Goal: Task Accomplishment & Management: Complete application form

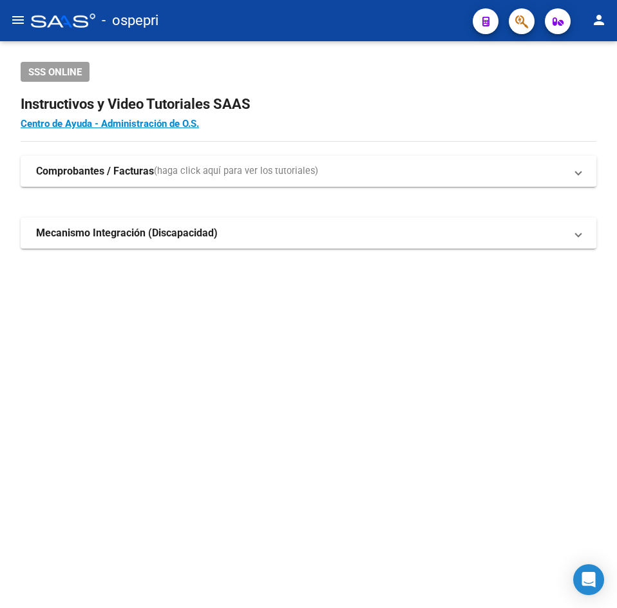
click at [20, 19] on mat-icon "menu" at bounding box center [17, 19] width 15 height 15
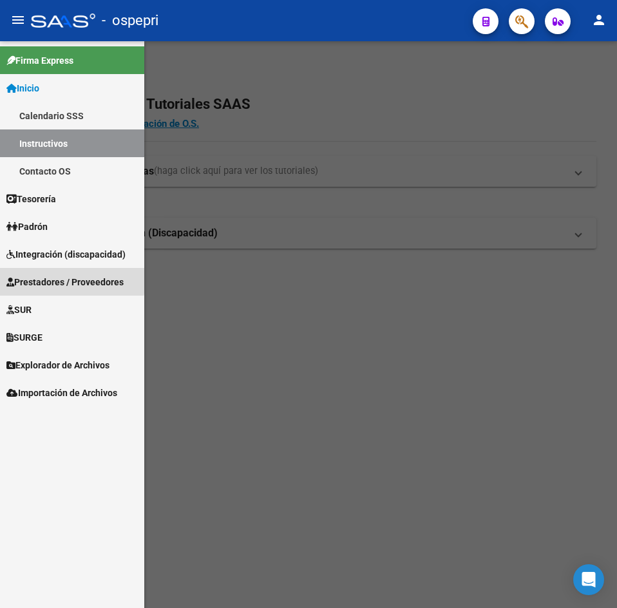
click at [50, 278] on span "Prestadores / Proveedores" at bounding box center [64, 282] width 117 height 14
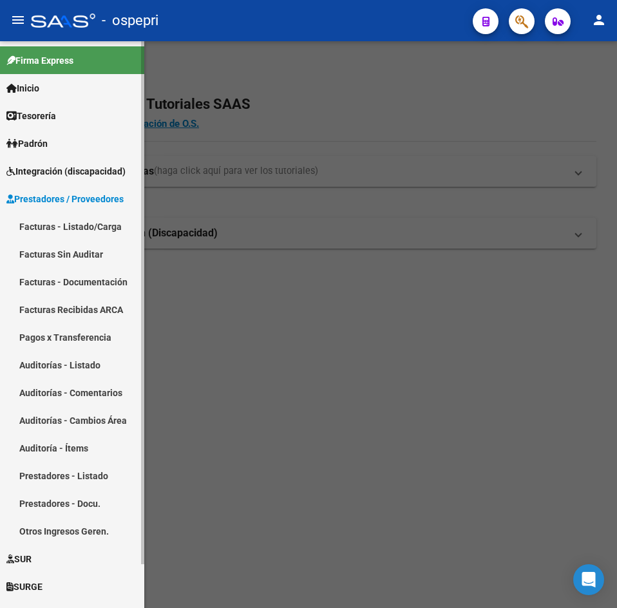
click at [66, 231] on link "Facturas - Listado/Carga" at bounding box center [72, 227] width 144 height 28
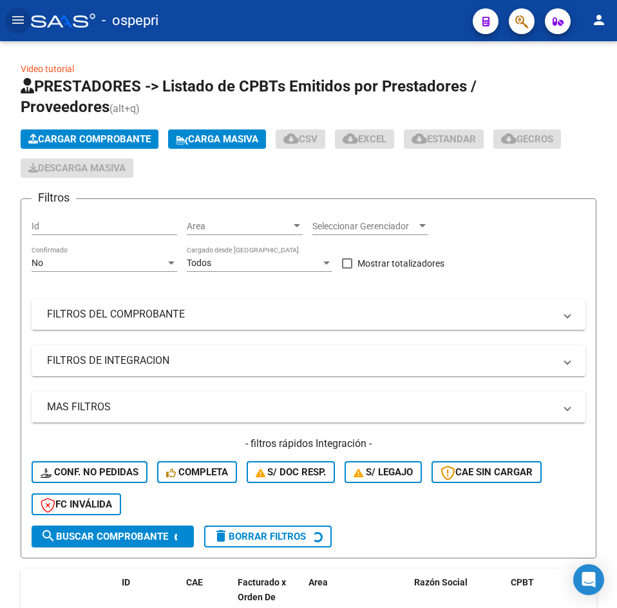
click at [14, 18] on mat-icon "menu" at bounding box center [17, 19] width 15 height 15
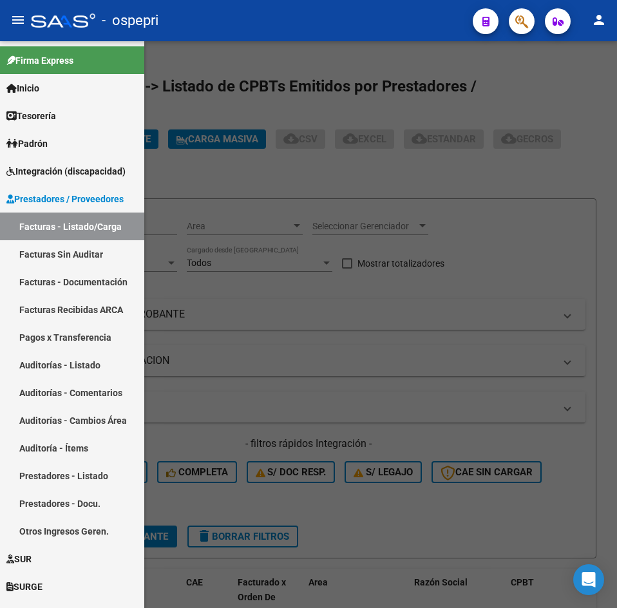
click at [18, 24] on mat-icon "menu" at bounding box center [17, 19] width 15 height 15
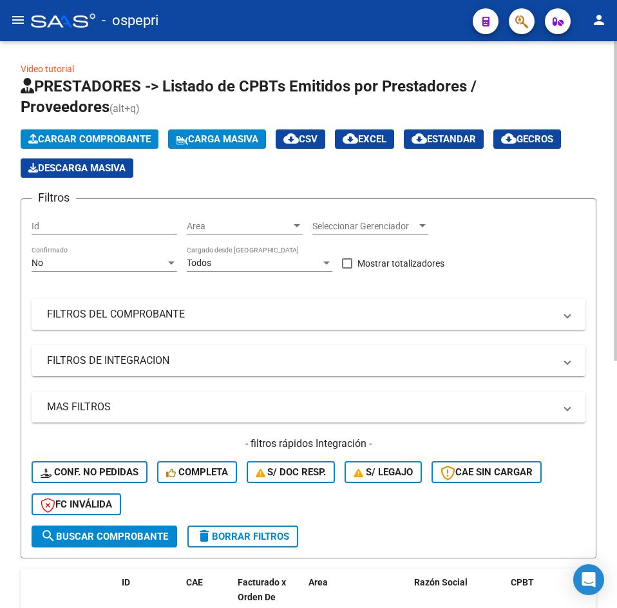
click at [209, 318] on mat-panel-title "FILTROS DEL COMPROBANTE" at bounding box center [300, 314] width 507 height 14
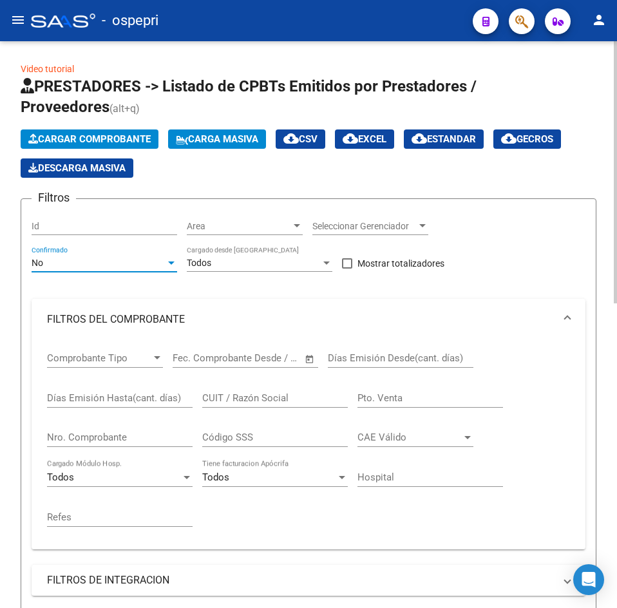
click at [97, 263] on div "No" at bounding box center [99, 263] width 134 height 11
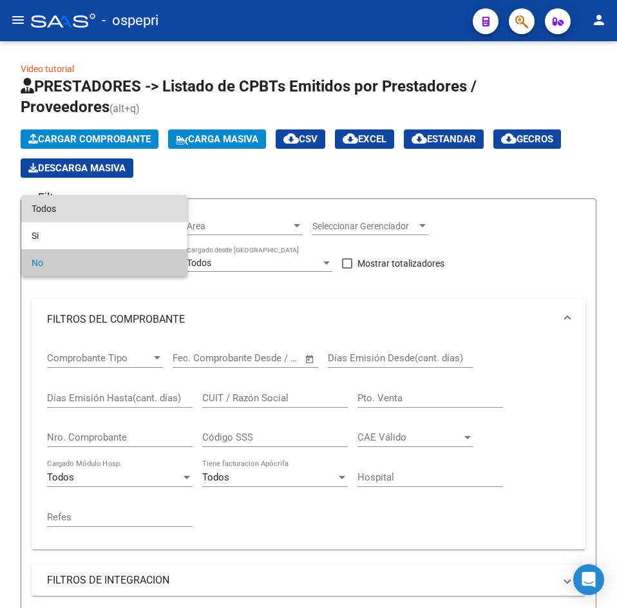
click at [97, 210] on span "Todos" at bounding box center [105, 208] width 146 height 27
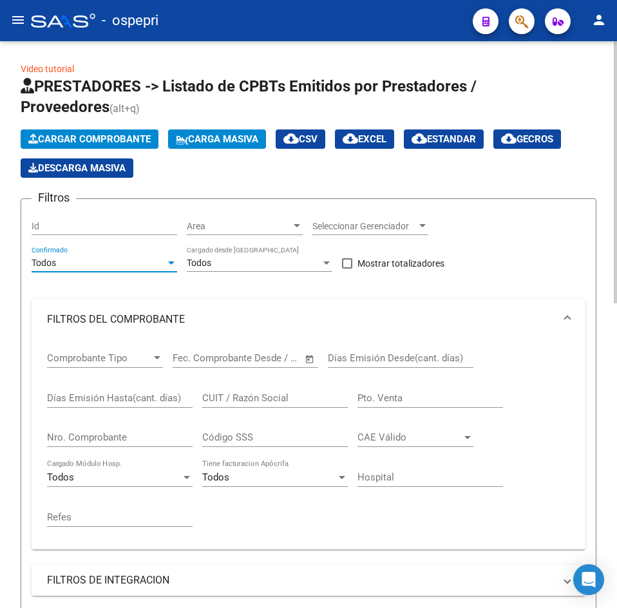
click at [223, 399] on input "CUIT / Razón Social" at bounding box center [275, 398] width 146 height 12
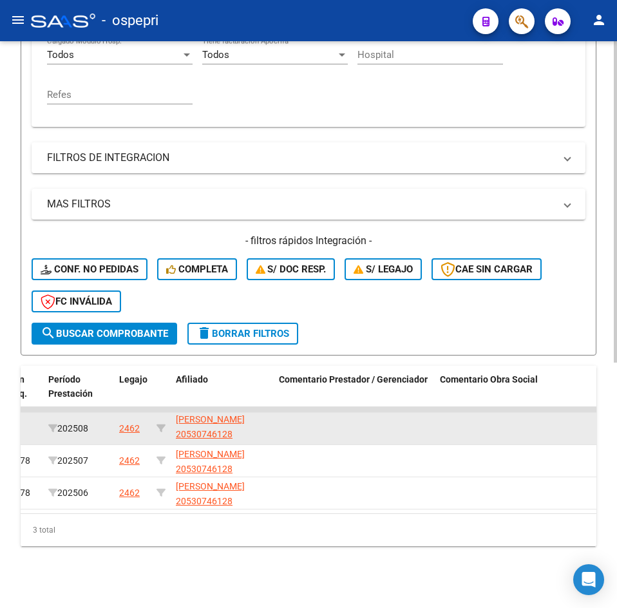
scroll to position [1, 0]
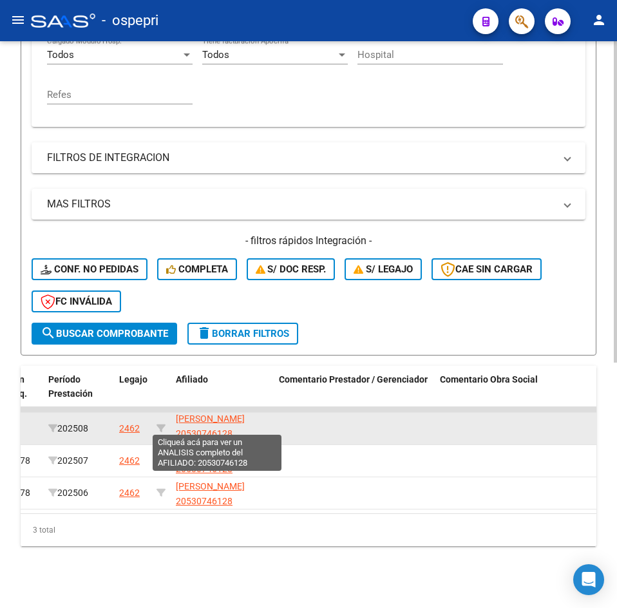
drag, startPoint x: 234, startPoint y: 424, endPoint x: 177, endPoint y: 422, distance: 57.3
click at [177, 422] on app-link-go-to "[PERSON_NAME] 20530746128" at bounding box center [222, 427] width 93 height 30
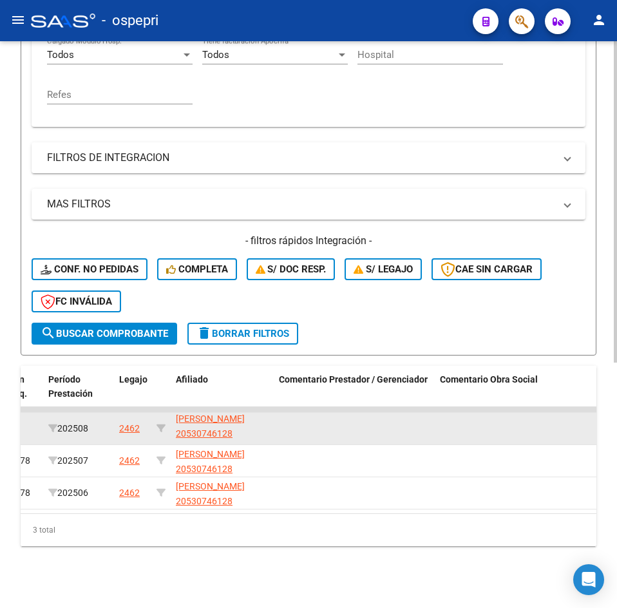
copy span "20530746128"
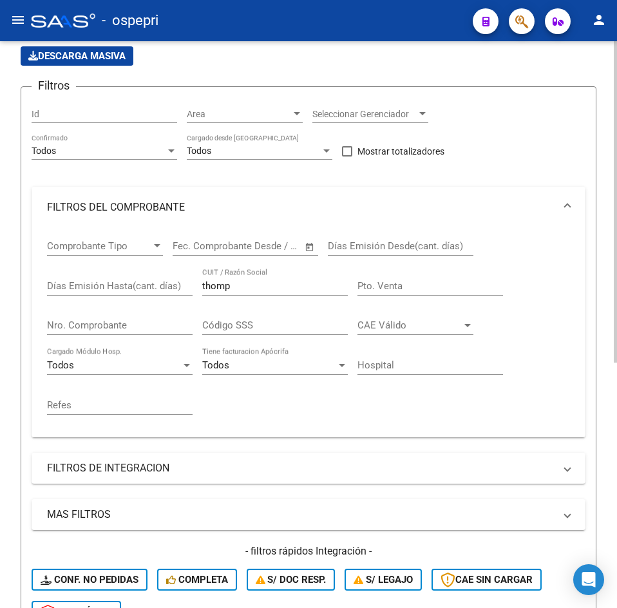
scroll to position [111, 0]
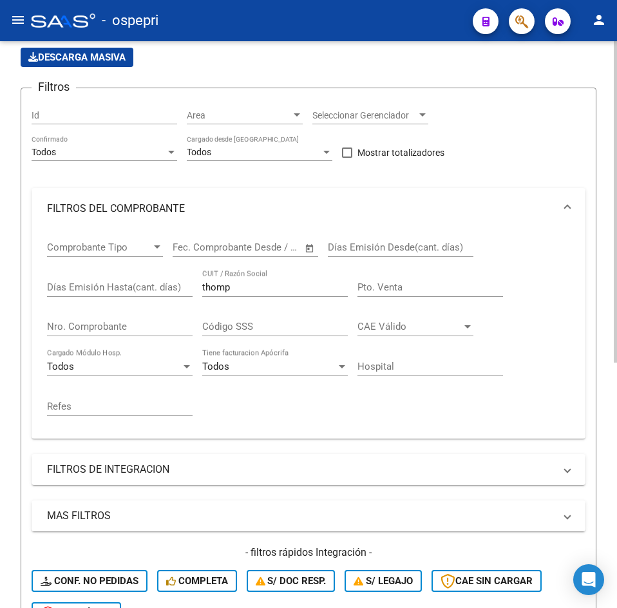
click at [290, 293] on div "thomp CUIT / Razón Social" at bounding box center [275, 283] width 146 height 28
click at [290, 292] on input "thomp" at bounding box center [275, 287] width 146 height 12
paste input "27399984705"
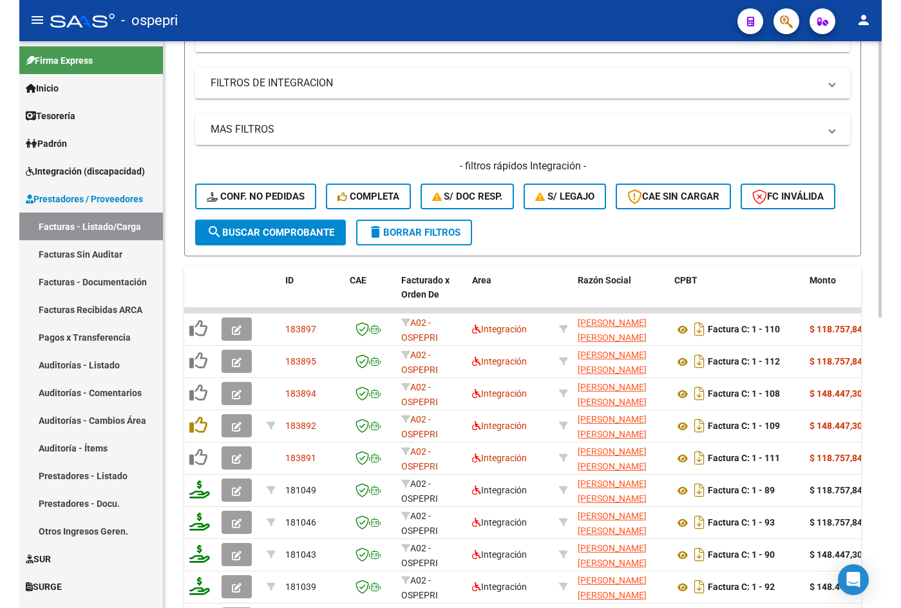
scroll to position [444, 0]
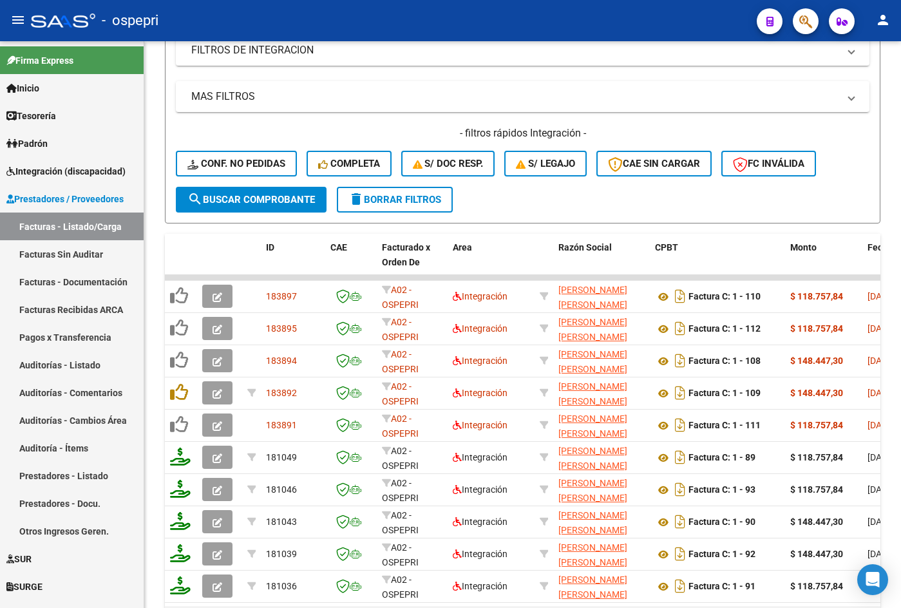
type input "27399984705"
click at [24, 24] on mat-icon "menu" at bounding box center [17, 19] width 15 height 15
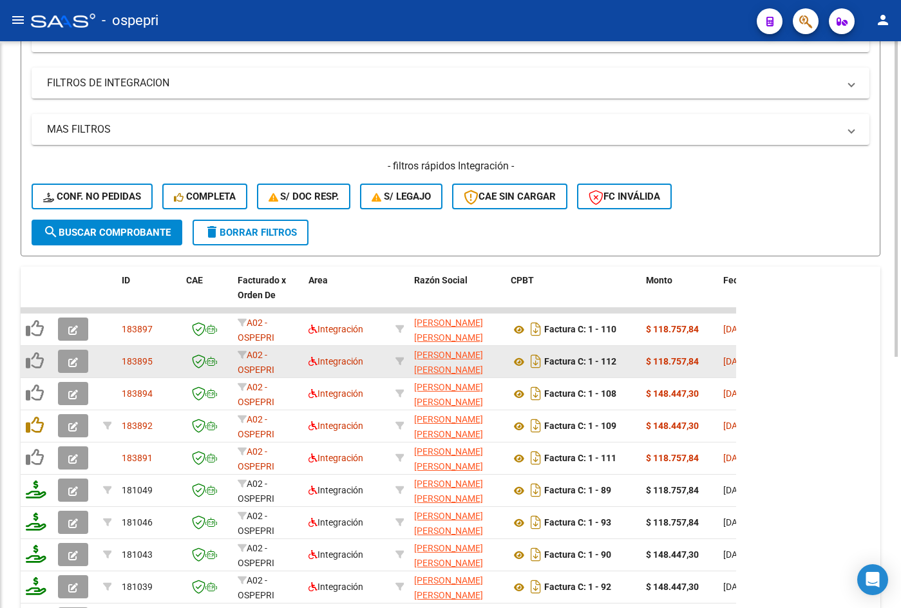
scroll to position [335, 0]
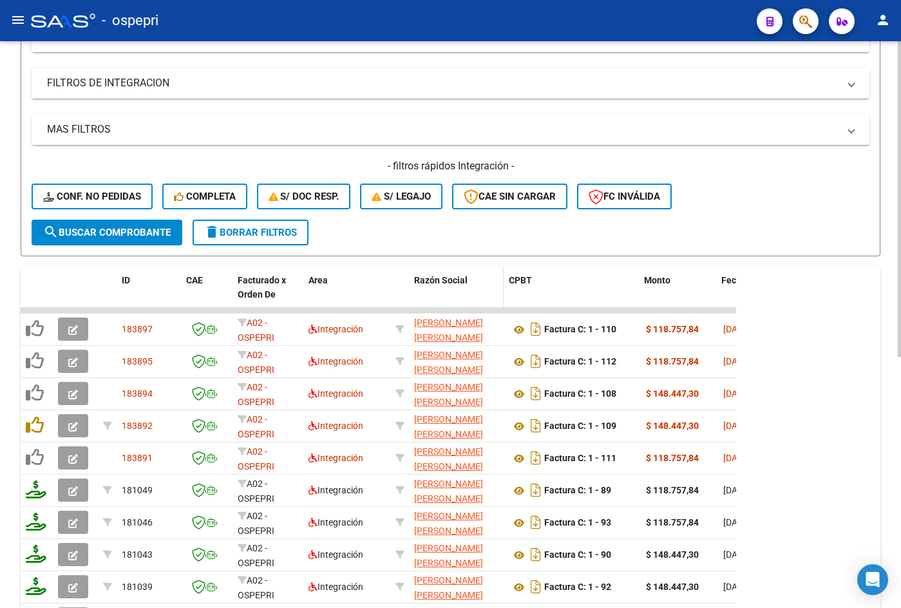
click at [502, 285] on span at bounding box center [501, 295] width 6 height 57
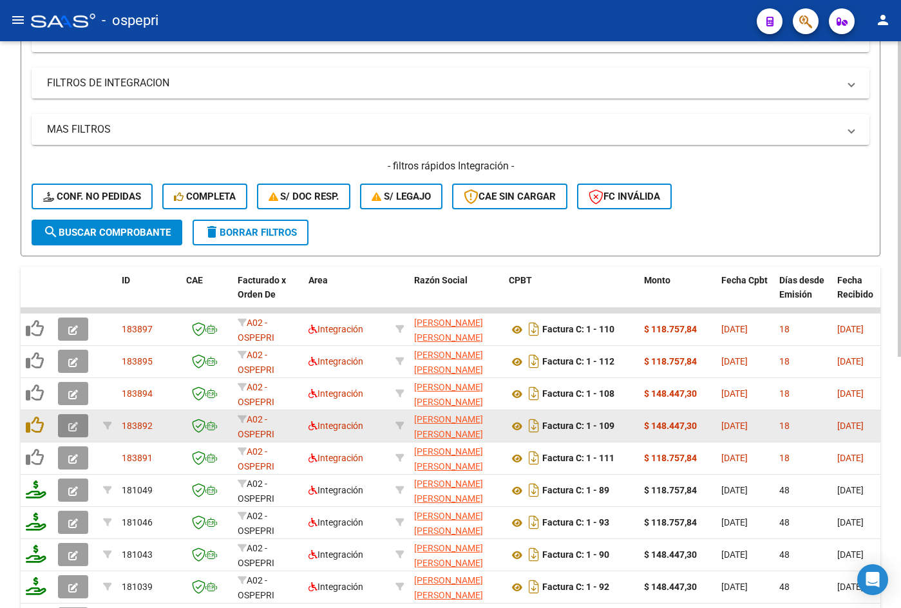
click at [77, 422] on icon "button" at bounding box center [73, 427] width 10 height 10
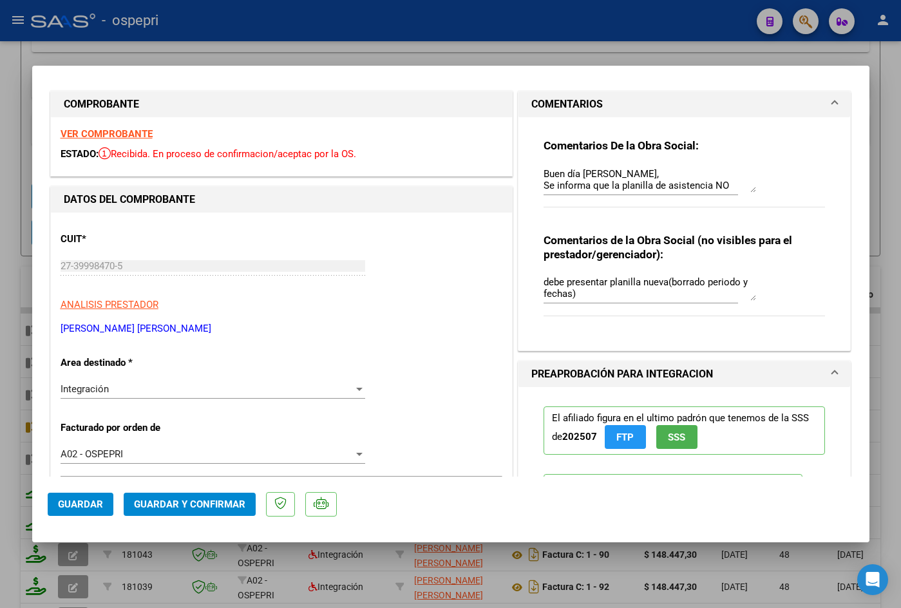
scroll to position [0, 0]
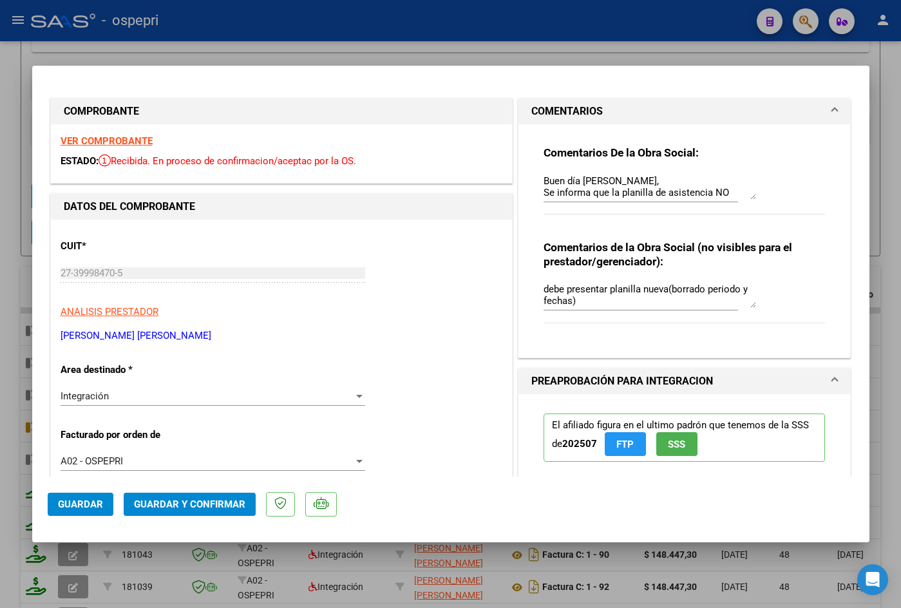
click at [17, 81] on div at bounding box center [450, 304] width 901 height 608
type input "$ 0,00"
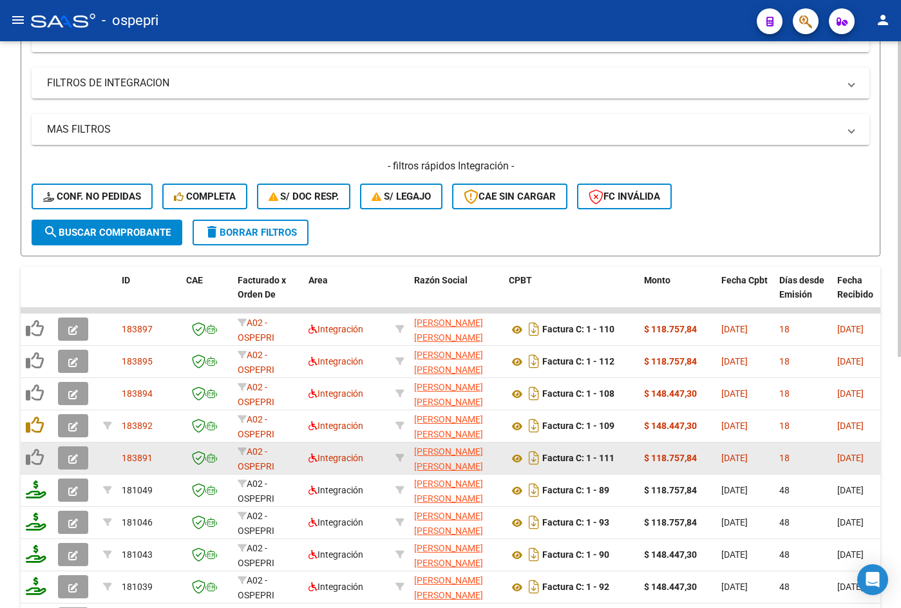
click at [71, 457] on icon "button" at bounding box center [73, 459] width 10 height 10
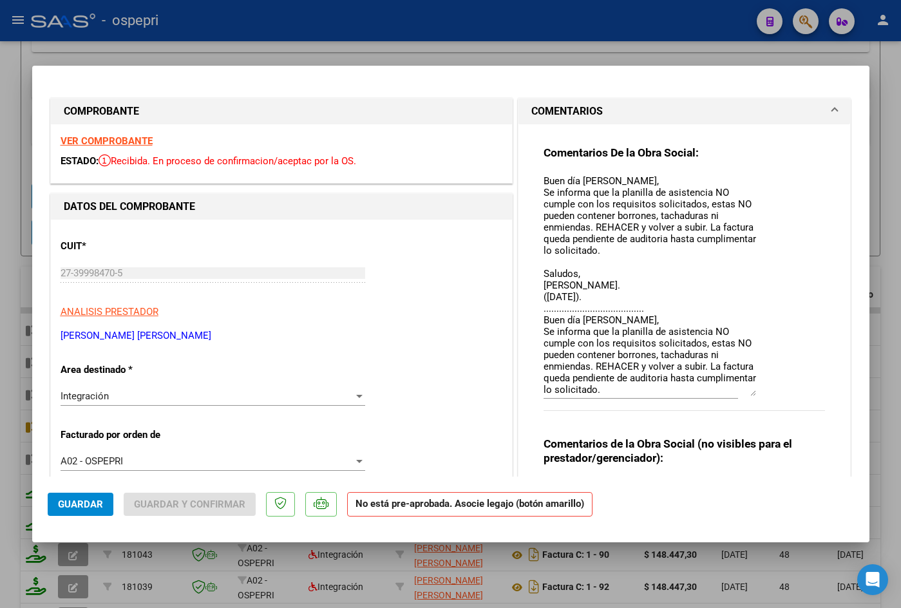
drag, startPoint x: 749, startPoint y: 191, endPoint x: 748, endPoint y: 388, distance: 196.4
click at [616, 388] on textarea "Buen día [PERSON_NAME], Se informa que la planilla de asistencia NO cumple con …" at bounding box center [650, 285] width 213 height 222
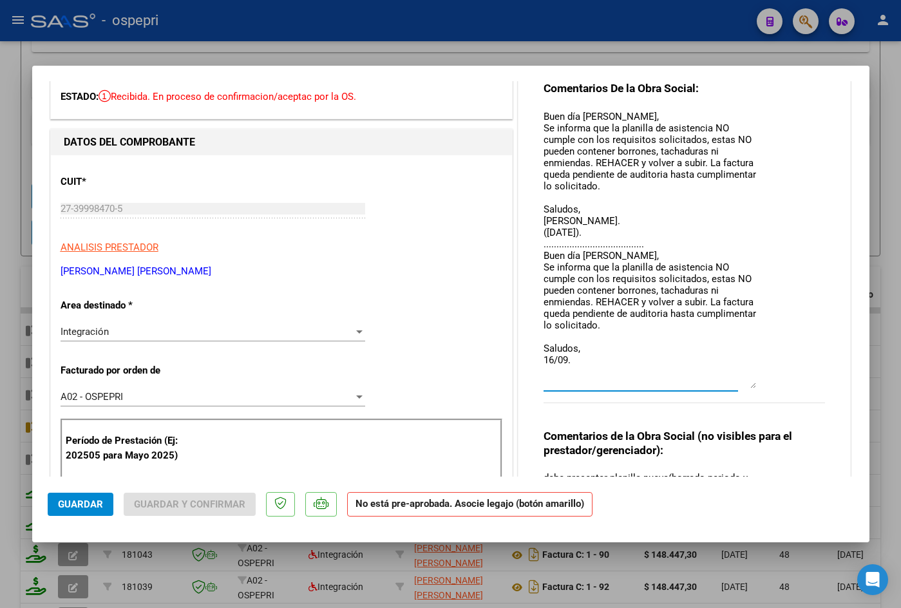
drag, startPoint x: 747, startPoint y: 328, endPoint x: 742, endPoint y: 384, distance: 56.9
click at [616, 384] on textarea "Buen día [PERSON_NAME], Se informa que la planilla de asistencia NO cumple con …" at bounding box center [650, 248] width 213 height 279
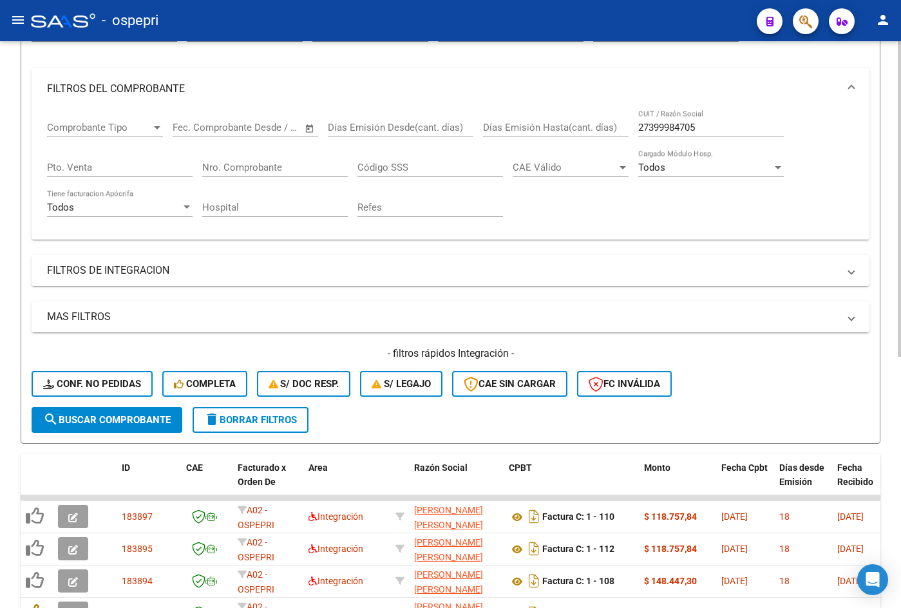
scroll to position [142, 0]
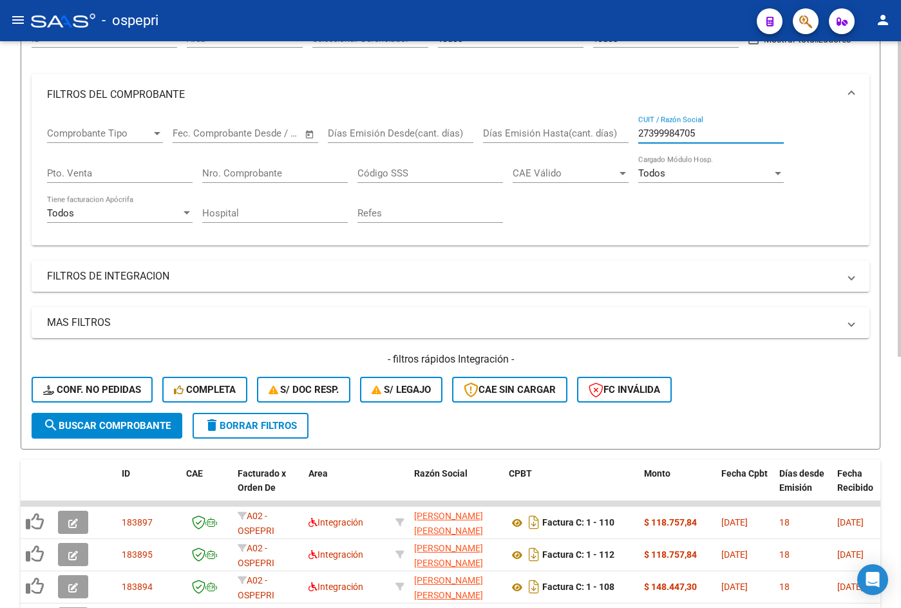
click at [616, 135] on input "27399984705" at bounding box center [711, 134] width 146 height 12
paste input "162218544"
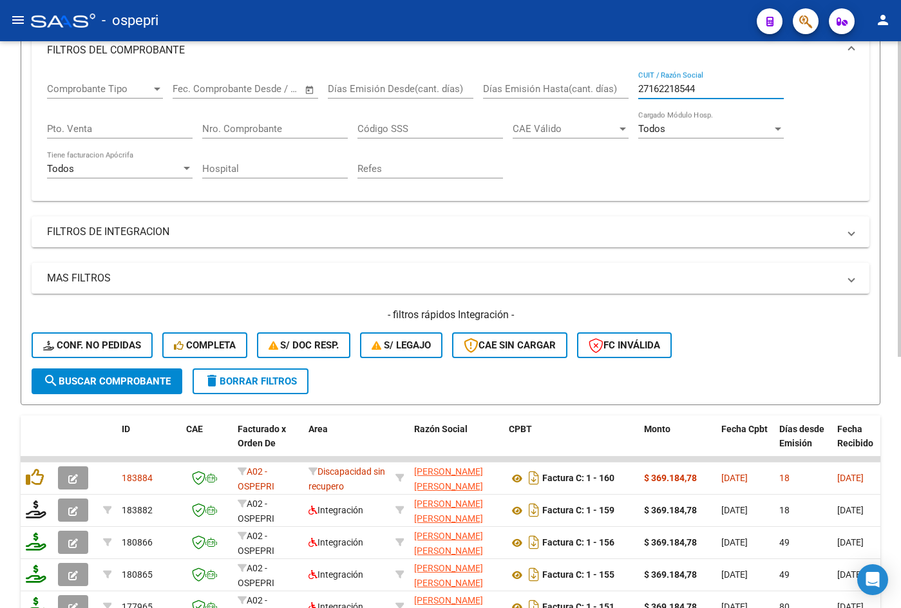
scroll to position [206, 0]
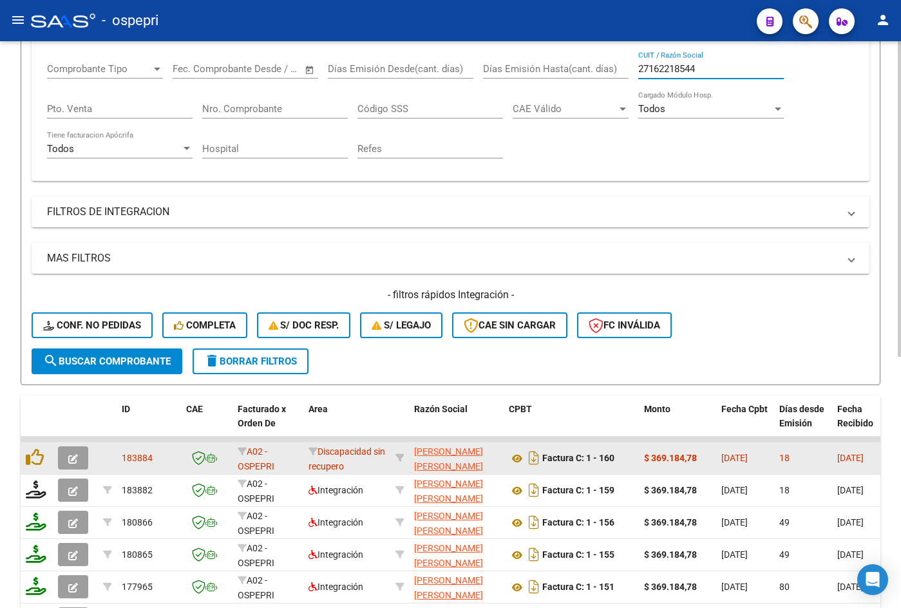
type input "27162218544"
click at [72, 460] on icon "button" at bounding box center [73, 459] width 10 height 10
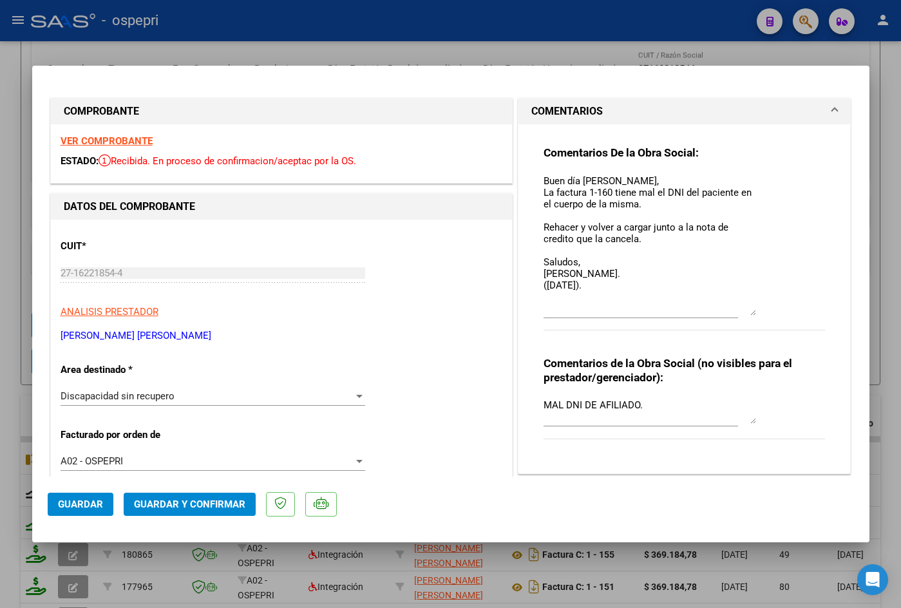
drag, startPoint x: 748, startPoint y: 196, endPoint x: 735, endPoint y: 310, distance: 115.4
click at [616, 310] on textarea "Buen día [PERSON_NAME], La factura 1-160 tiene mal el DNI del paciente en el cu…" at bounding box center [650, 245] width 213 height 142
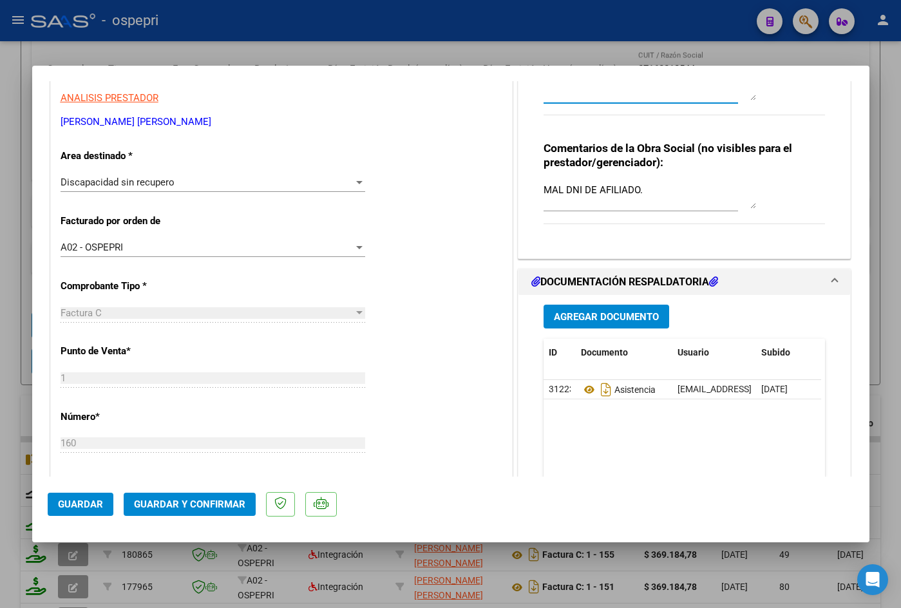
scroll to position [322, 0]
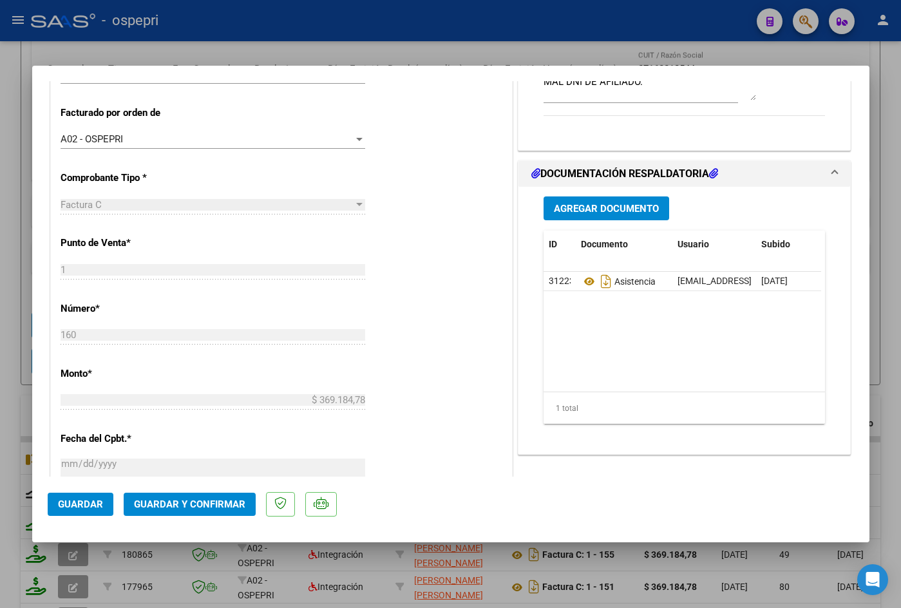
click at [186, 46] on div at bounding box center [450, 304] width 901 height 608
type input "$ 0,00"
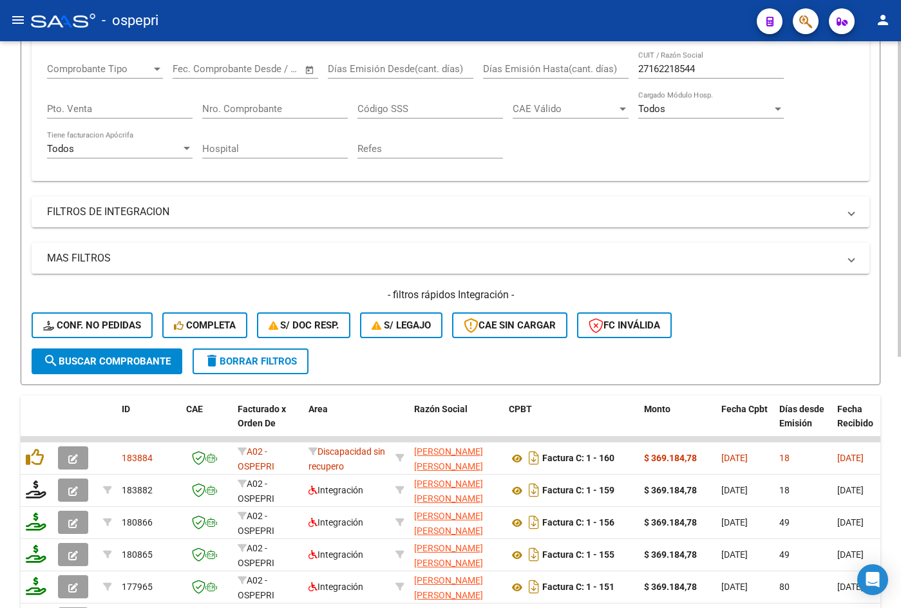
scroll to position [0, 0]
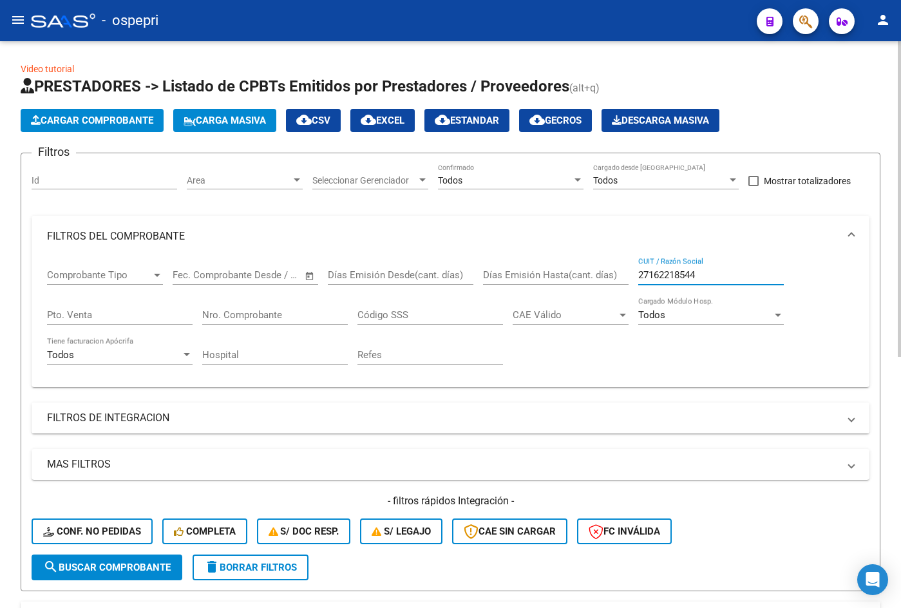
click at [616, 279] on input "27162218544" at bounding box center [711, 275] width 146 height 12
paste input "354924809"
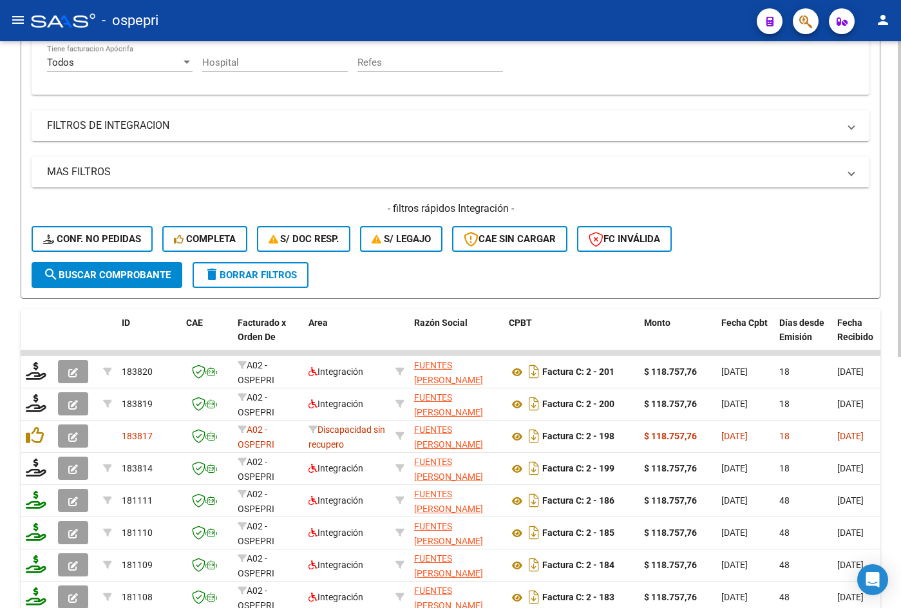
scroll to position [322, 0]
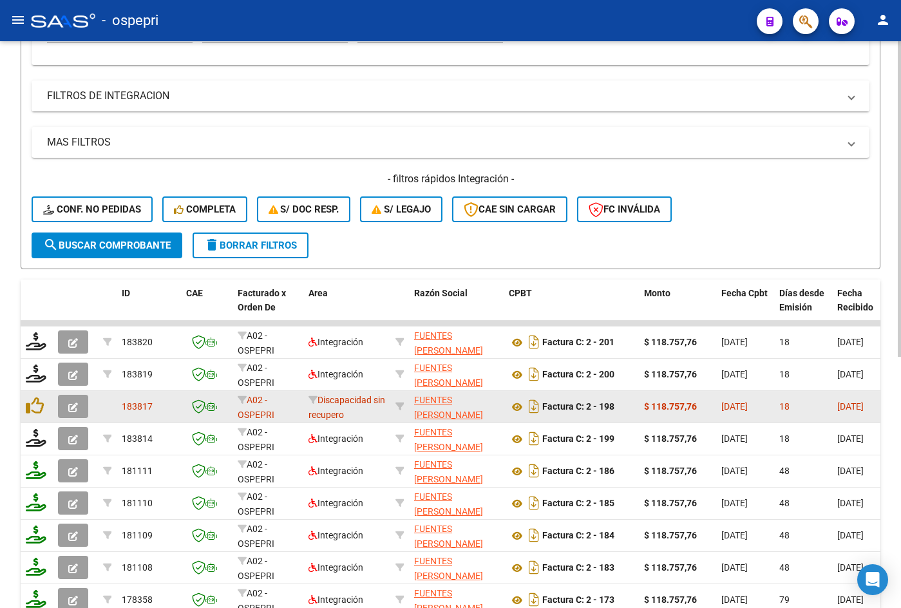
type input "27354924809"
click at [73, 408] on icon "button" at bounding box center [73, 407] width 10 height 10
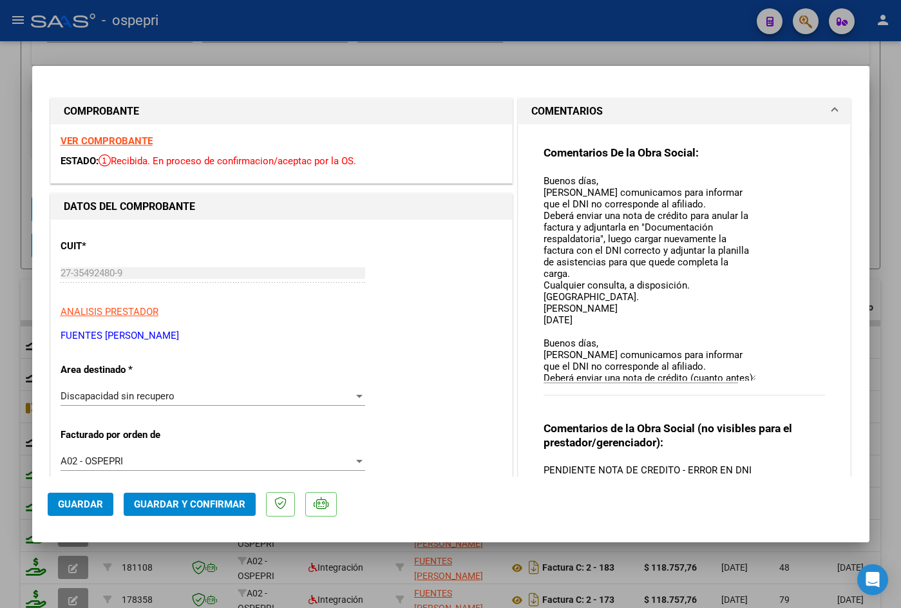
drag, startPoint x: 748, startPoint y: 194, endPoint x: 734, endPoint y: 375, distance: 181.5
click at [616, 375] on textarea "Buenos días, [PERSON_NAME] comunicamos para informar que el DNI no corresponde …" at bounding box center [650, 277] width 213 height 207
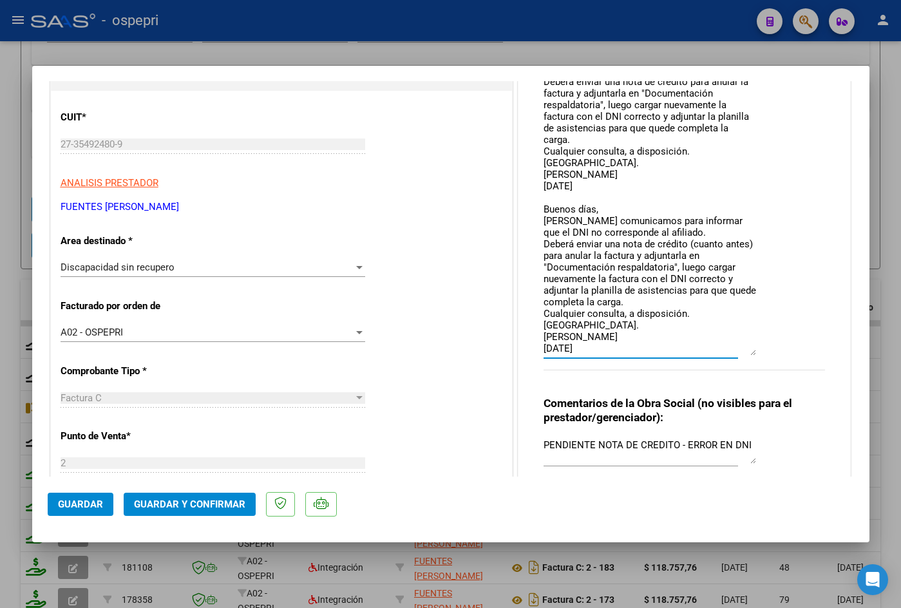
scroll to position [0, 0]
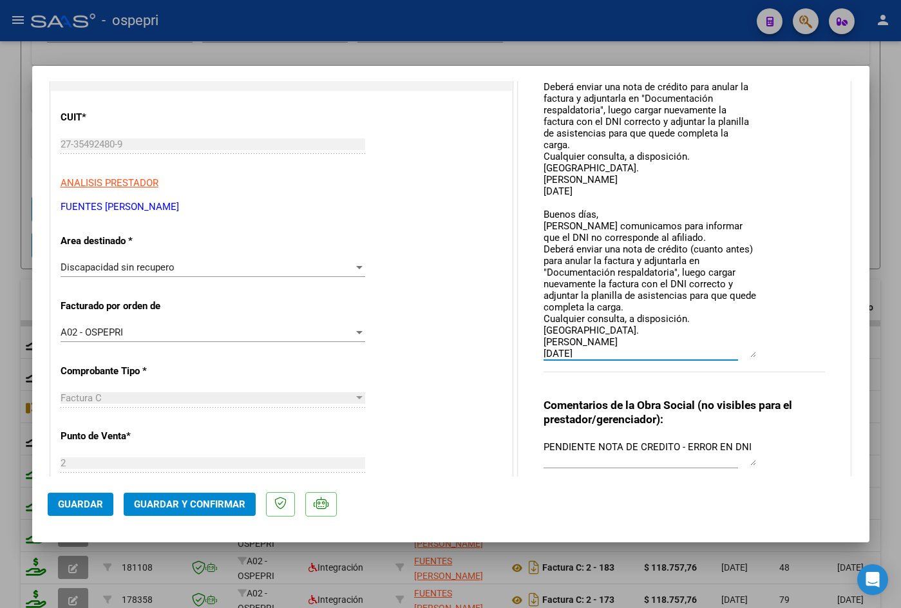
drag, startPoint x: 748, startPoint y: 247, endPoint x: 743, endPoint y: 353, distance: 105.7
click at [616, 353] on textarea "Buenos días, [PERSON_NAME] comunicamos para informar que el DNI no corresponde …" at bounding box center [650, 201] width 213 height 312
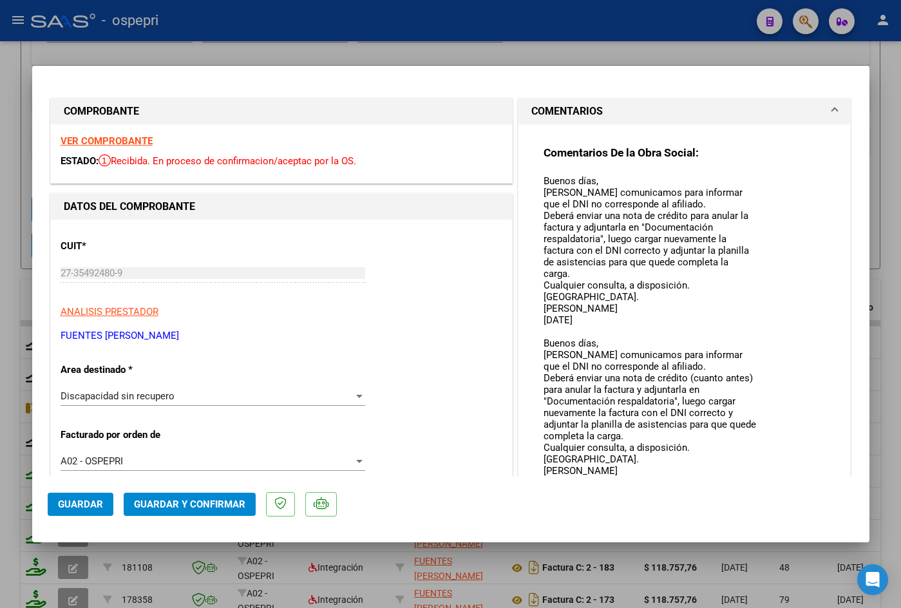
click at [131, 141] on strong "VER COMPROBANTE" at bounding box center [107, 141] width 92 height 12
type input "$ 0,00"
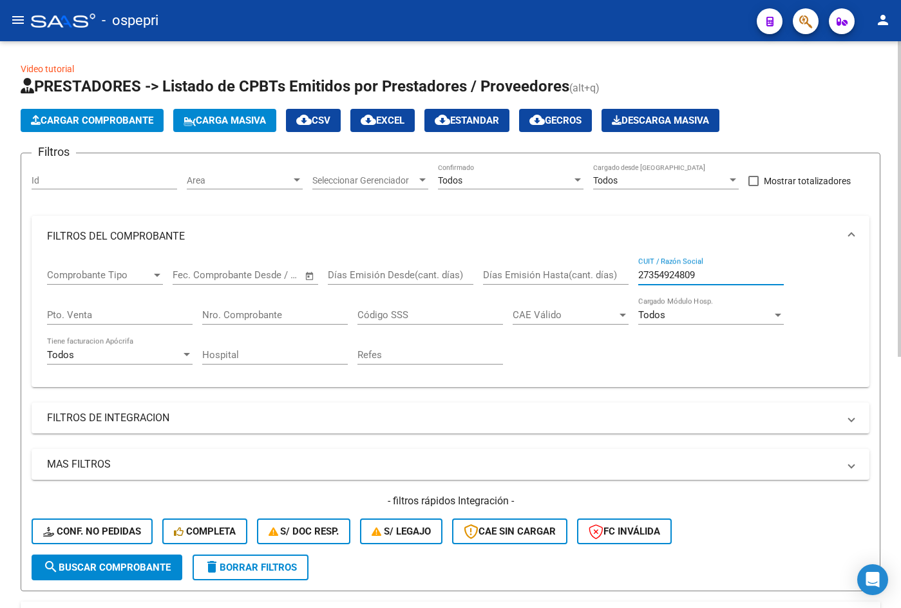
click at [616, 270] on input "27354924809" at bounding box center [711, 275] width 146 height 12
paste input "01830160"
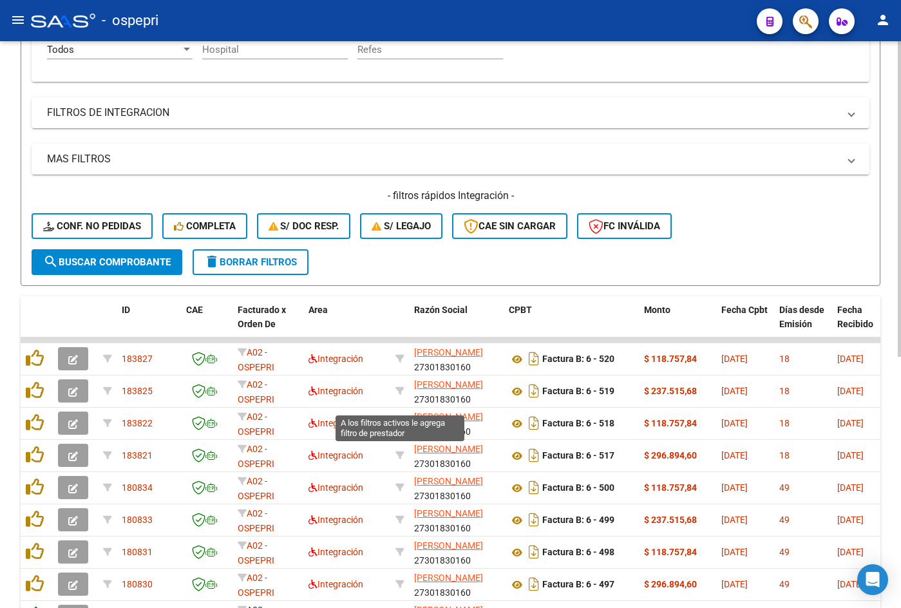
scroll to position [386, 0]
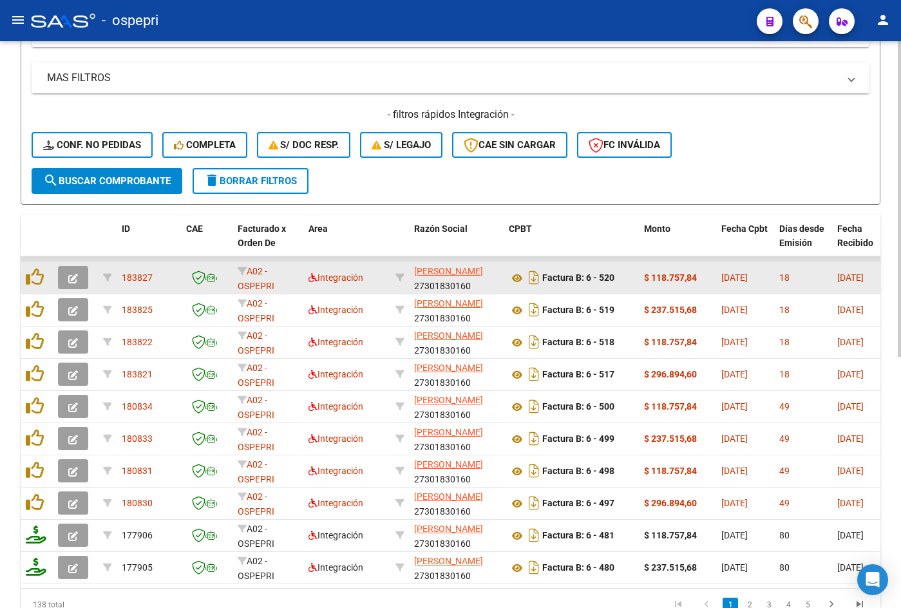
type input "27301830160"
click at [79, 278] on button "button" at bounding box center [73, 277] width 30 height 23
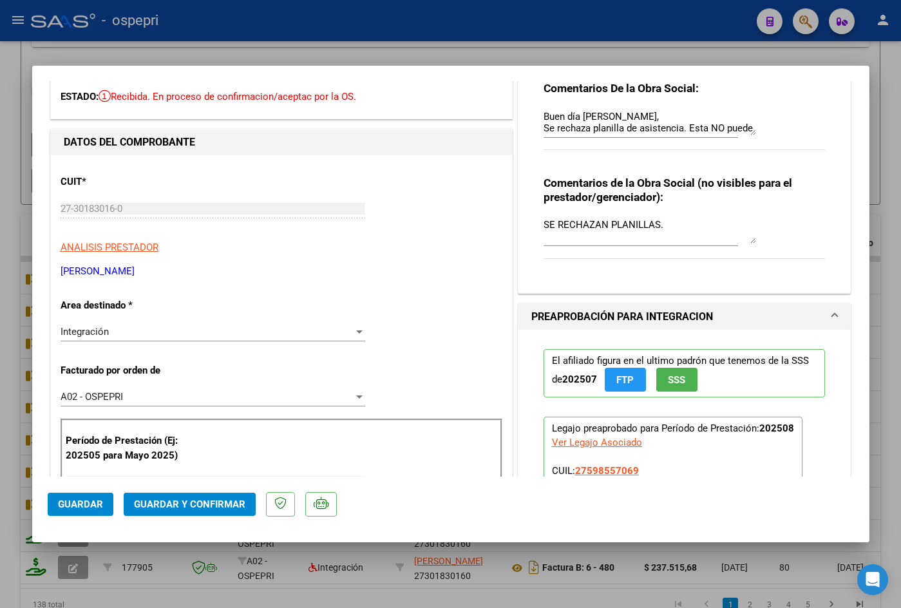
scroll to position [0, 0]
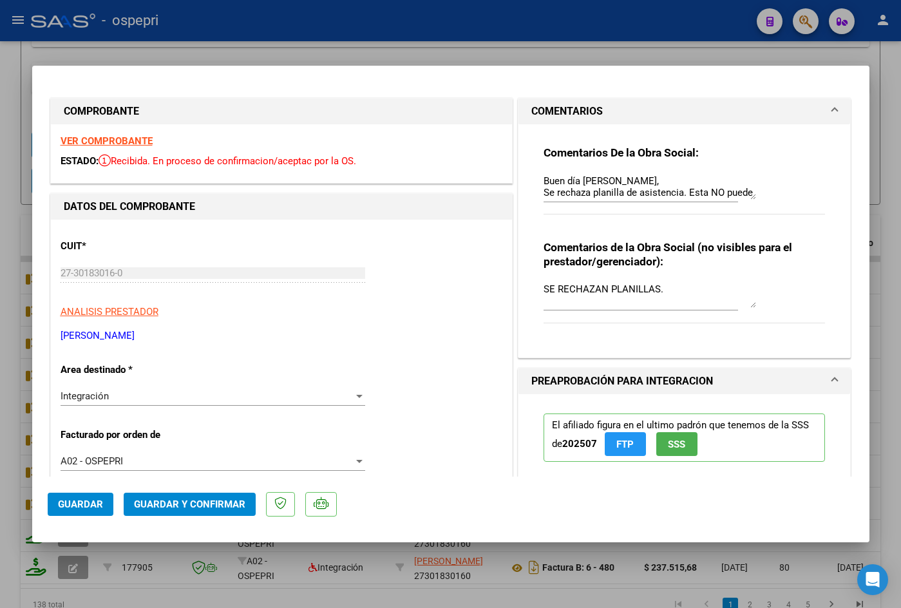
type input "$ 0,00"
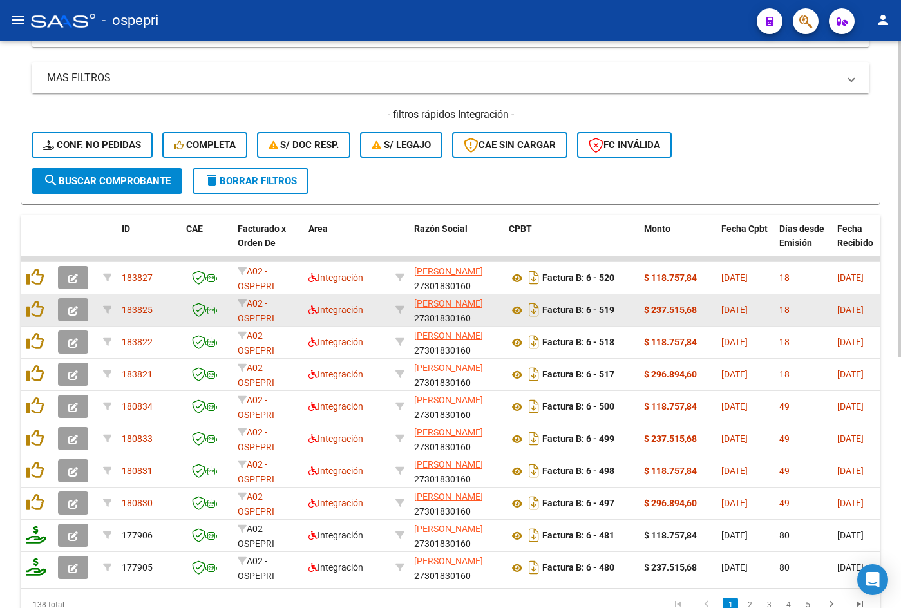
click at [76, 311] on icon "button" at bounding box center [73, 311] width 10 height 10
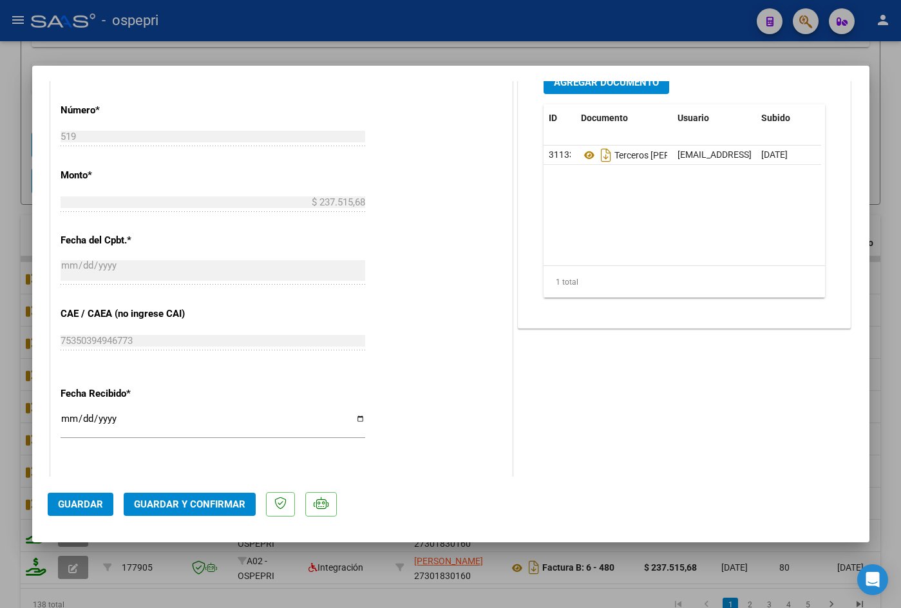
type input "$ 0,00"
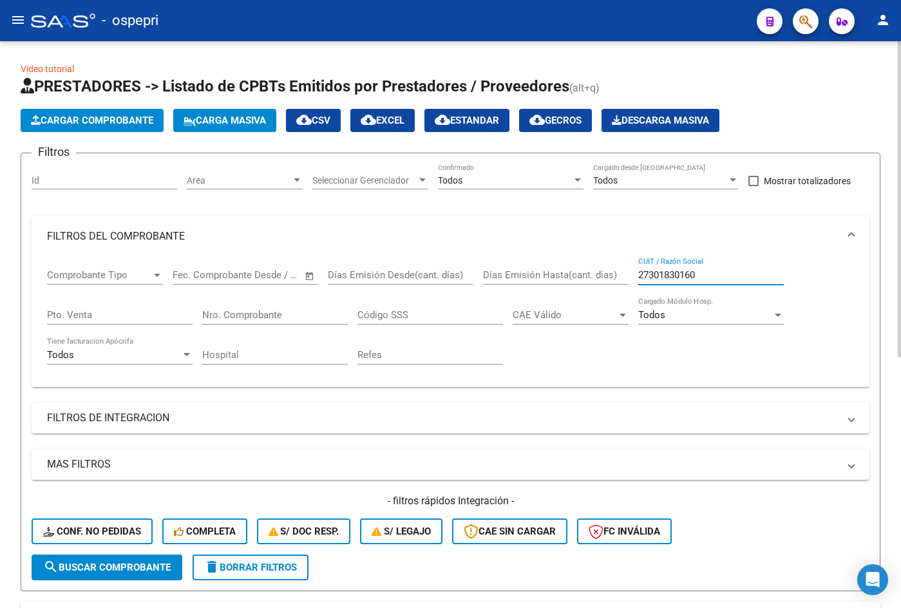
click at [616, 274] on input "27301830160" at bounding box center [711, 275] width 146 height 12
paste input "68003161"
type input "27368003161"
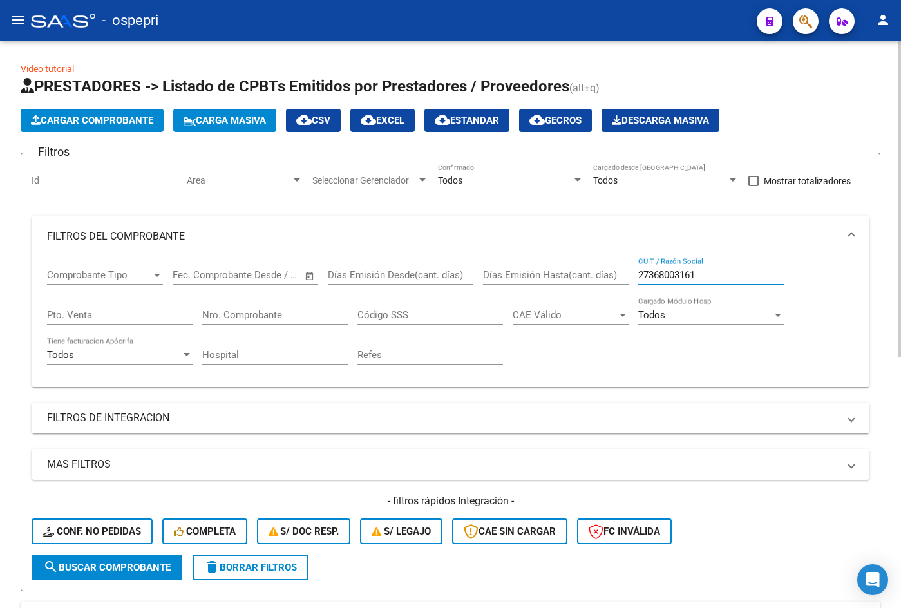
click at [126, 566] on span "search Buscar Comprobante" at bounding box center [107, 568] width 128 height 12
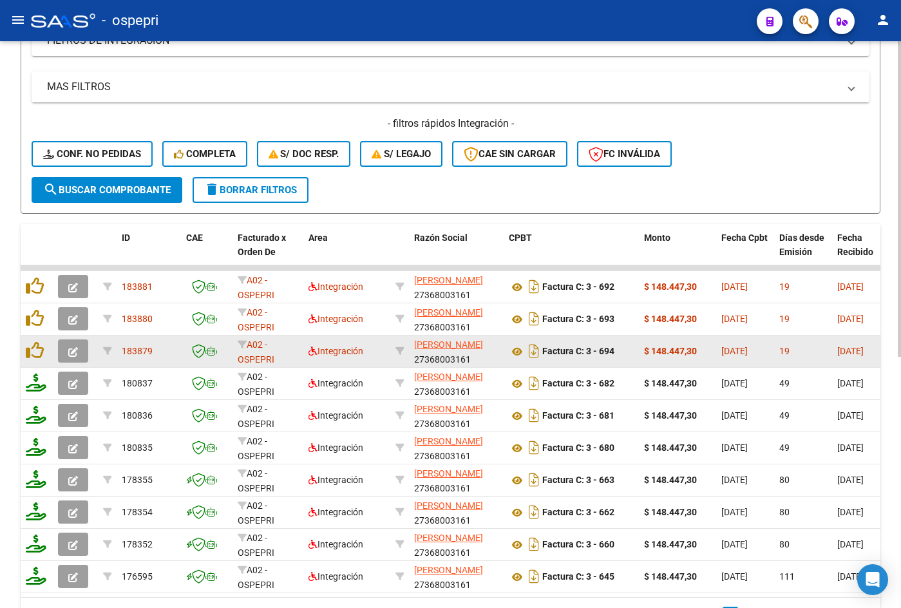
scroll to position [386, 0]
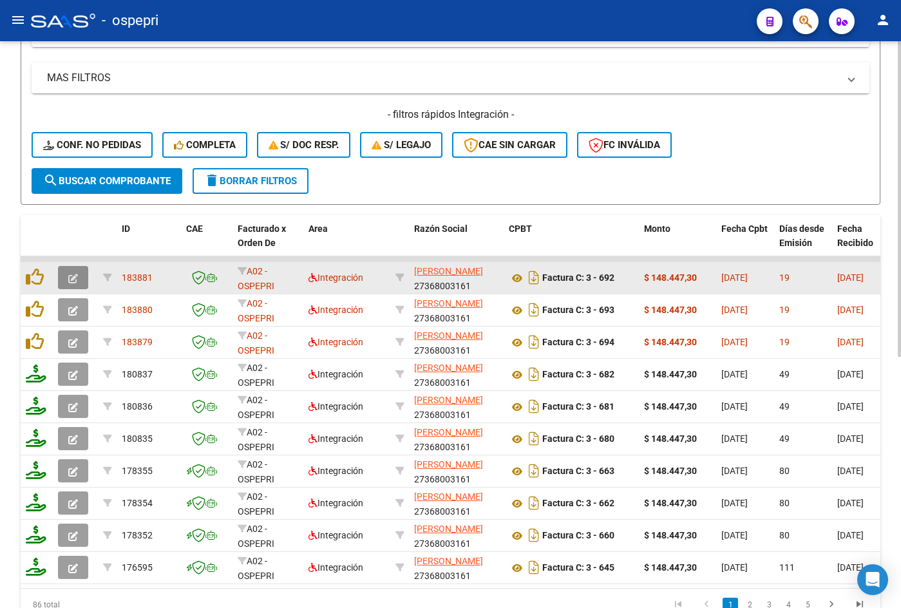
click at [78, 276] on button "button" at bounding box center [73, 277] width 30 height 23
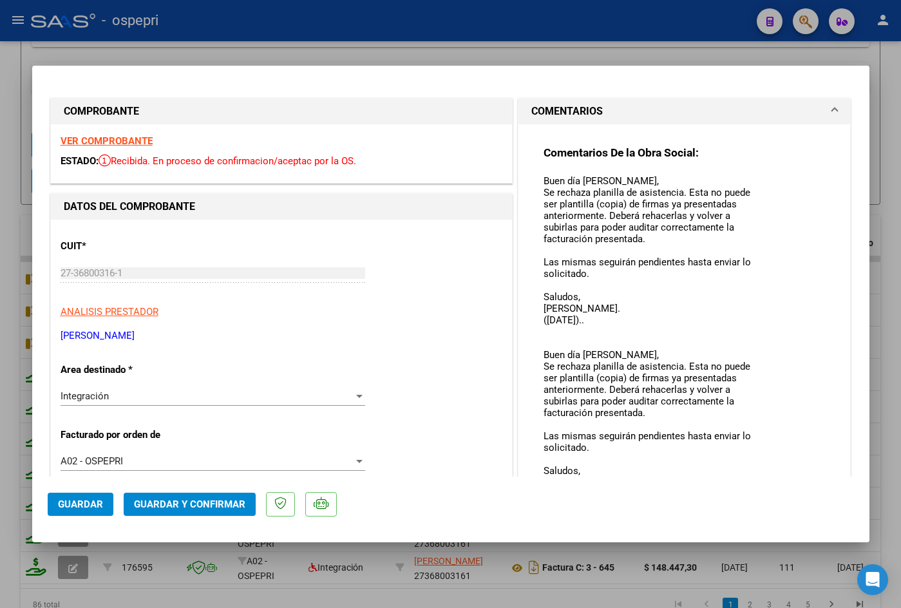
drag, startPoint x: 746, startPoint y: 195, endPoint x: 760, endPoint y: 495, distance: 299.8
click at [616, 495] on mat-dialog-container "COMPROBANTE VER COMPROBANTE ESTADO: Recibida. En proceso de confirmacion/acepta…" at bounding box center [450, 304] width 837 height 477
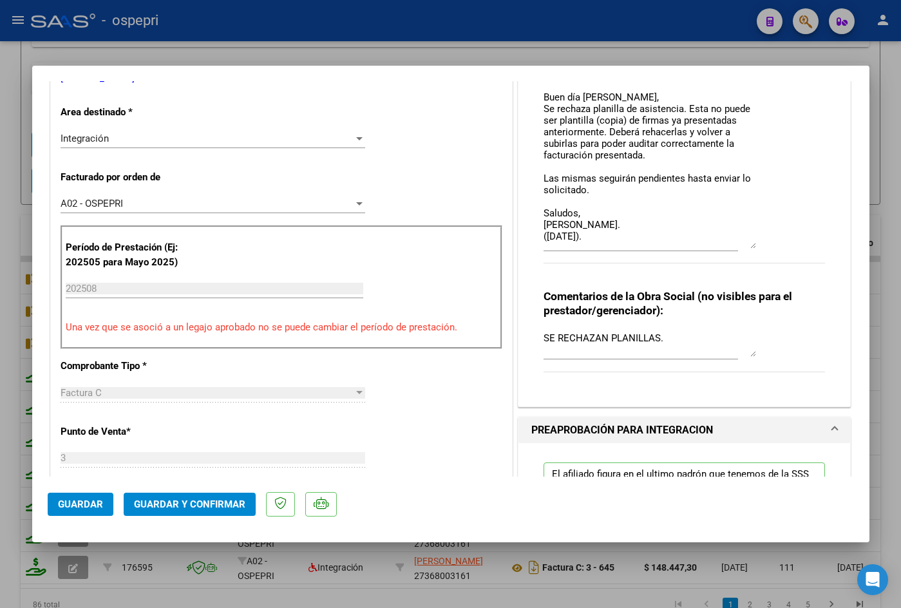
scroll to position [0, 0]
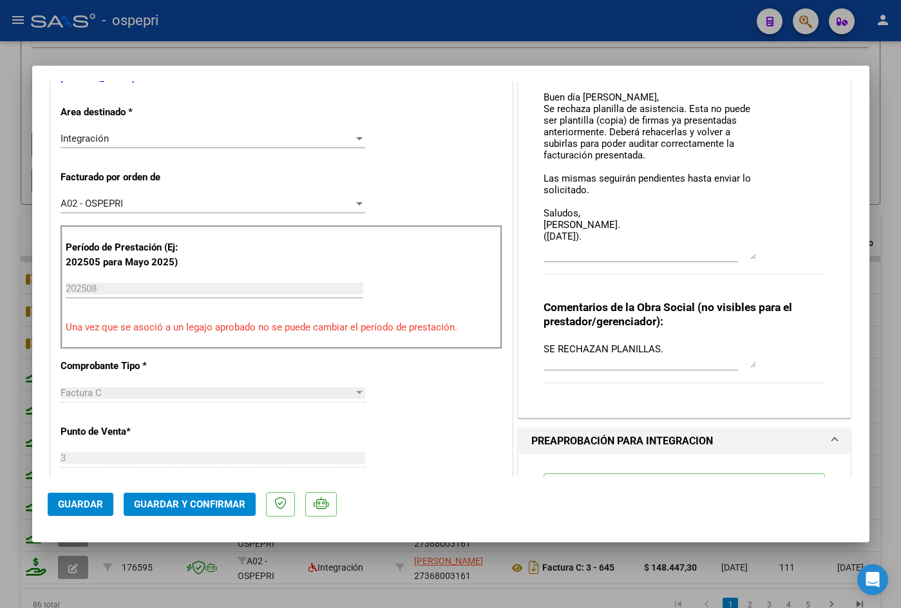
drag, startPoint x: 748, startPoint y: 247, endPoint x: 753, endPoint y: 258, distance: 12.4
click at [616, 258] on div "Comentarios De la Obra Social: Buen día [PERSON_NAME], Se rechaza planilla de a…" at bounding box center [685, 88] width 282 height 401
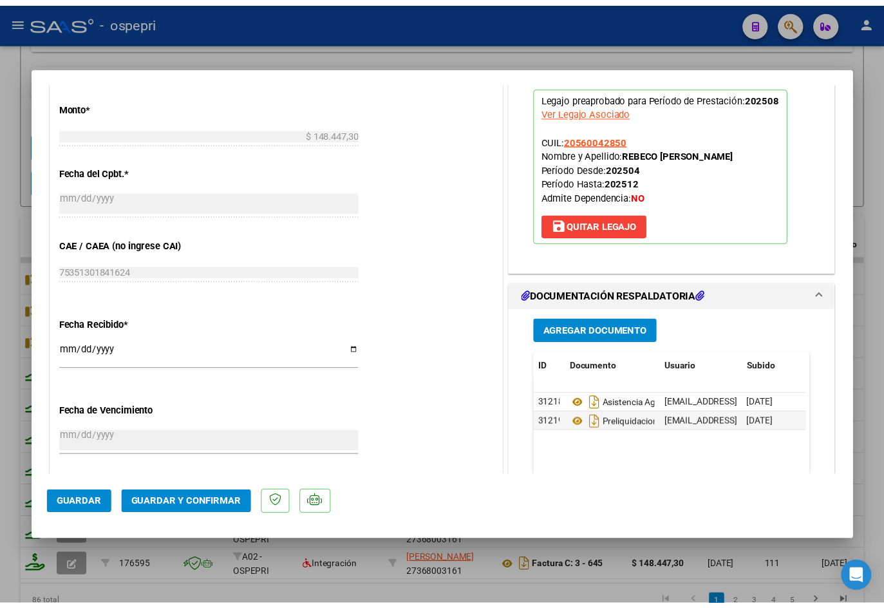
scroll to position [773, 0]
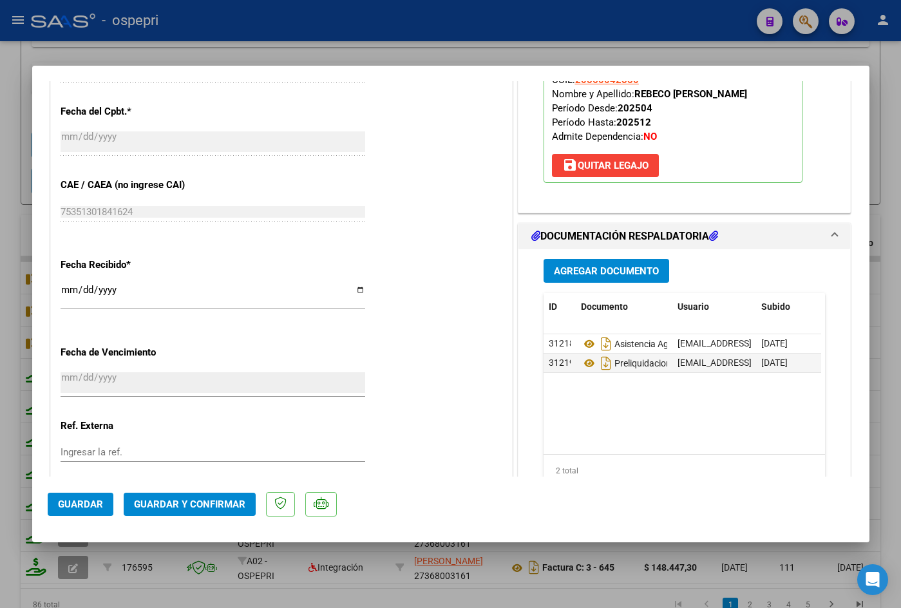
type input "$ 0,00"
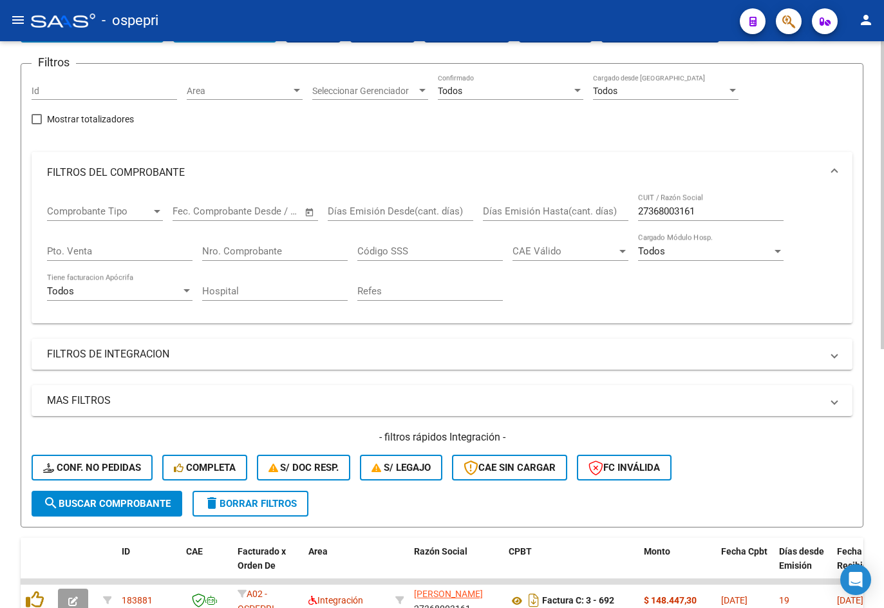
scroll to position [0, 0]
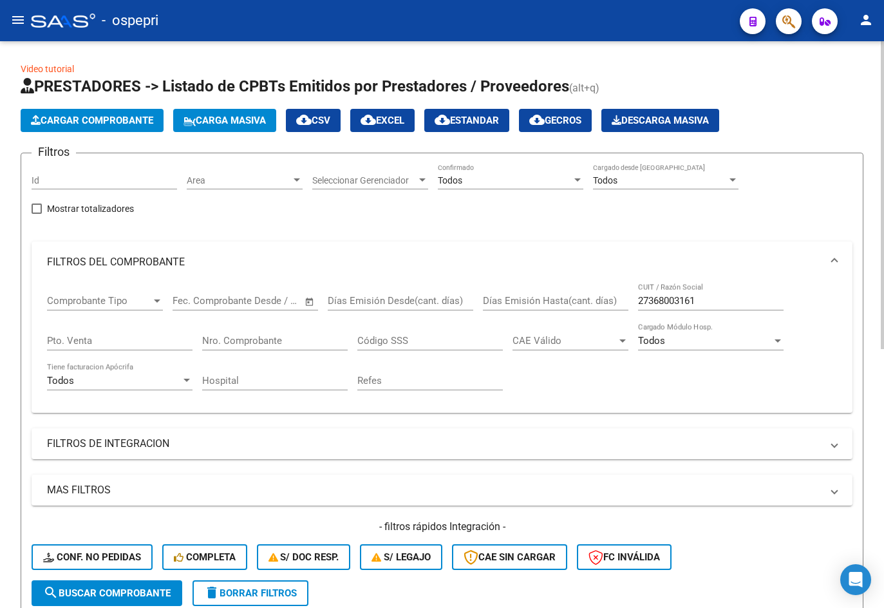
click at [616, 305] on input "27368003161" at bounding box center [711, 301] width 146 height 12
paste input "3353196464"
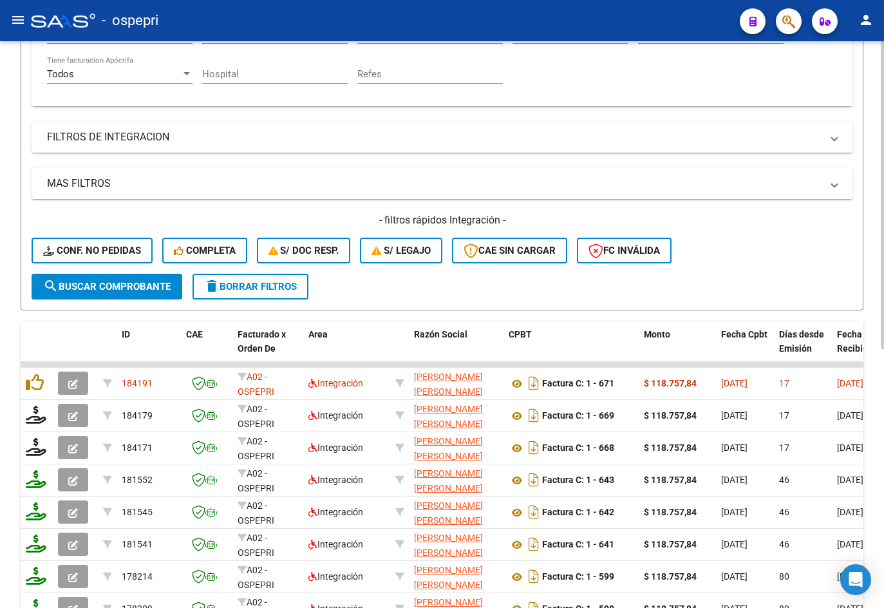
scroll to position [322, 0]
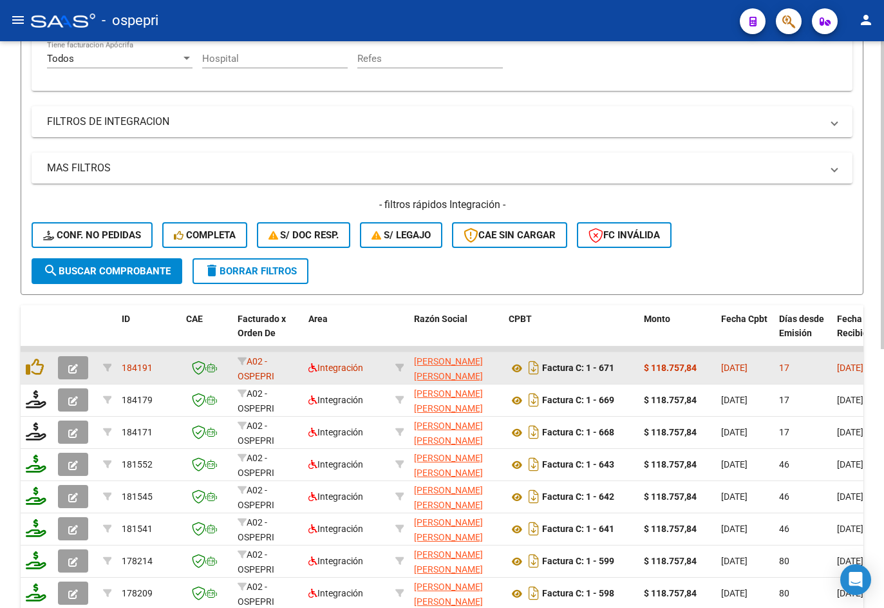
type input "23353196464"
click at [82, 372] on button "button" at bounding box center [73, 367] width 30 height 23
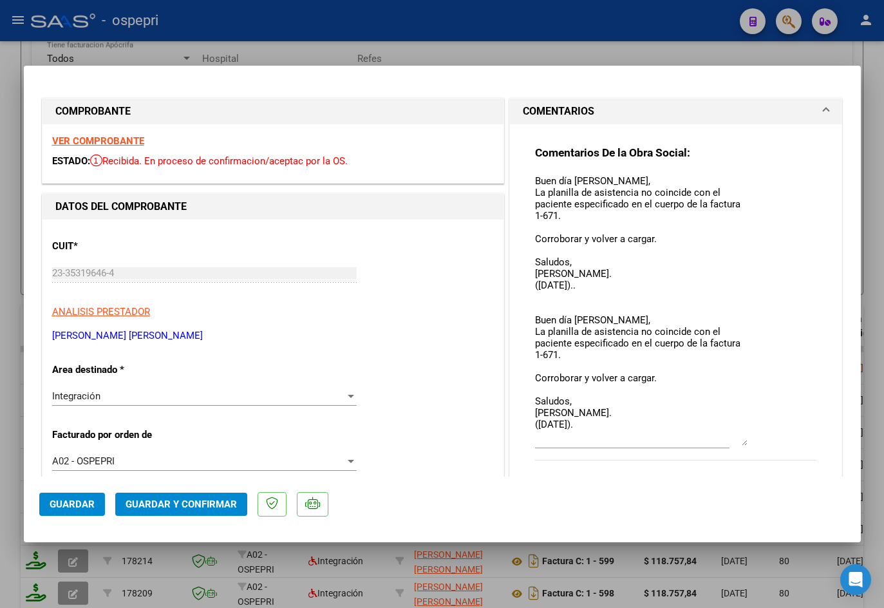
drag, startPoint x: 739, startPoint y: 196, endPoint x: 727, endPoint y: 442, distance: 246.3
click at [616, 442] on textarea "Buen día [PERSON_NAME], La planilla de asistencia no coincide con el paciente e…" at bounding box center [641, 310] width 213 height 272
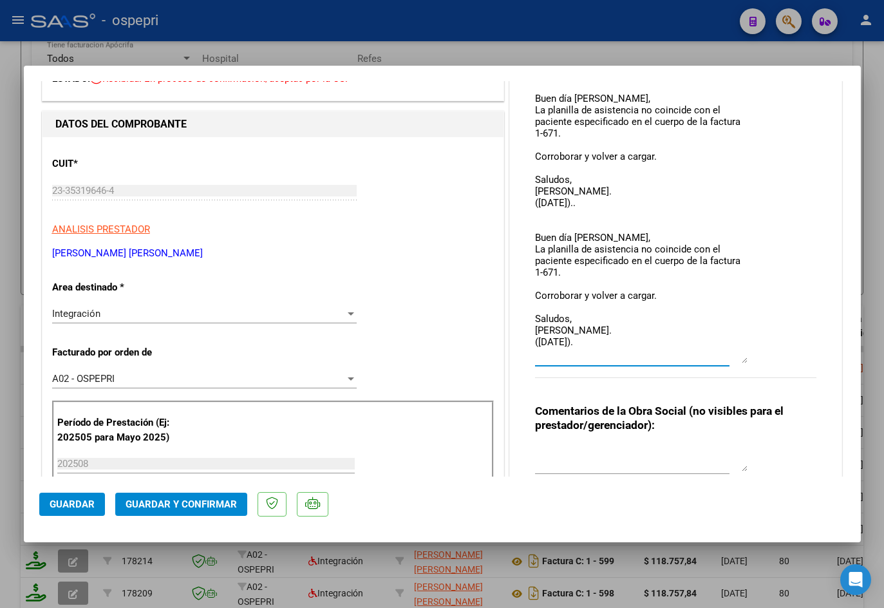
scroll to position [0, 0]
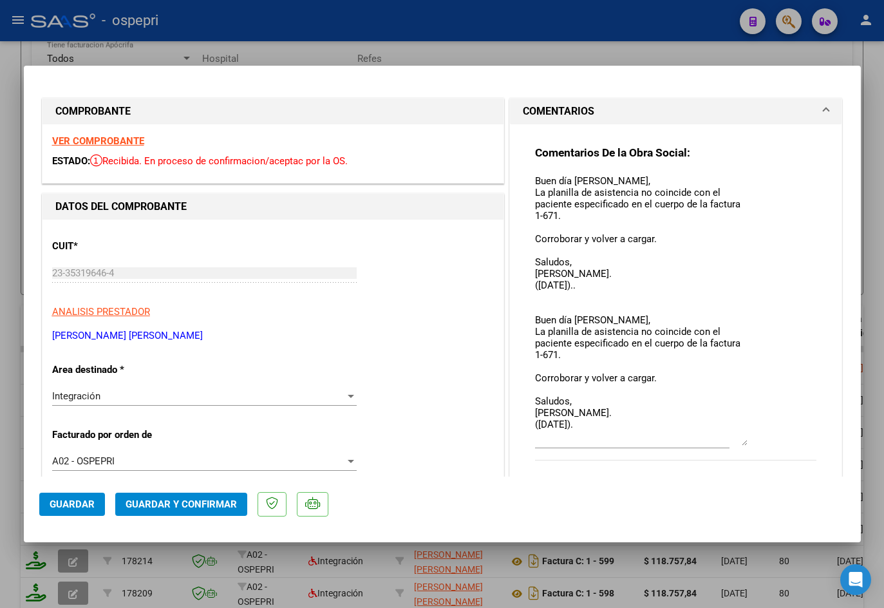
click at [133, 142] on strong "VER COMPROBANTE" at bounding box center [98, 141] width 92 height 12
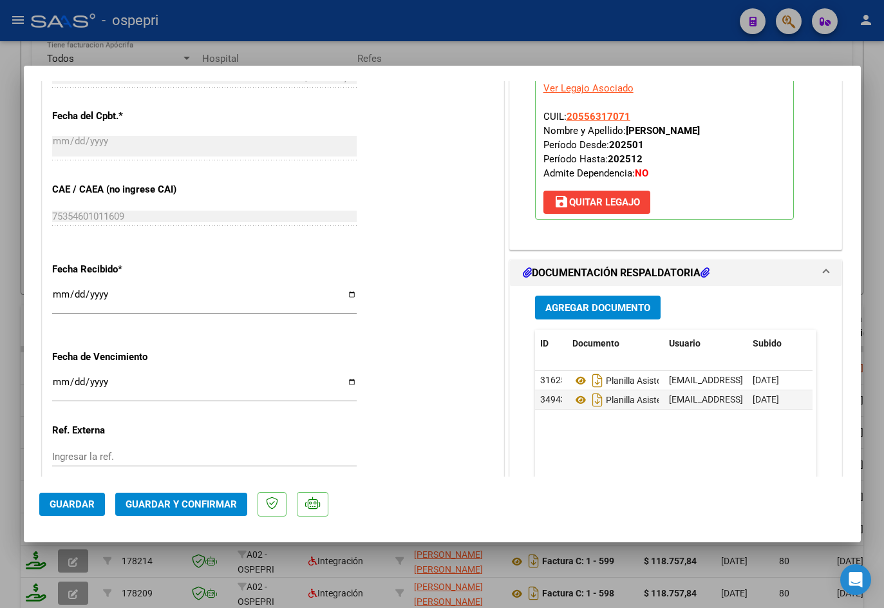
scroll to position [837, 0]
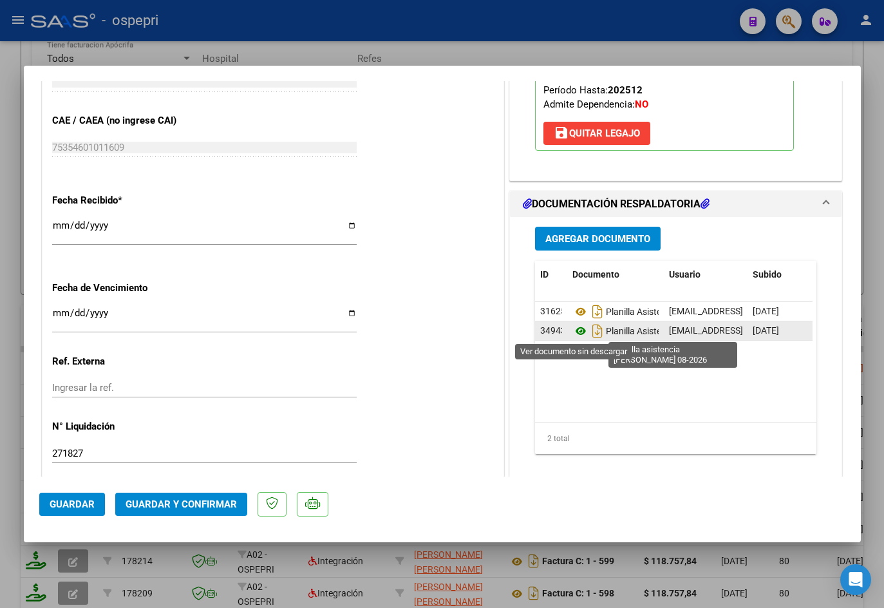
click at [573, 333] on icon at bounding box center [581, 330] width 17 height 15
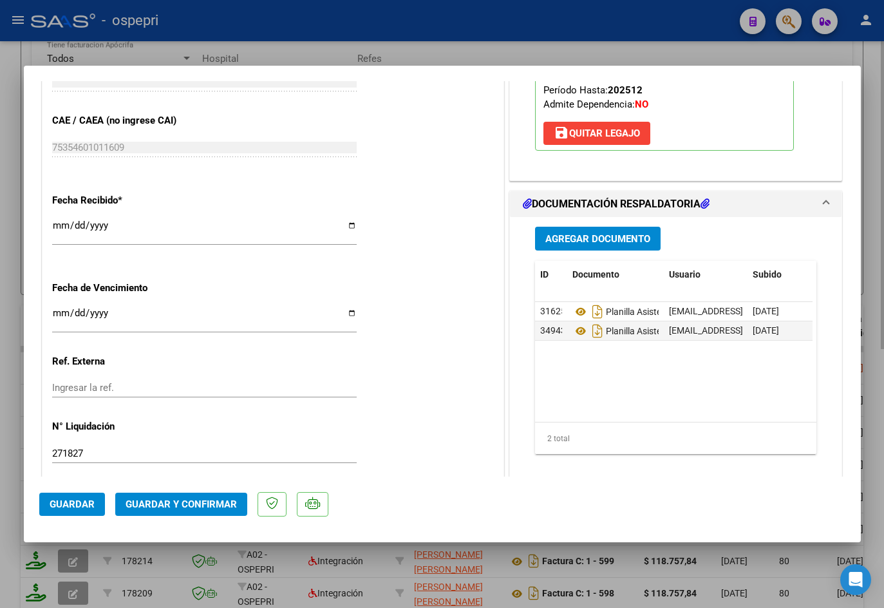
type input "$ 0,00"
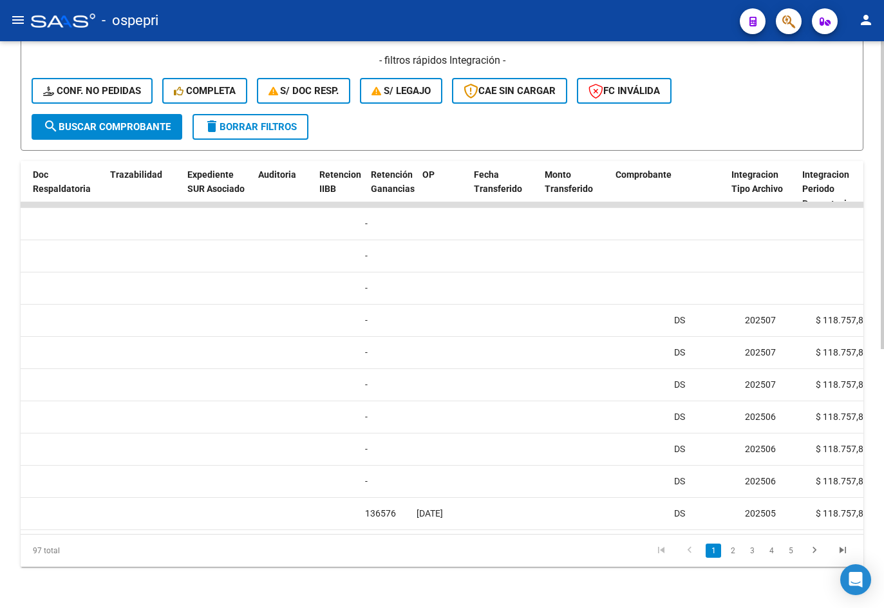
scroll to position [0, 764]
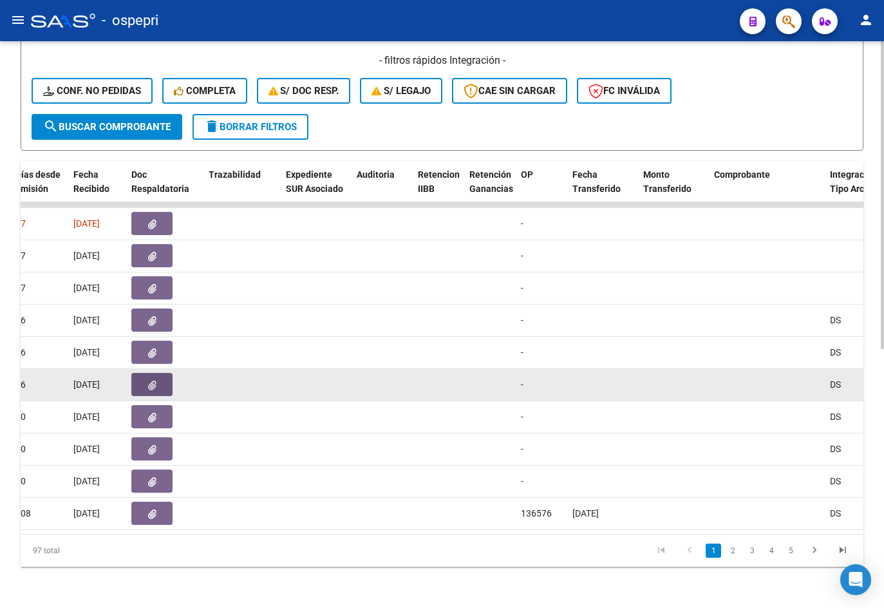
click at [154, 381] on icon "button" at bounding box center [152, 386] width 8 height 10
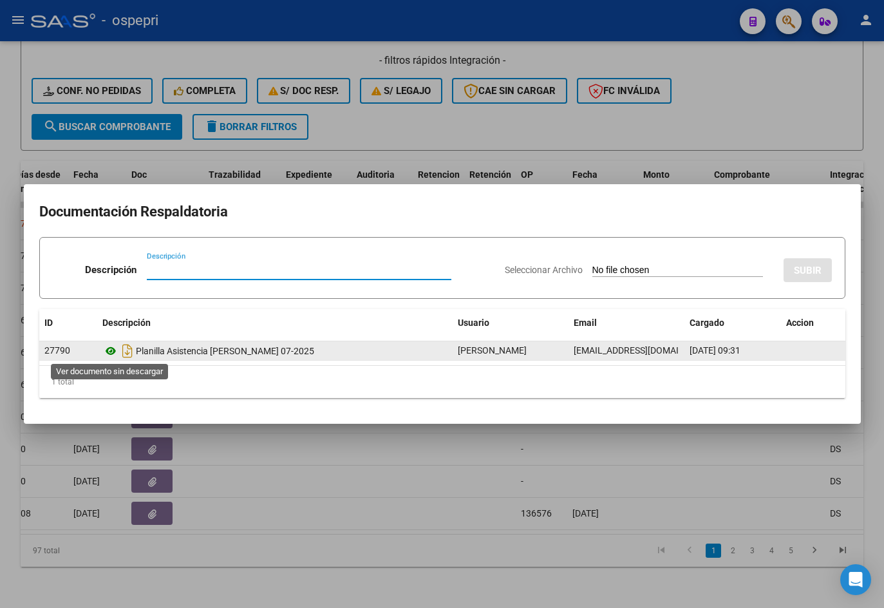
click at [109, 352] on icon at bounding box center [110, 350] width 17 height 15
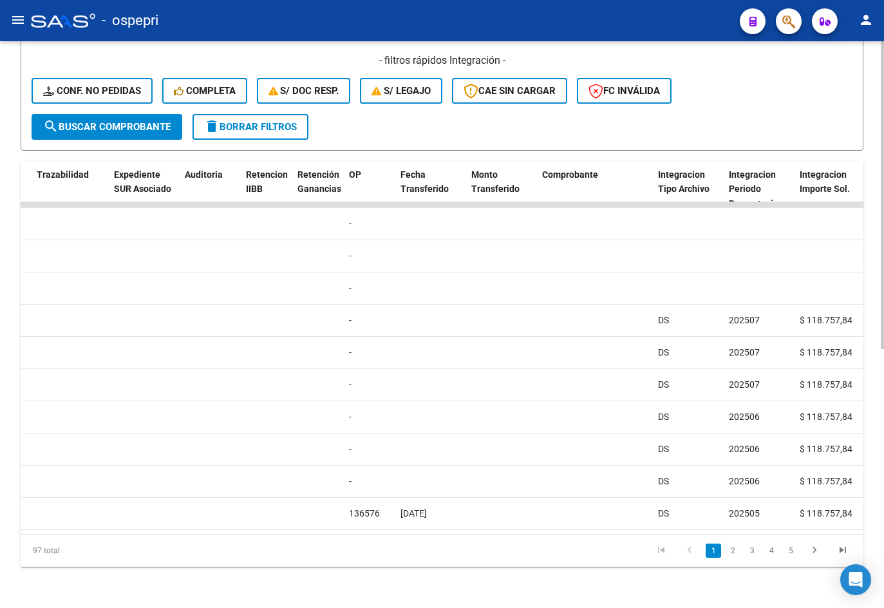
scroll to position [0, 824]
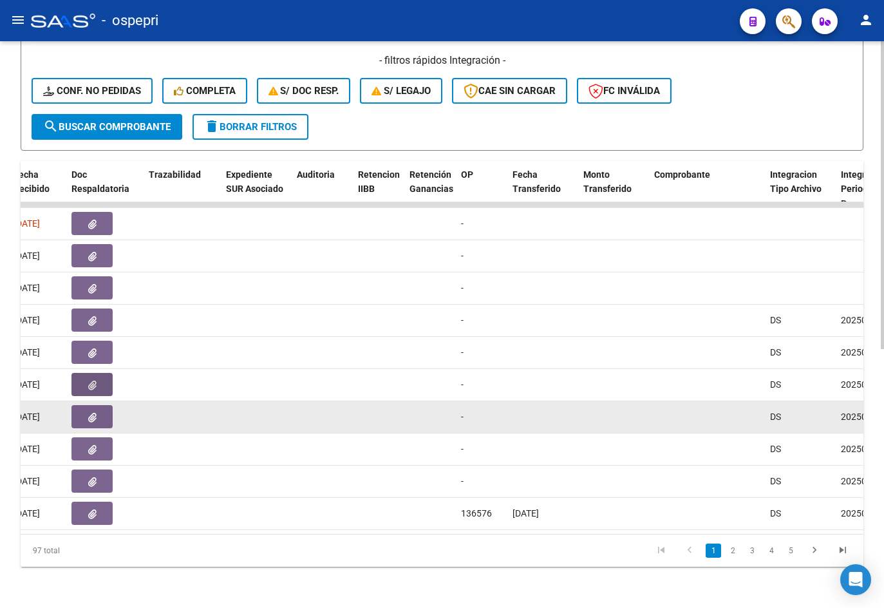
click at [100, 405] on button "button" at bounding box center [91, 416] width 41 height 23
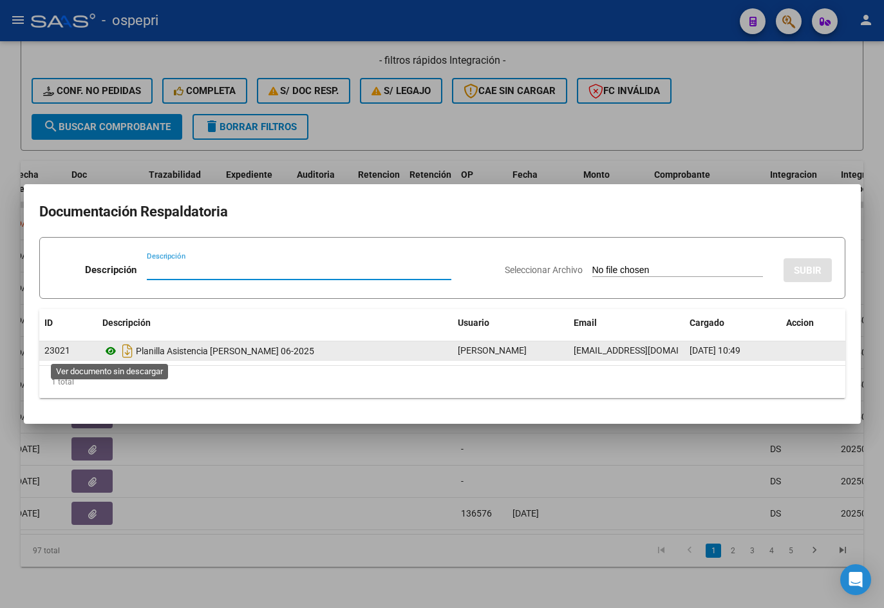
click at [108, 349] on icon at bounding box center [110, 350] width 17 height 15
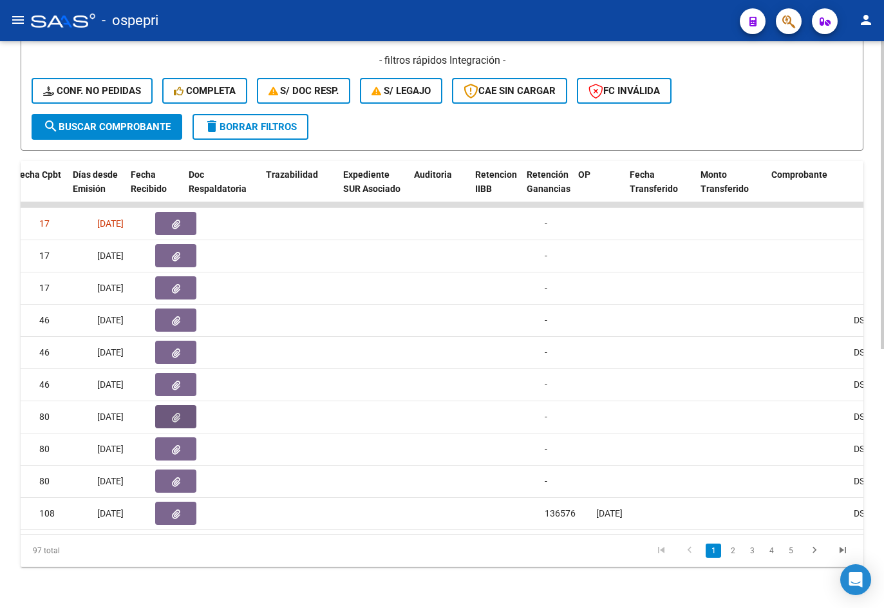
scroll to position [0, 677]
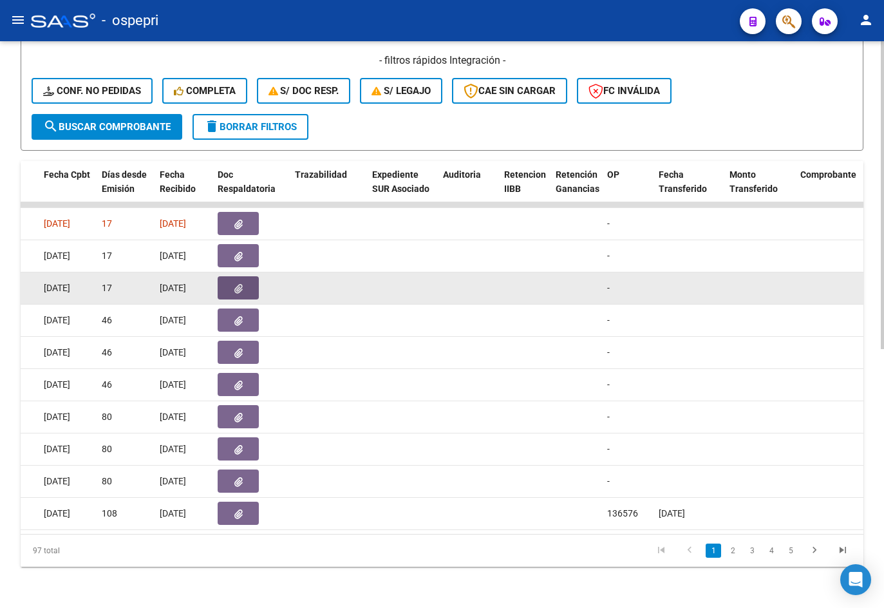
click at [234, 284] on icon "button" at bounding box center [238, 289] width 8 height 10
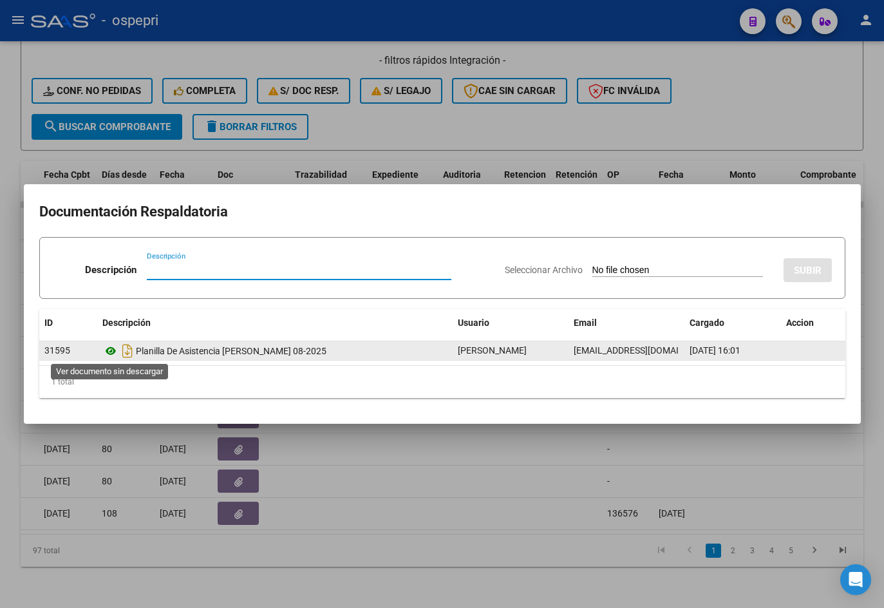
click at [110, 353] on icon at bounding box center [110, 350] width 17 height 15
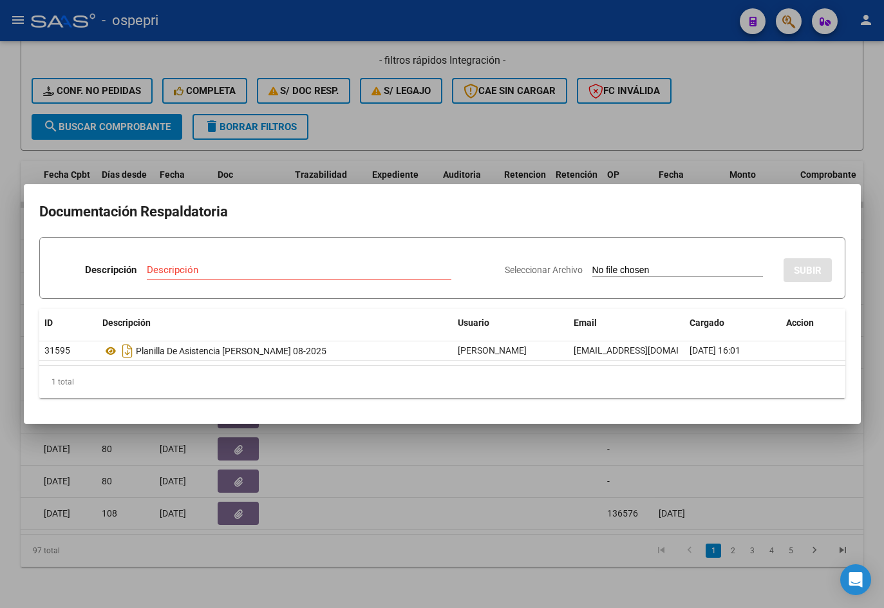
click at [616, 137] on div at bounding box center [442, 304] width 884 height 608
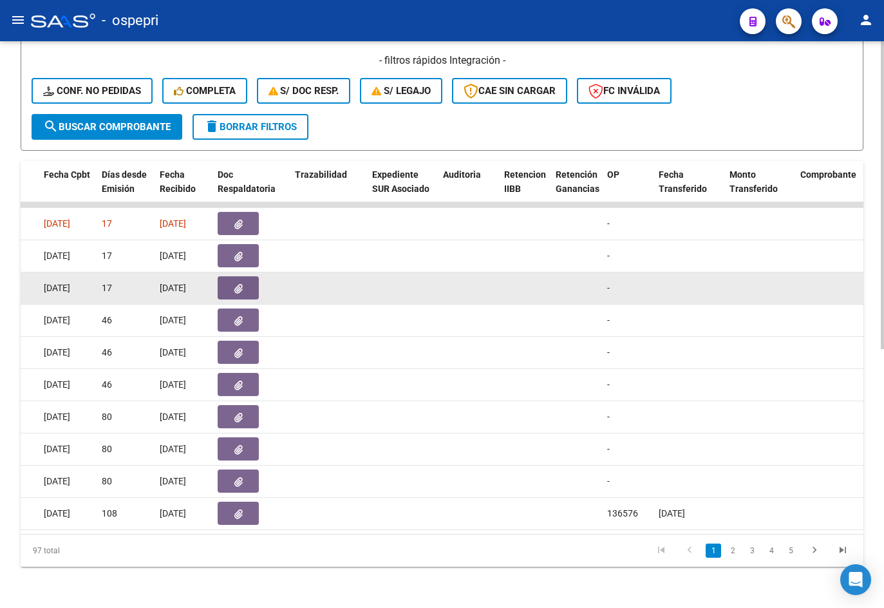
click at [244, 279] on button "button" at bounding box center [238, 287] width 41 height 23
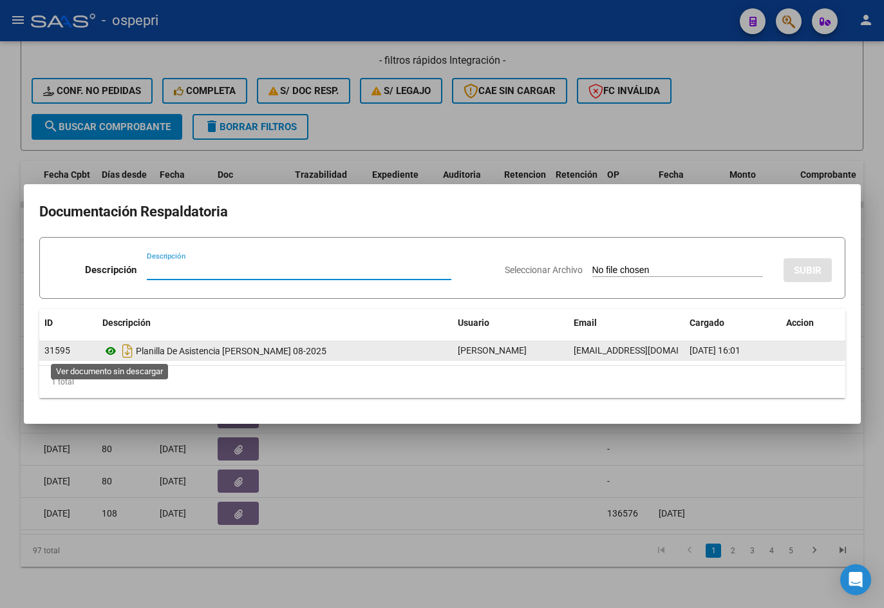
click at [109, 351] on icon at bounding box center [110, 350] width 17 height 15
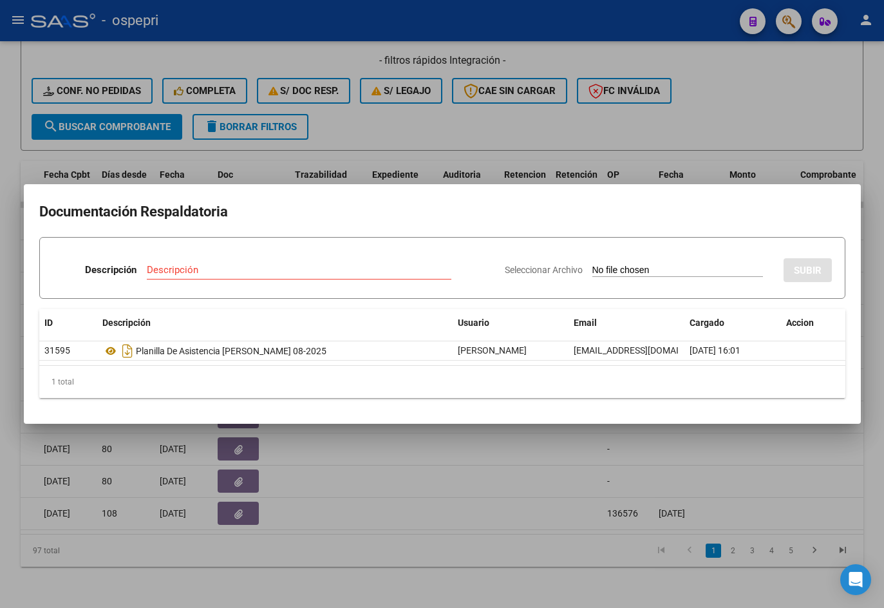
click at [616, 135] on div at bounding box center [442, 304] width 884 height 608
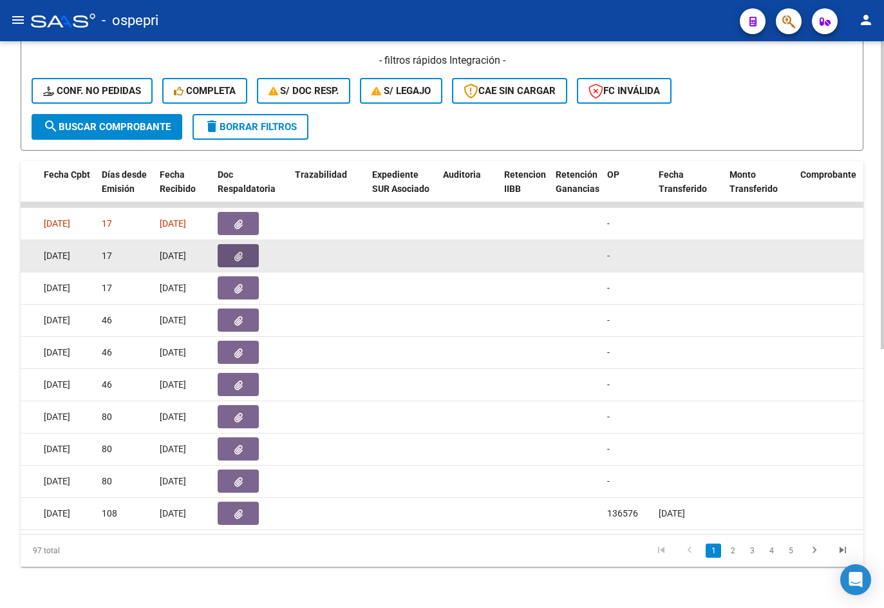
click at [241, 250] on span "button" at bounding box center [238, 256] width 8 height 12
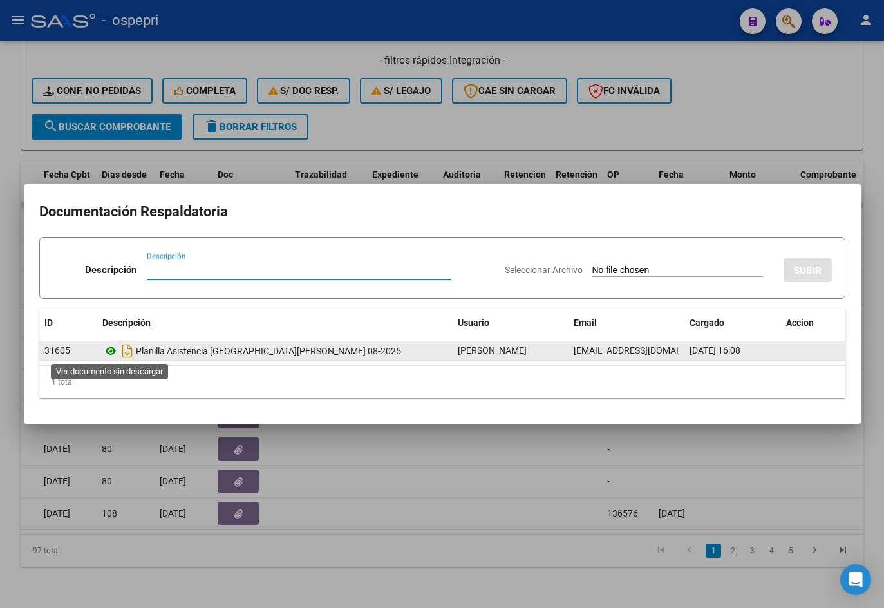
click at [106, 356] on icon at bounding box center [110, 350] width 17 height 15
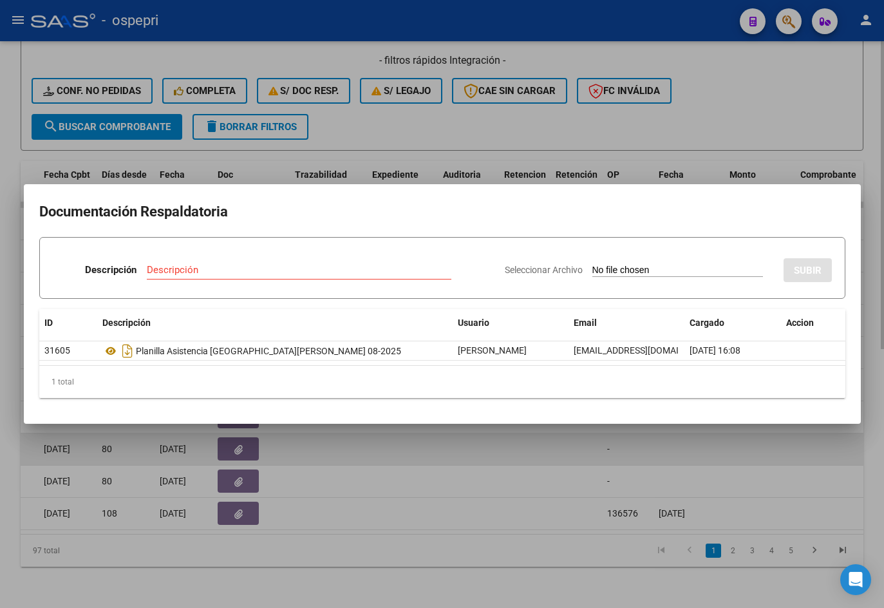
click at [317, 452] on div at bounding box center [442, 304] width 884 height 608
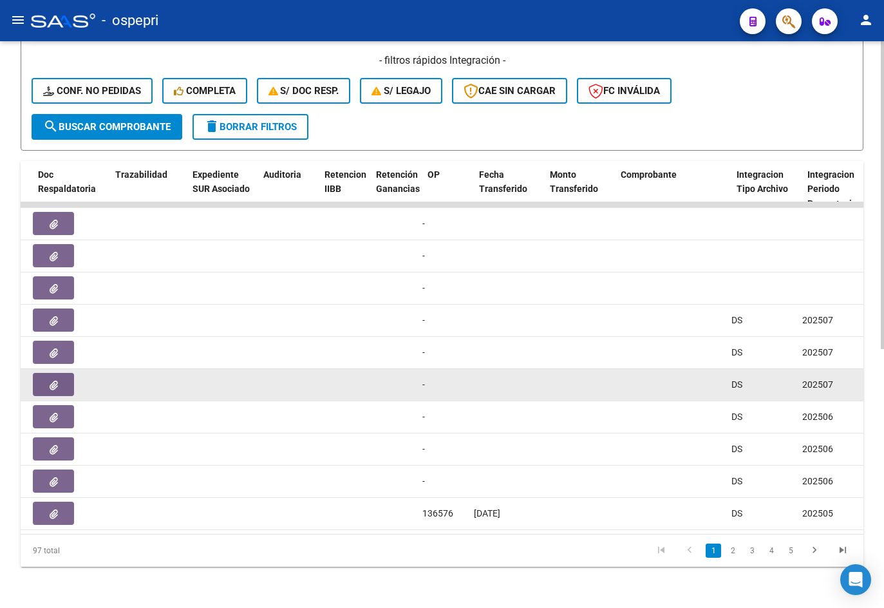
scroll to position [0, 857]
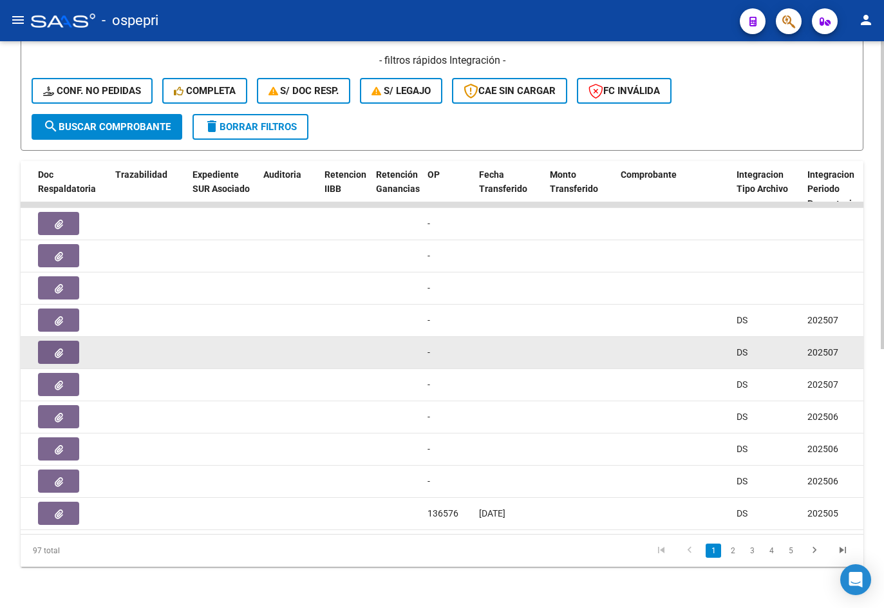
click at [67, 344] on button "button" at bounding box center [58, 352] width 41 height 23
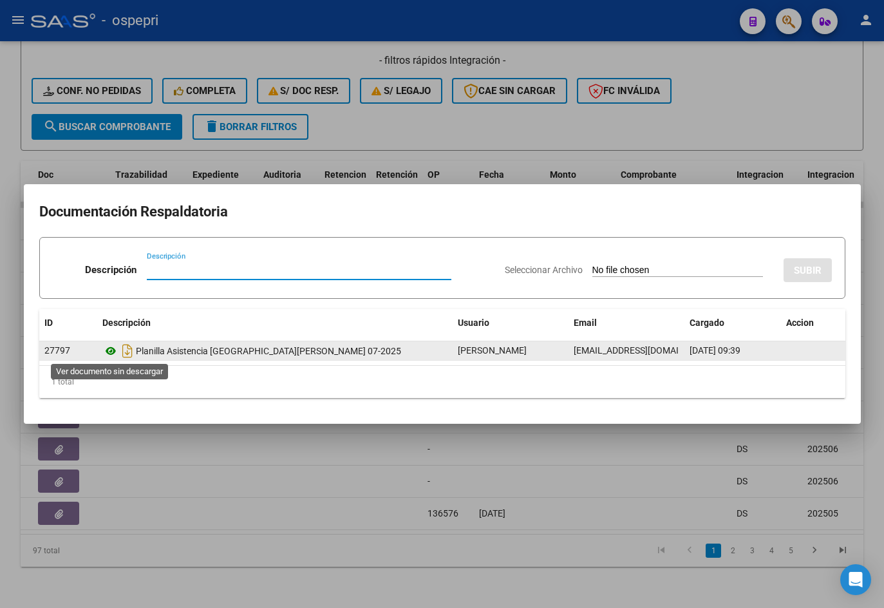
click at [109, 350] on icon at bounding box center [110, 350] width 17 height 15
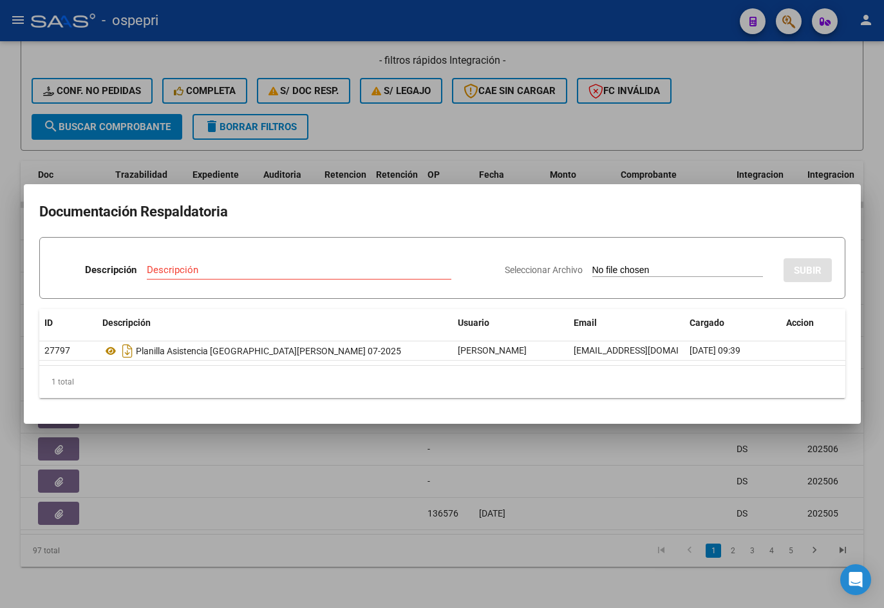
click at [204, 494] on div at bounding box center [442, 304] width 884 height 608
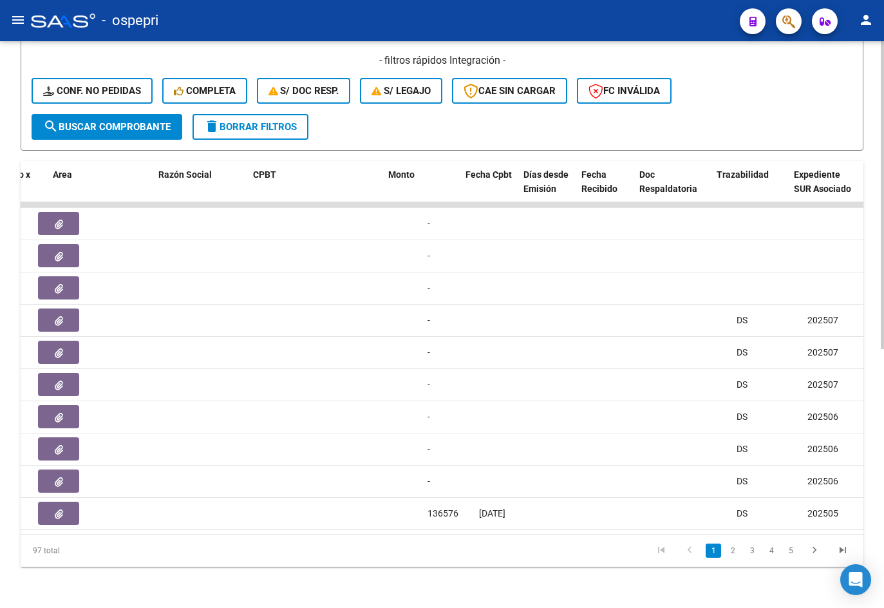
scroll to position [0, 0]
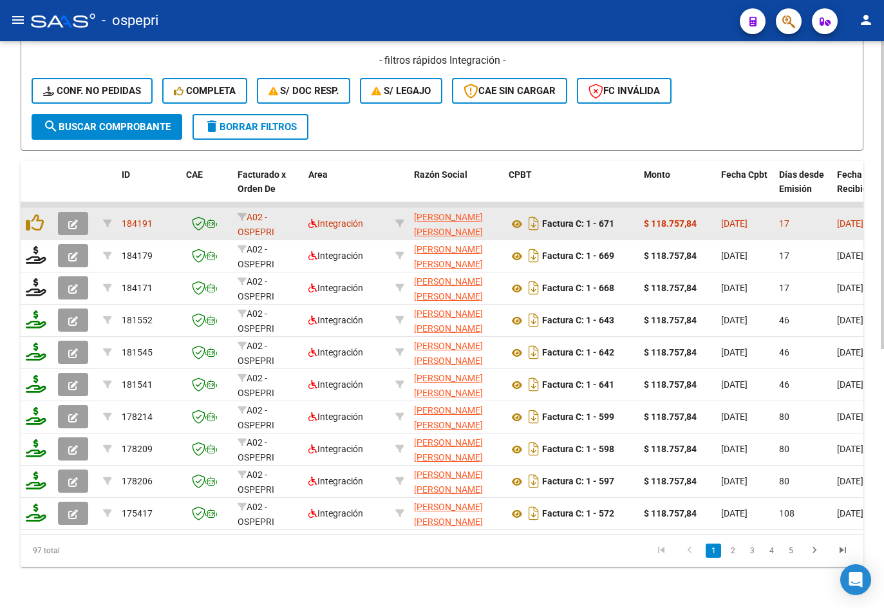
click at [75, 212] on button "button" at bounding box center [73, 223] width 30 height 23
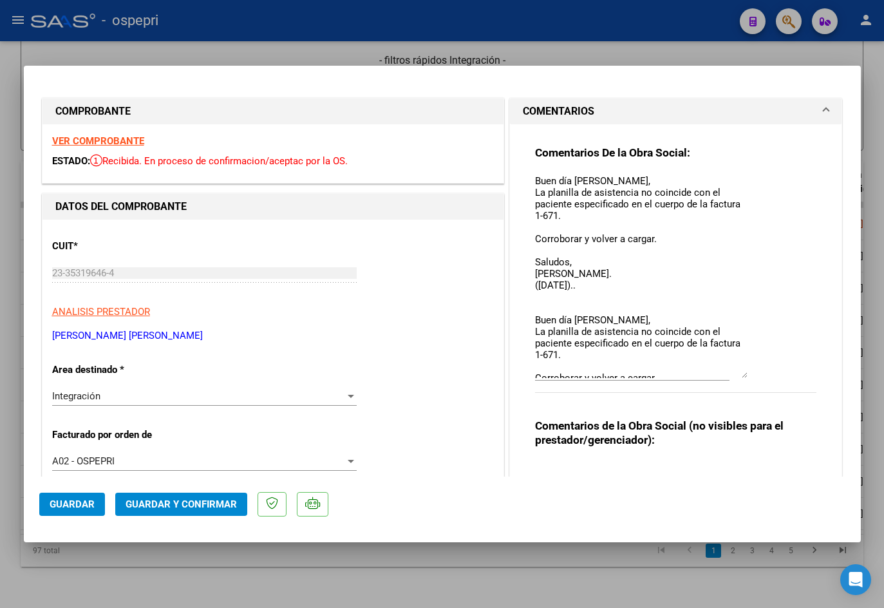
drag, startPoint x: 737, startPoint y: 194, endPoint x: 746, endPoint y: 373, distance: 178.6
click at [616, 373] on div "Comentarios De la Obra Social: Buen día [PERSON_NAME], La planilla de asistenci…" at bounding box center [676, 276] width 282 height 261
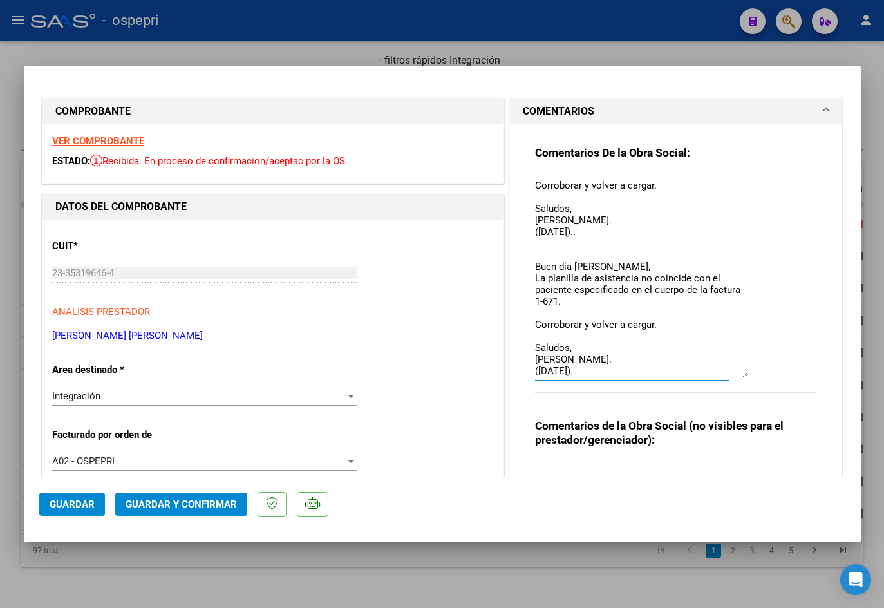
drag, startPoint x: 531, startPoint y: 180, endPoint x: 637, endPoint y: 376, distance: 223.3
click at [616, 376] on textarea "Buen día [PERSON_NAME], La planilla de asistencia no coincide con el paciente e…" at bounding box center [641, 276] width 213 height 204
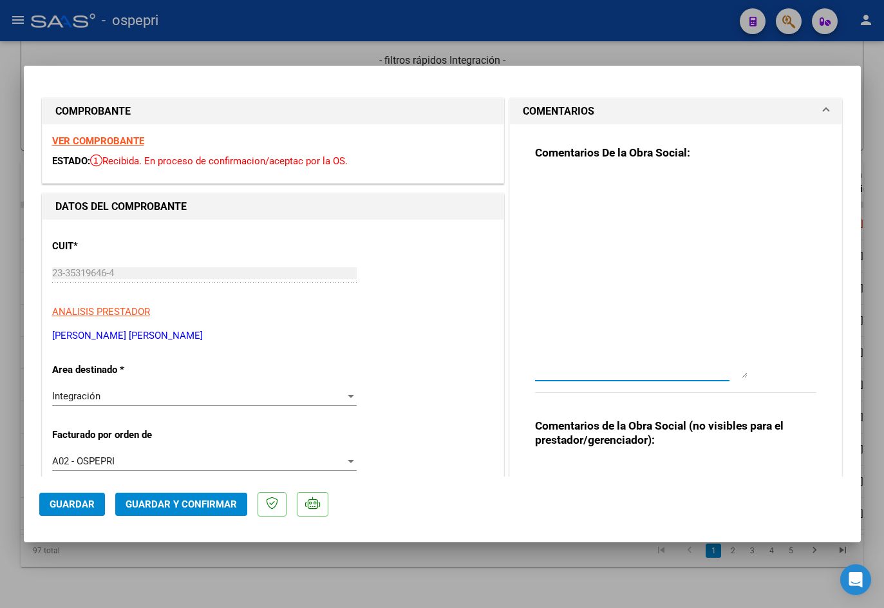
scroll to position [0, 0]
drag, startPoint x: 743, startPoint y: 377, endPoint x: 742, endPoint y: 357, distance: 20.0
click at [616, 357] on div "Comentarios De la Obra Social:" at bounding box center [676, 276] width 282 height 261
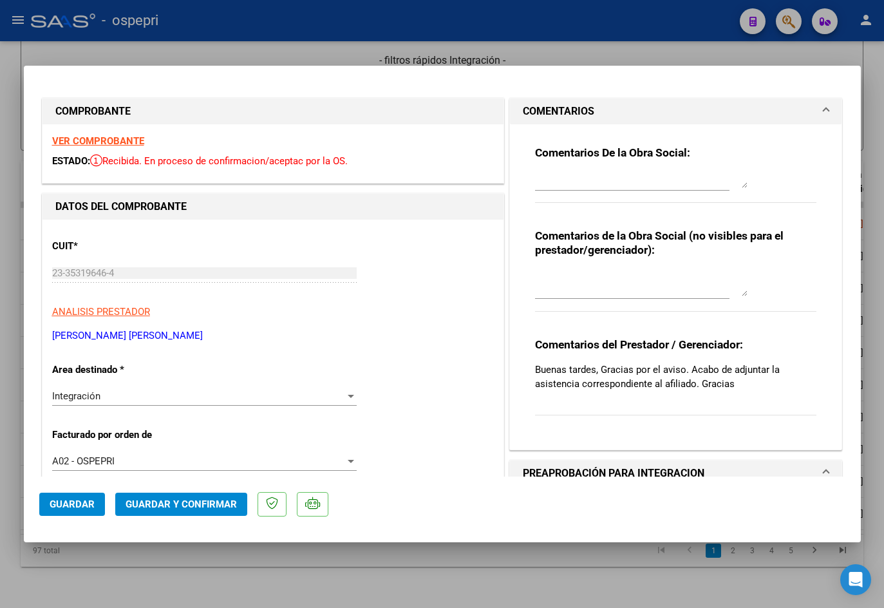
drag, startPoint x: 739, startPoint y: 374, endPoint x: 766, endPoint y: 175, distance: 201.5
click at [616, 175] on div "Comentarios De la Obra Social:" at bounding box center [676, 181] width 282 height 71
click at [616, 286] on textarea at bounding box center [641, 283] width 213 height 26
paste textarea "Buen día [PERSON_NAME], La planilla de asistencia no coincide con el paciente e…"
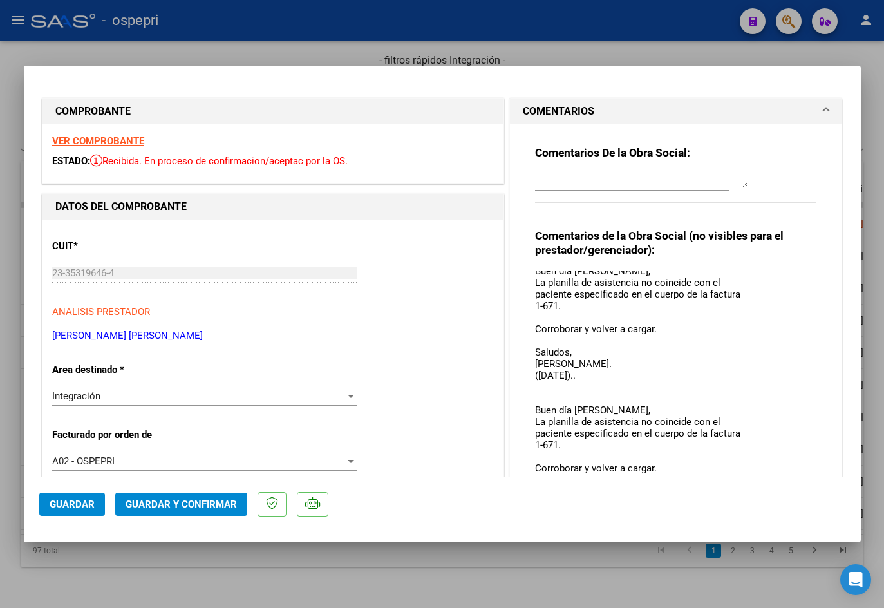
scroll to position [6, 0]
drag, startPoint x: 738, startPoint y: 293, endPoint x: 716, endPoint y: 423, distance: 131.9
click at [616, 519] on mat-dialog-container "COMPROBANTE VER COMPROBANTE ESTADO: Recibida. En proceso de confirmacion/acepta…" at bounding box center [442, 304] width 837 height 477
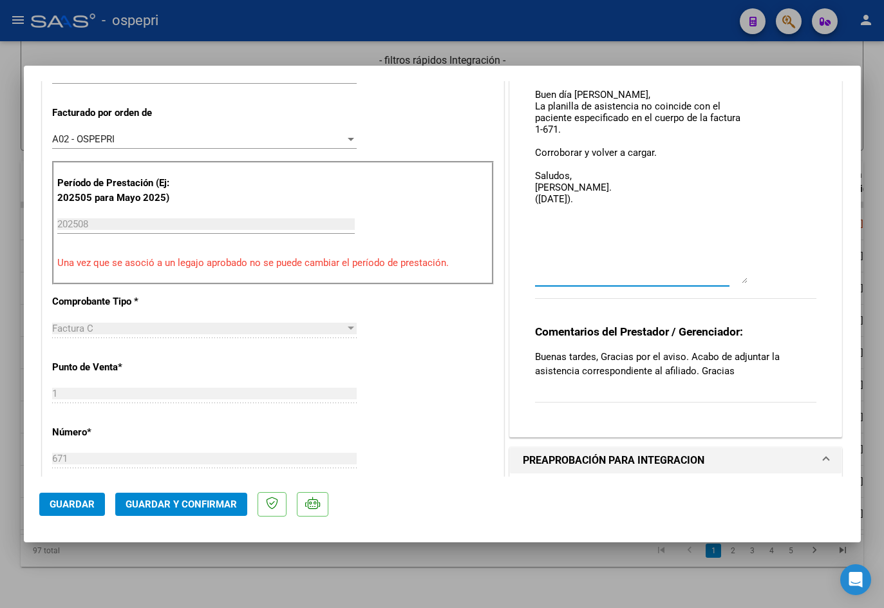
scroll to position [0, 0]
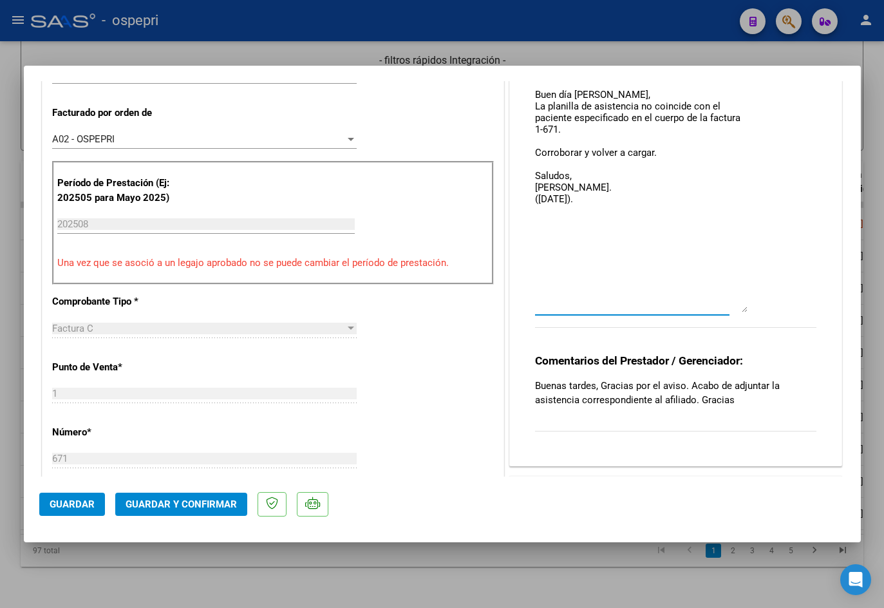
drag, startPoint x: 739, startPoint y: 195, endPoint x: 738, endPoint y: 307, distance: 111.4
click at [616, 307] on textarea "Buen día [PERSON_NAME], La planilla de asistencia no coincide con el paciente e…" at bounding box center [641, 130] width 213 height 364
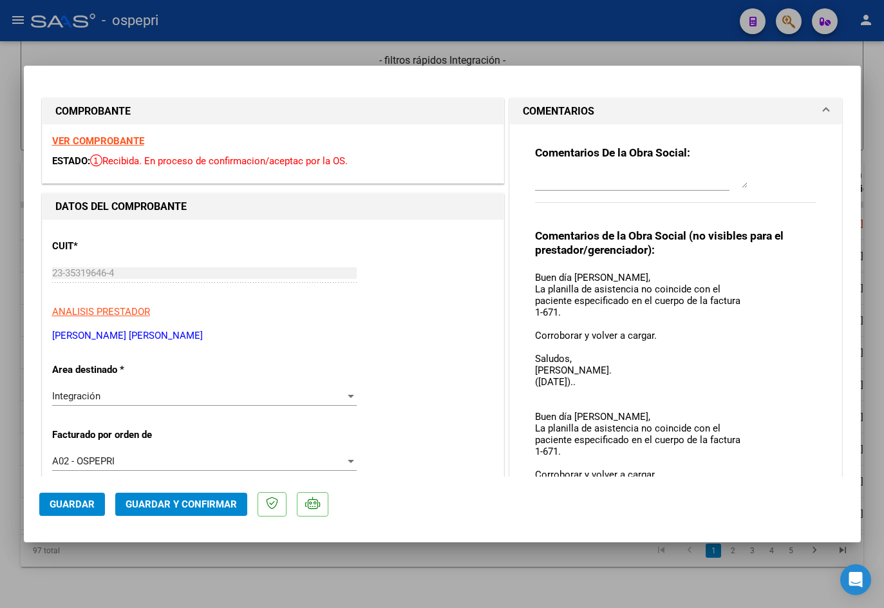
click at [528, 279] on div "Comentarios De la Obra Social: Comentarios de la Obra Social (no visibles para …" at bounding box center [676, 450] width 301 height 652
click at [535, 276] on textarea "Buen día [PERSON_NAME], La planilla de asistencia no coincide con el paciente e…" at bounding box center [641, 451] width 213 height 363
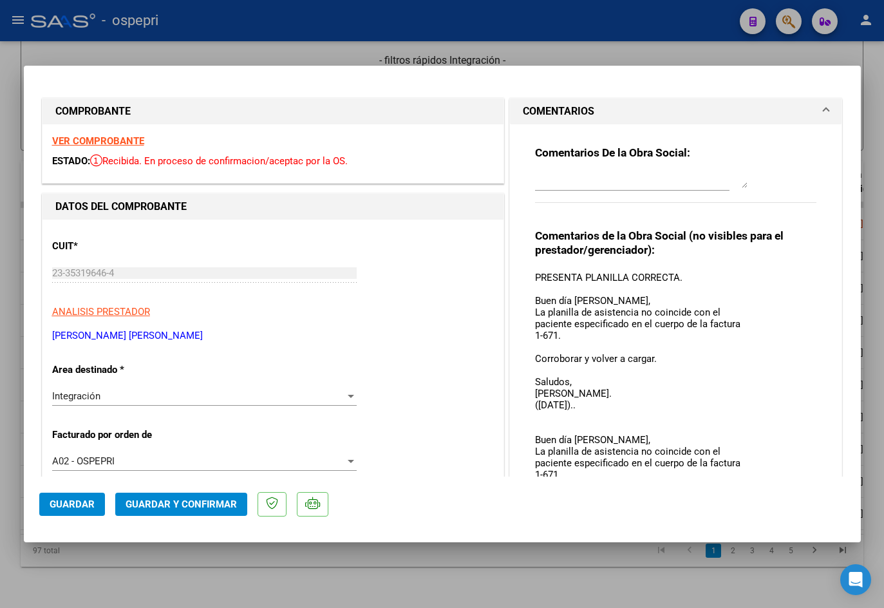
type textarea "PRESENTA PLANILLA CORRECTA. Buen día [PERSON_NAME], La planilla de asistencia n…"
click at [223, 504] on span "Guardar y Confirmar" at bounding box center [181, 504] width 111 height 12
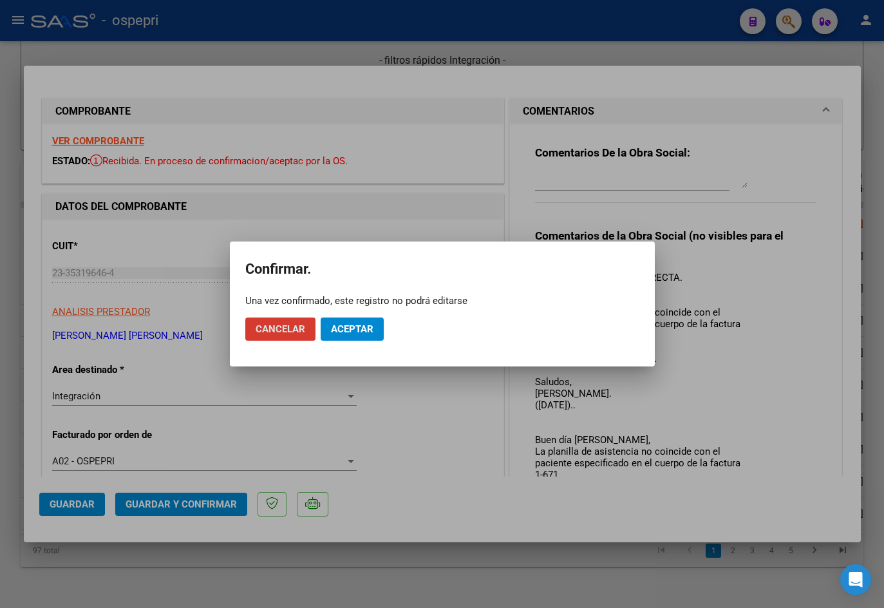
click at [346, 323] on button "Aceptar" at bounding box center [352, 328] width 63 height 23
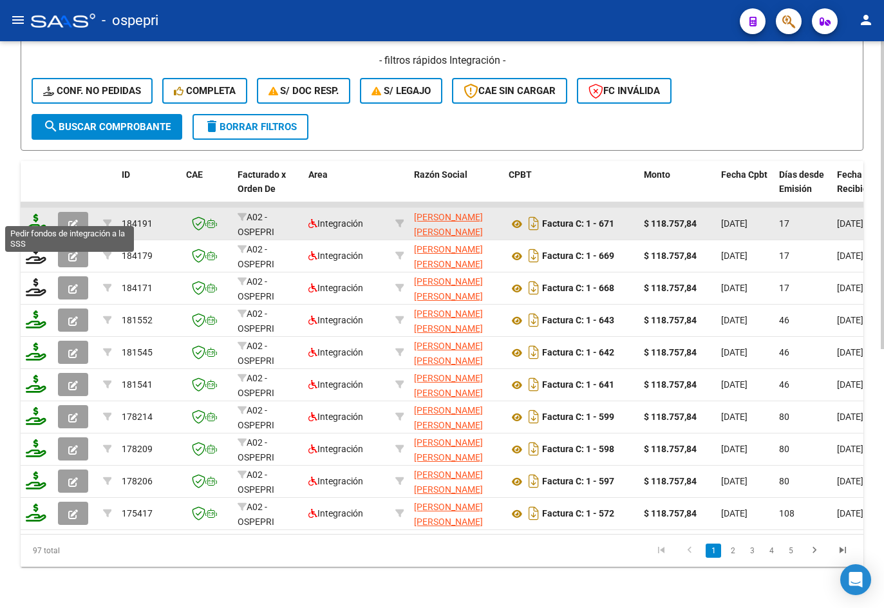
click at [38, 214] on icon at bounding box center [36, 223] width 21 height 18
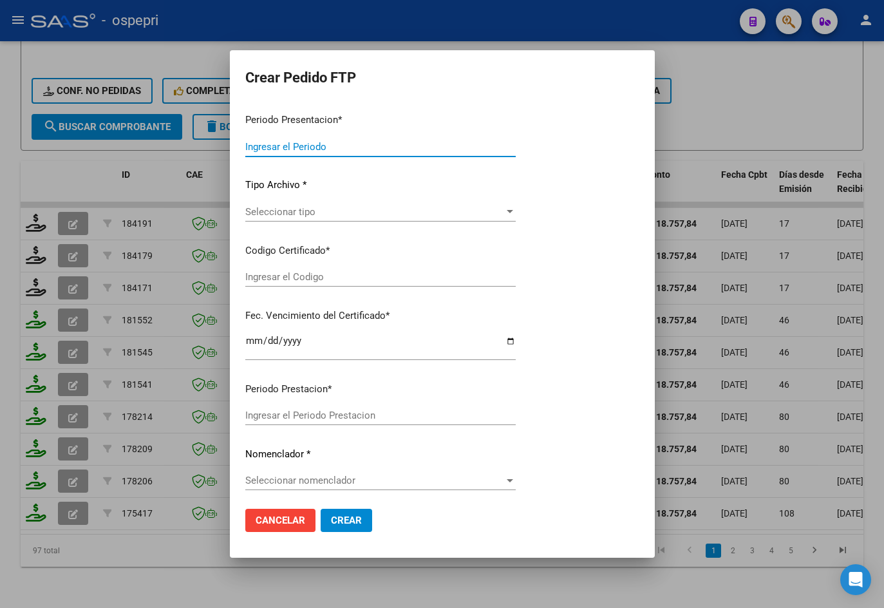
type input "202508"
type input "$ 118.757,84"
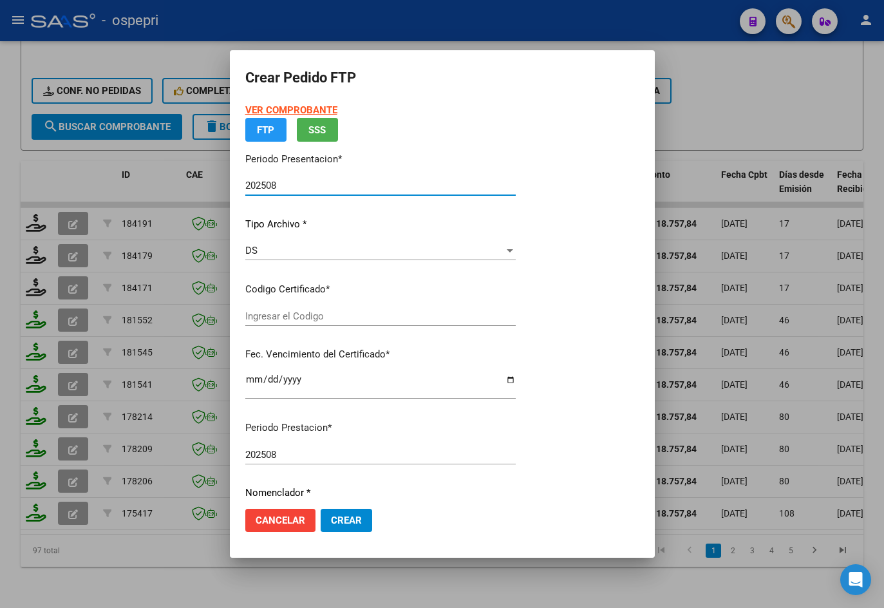
type input "20556317071"
type input "[DATE]"
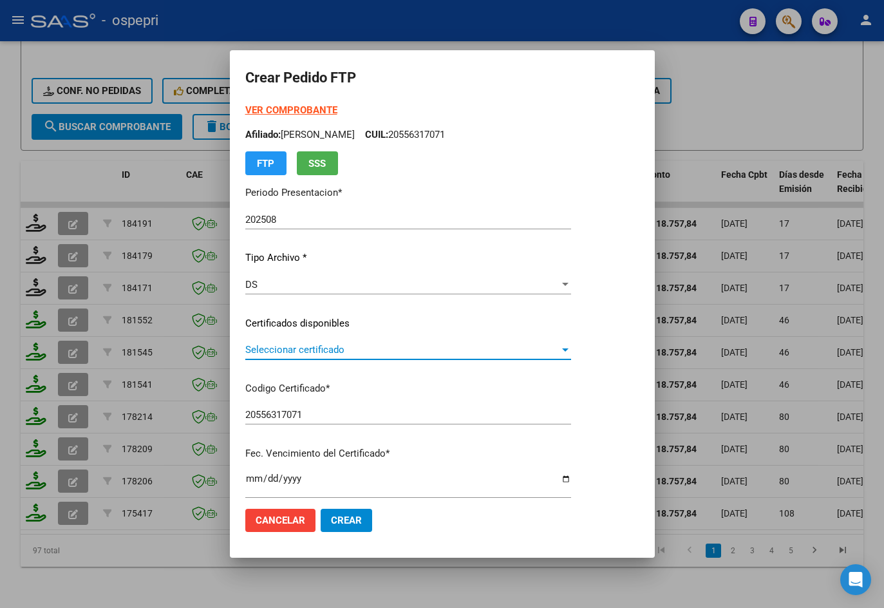
click at [330, 354] on span "Seleccionar certificado" at bounding box center [402, 350] width 314 height 12
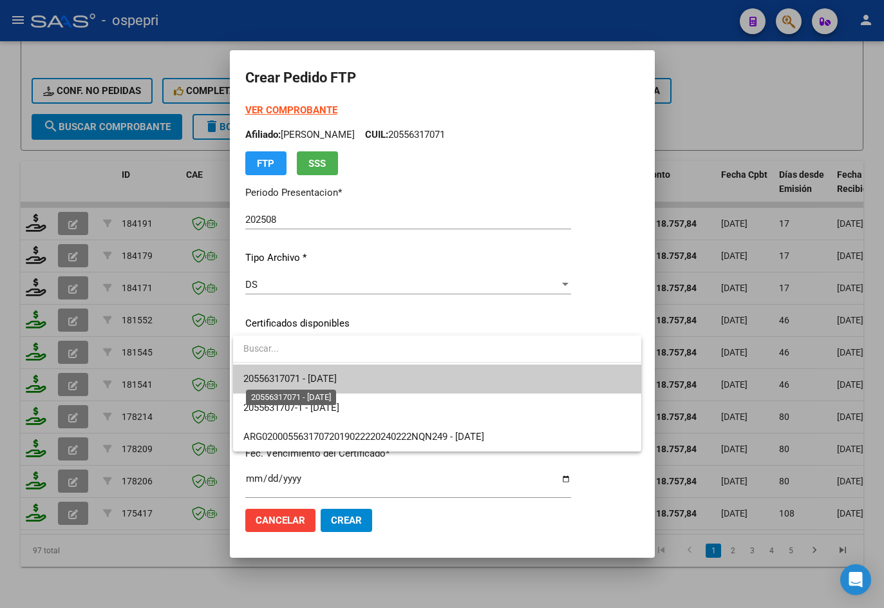
click at [337, 374] on span "20556317071 - [DATE]" at bounding box center [289, 379] width 93 height 12
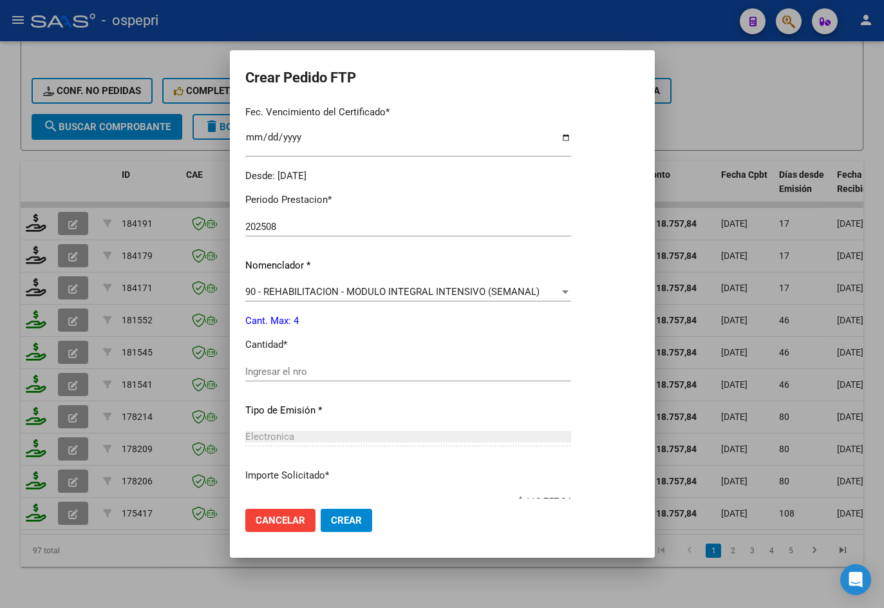
scroll to position [431, 0]
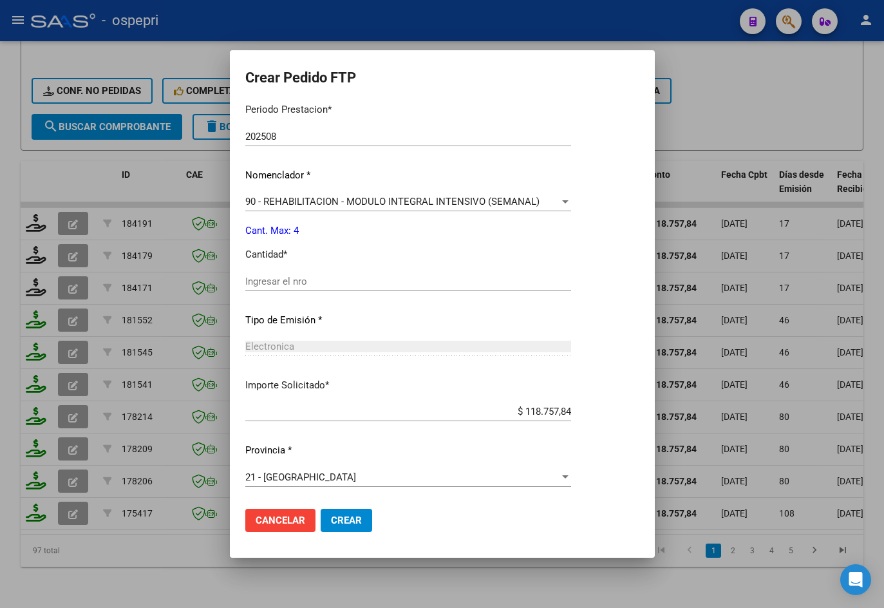
click at [350, 278] on input "Ingresar el nro" at bounding box center [408, 282] width 326 height 12
type input "4"
click at [345, 523] on span "Crear" at bounding box center [346, 521] width 31 height 12
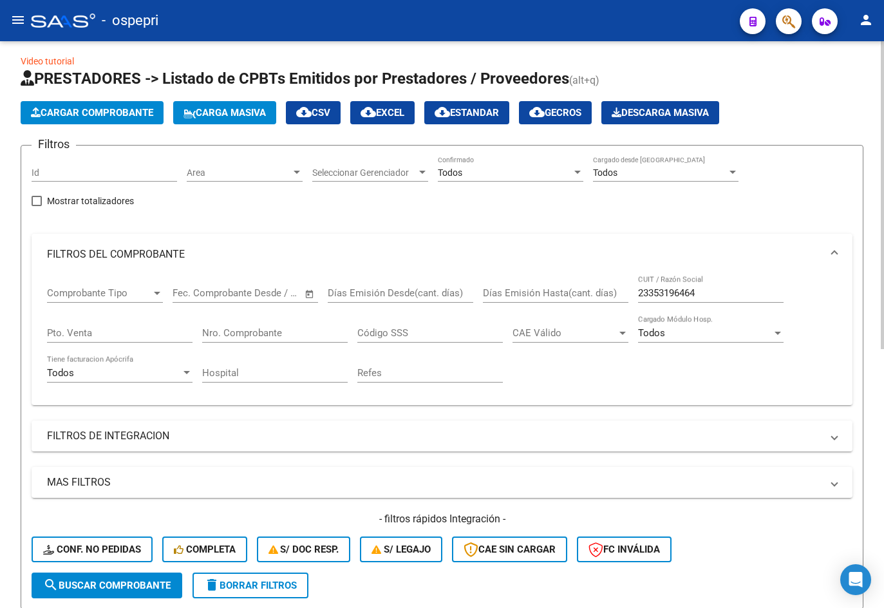
scroll to position [0, 0]
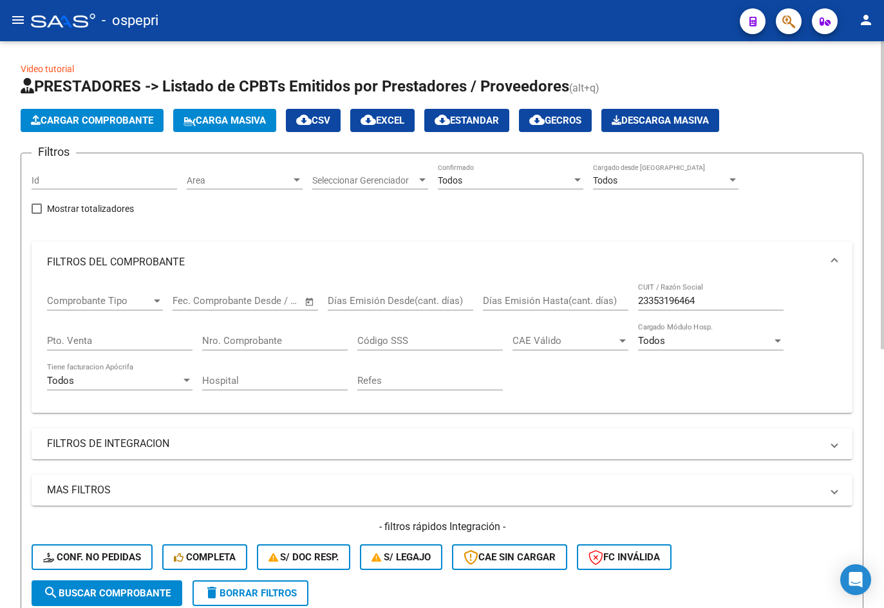
click at [616, 298] on input "23353196464" at bounding box center [711, 301] width 146 height 12
paste input "7233488939"
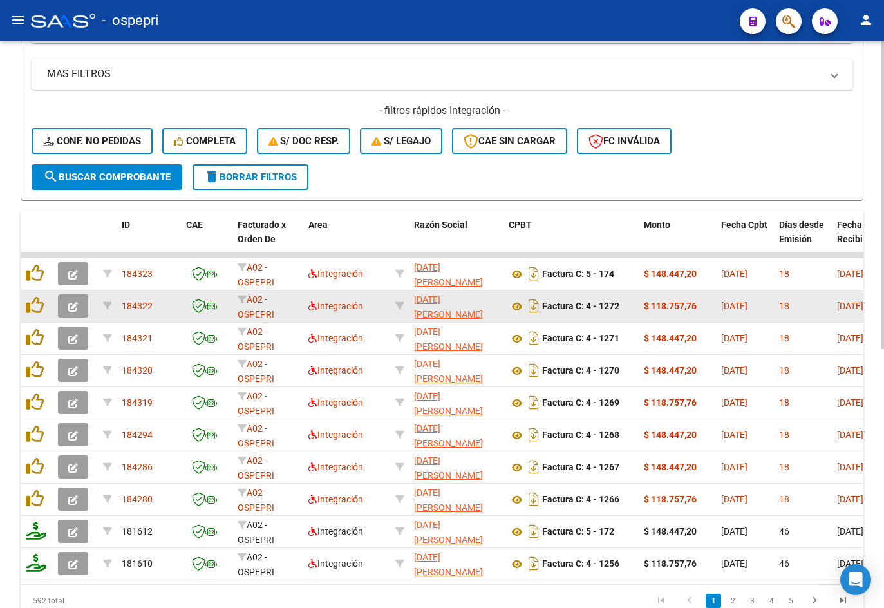
scroll to position [451, 0]
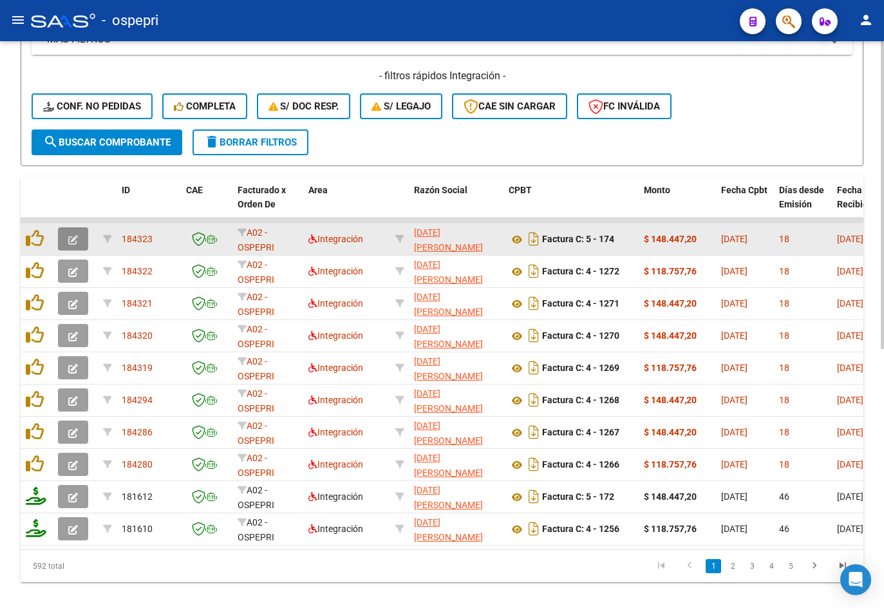
click at [68, 235] on button "button" at bounding box center [73, 238] width 30 height 23
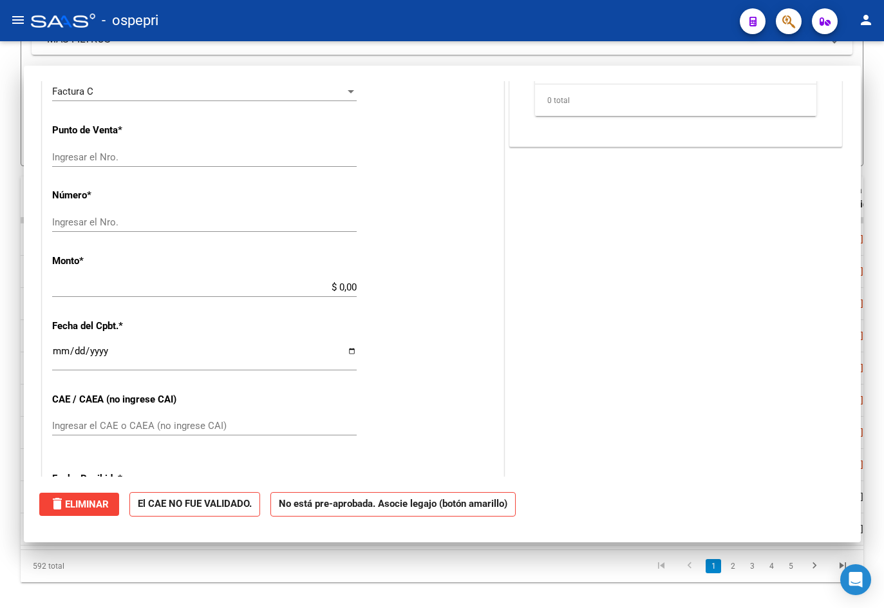
scroll to position [0, 0]
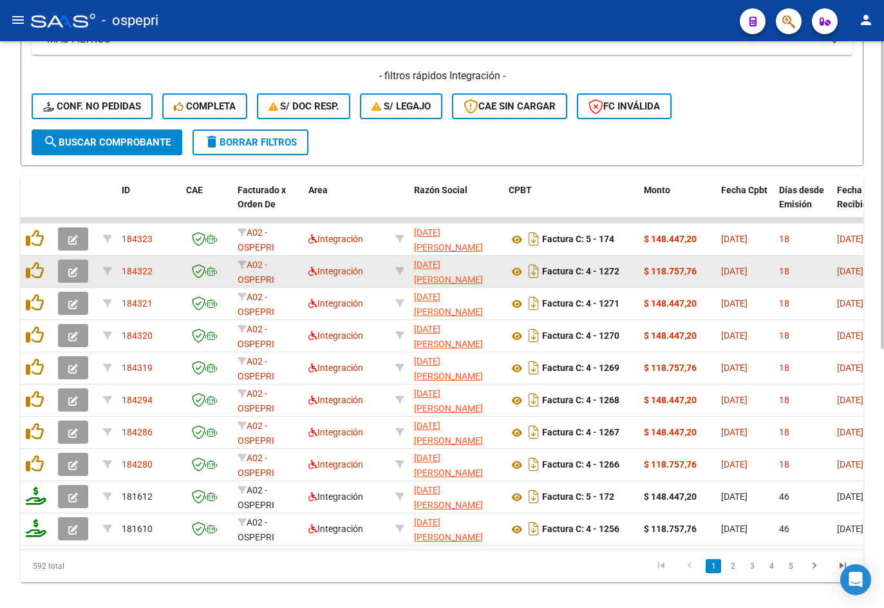
click at [69, 267] on icon "button" at bounding box center [73, 272] width 10 height 10
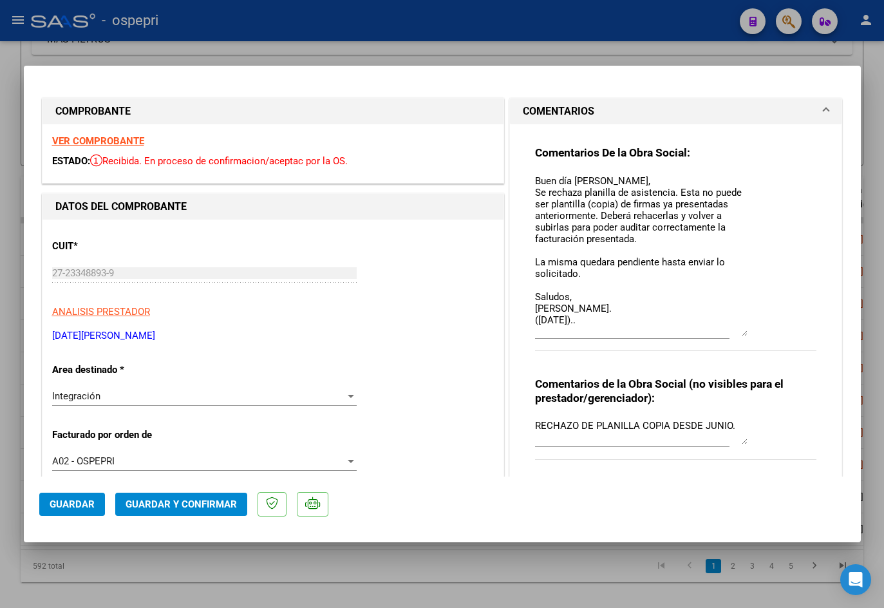
drag, startPoint x: 737, startPoint y: 196, endPoint x: 742, endPoint y: 342, distance: 146.3
click at [616, 342] on div "Comentarios De la Obra Social: Buen día [PERSON_NAME], Se rechaza planilla de a…" at bounding box center [676, 256] width 282 height 220
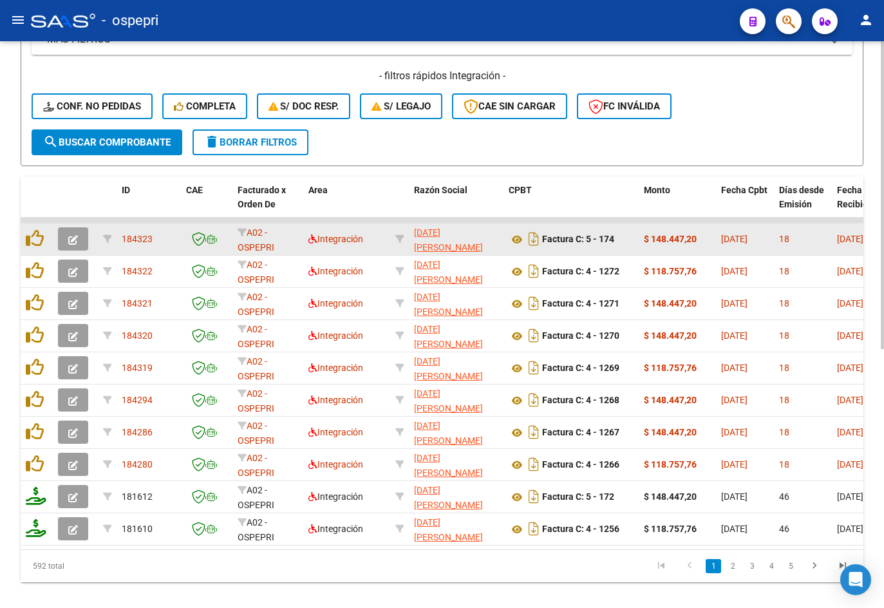
scroll to position [129, 0]
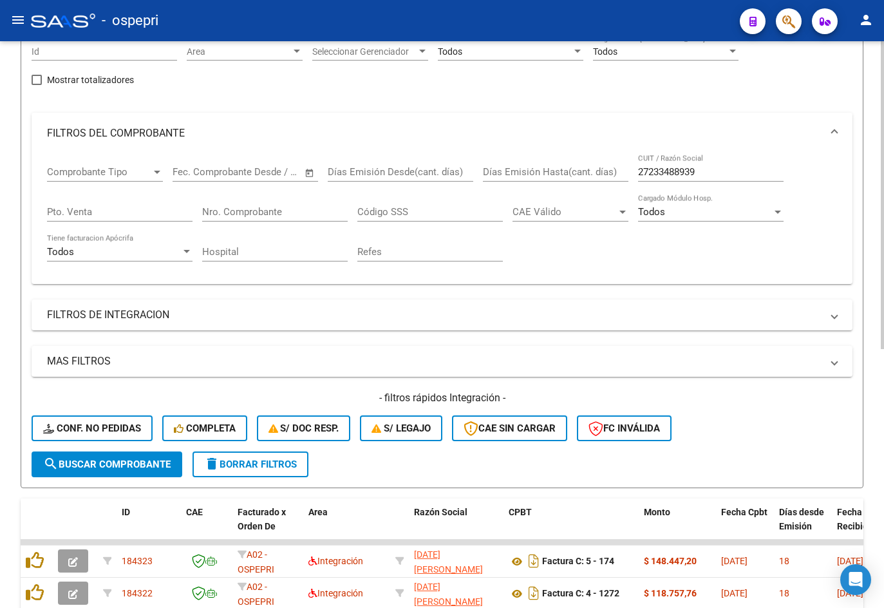
click at [616, 169] on input "27233488939" at bounding box center [711, 172] width 146 height 12
paste input "332761248"
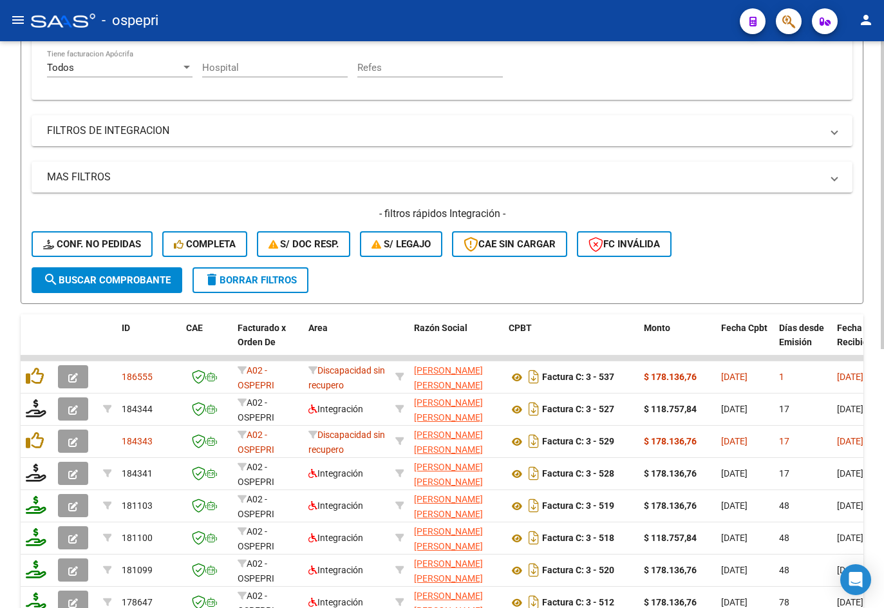
scroll to position [322, 0]
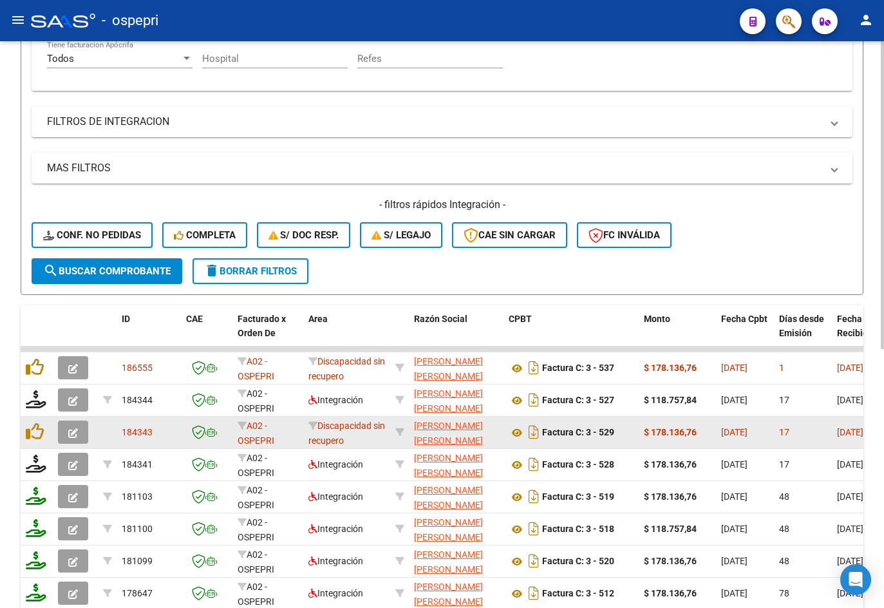
type input "27332761248"
click at [76, 434] on icon "button" at bounding box center [73, 433] width 10 height 10
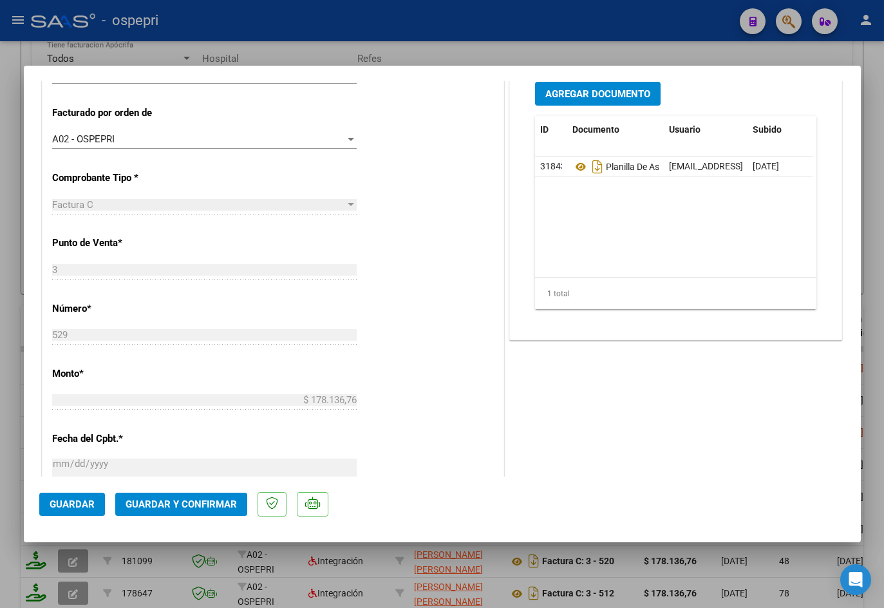
scroll to position [0, 0]
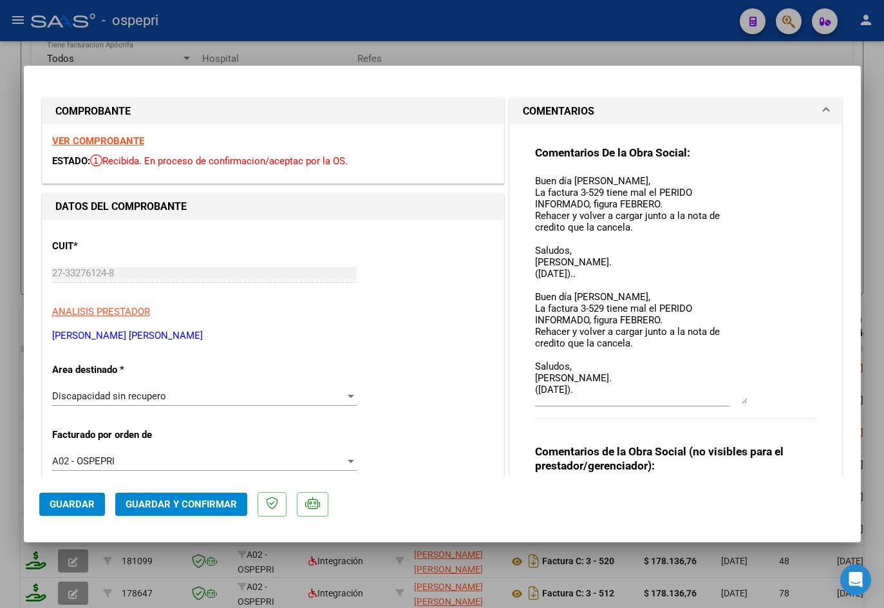
drag, startPoint x: 739, startPoint y: 194, endPoint x: 753, endPoint y: 399, distance: 204.7
click at [616, 399] on div "Comentarios De la Obra Social: Buen día [PERSON_NAME], La factura 3-529 tiene m…" at bounding box center [676, 289] width 282 height 287
click at [120, 135] on strong "VER COMPROBANTE" at bounding box center [98, 141] width 92 height 12
type input "$ 0,00"
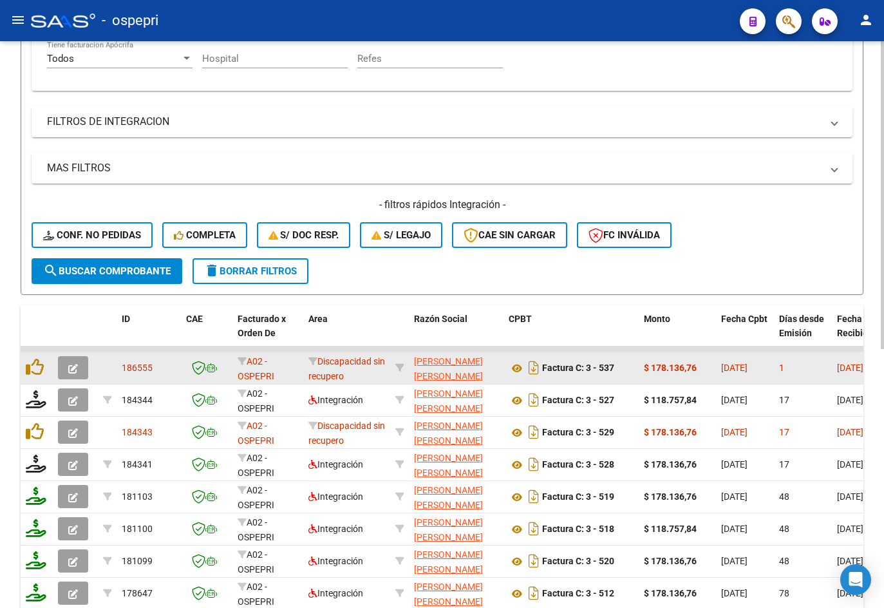
click at [83, 365] on button "button" at bounding box center [73, 367] width 30 height 23
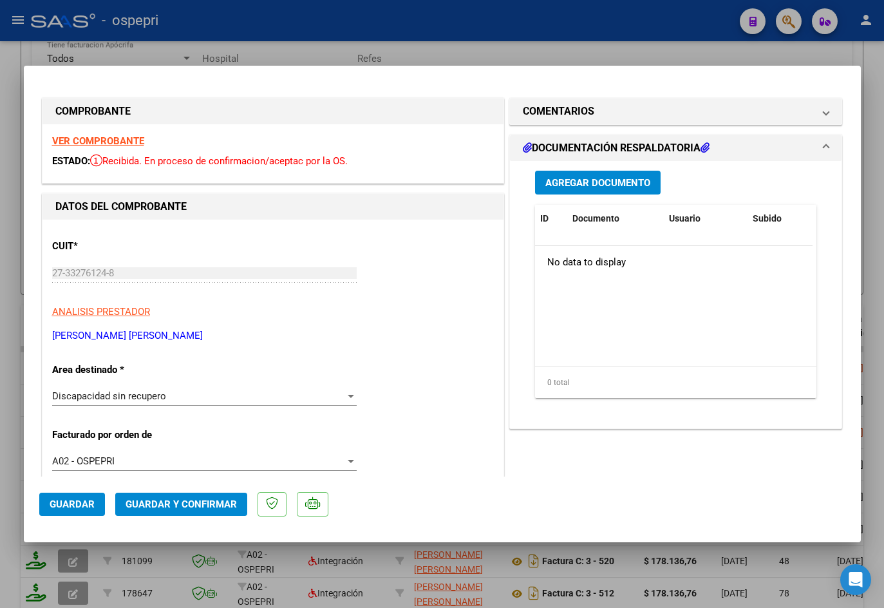
click at [131, 144] on strong "VER COMPROBANTE" at bounding box center [98, 141] width 92 height 12
type input "$ 0,00"
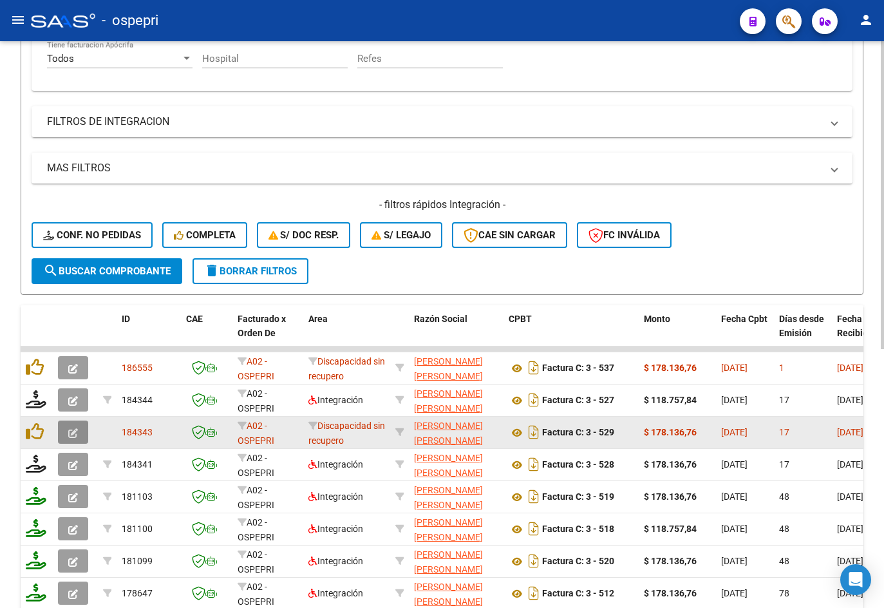
click at [76, 437] on icon "button" at bounding box center [73, 433] width 10 height 10
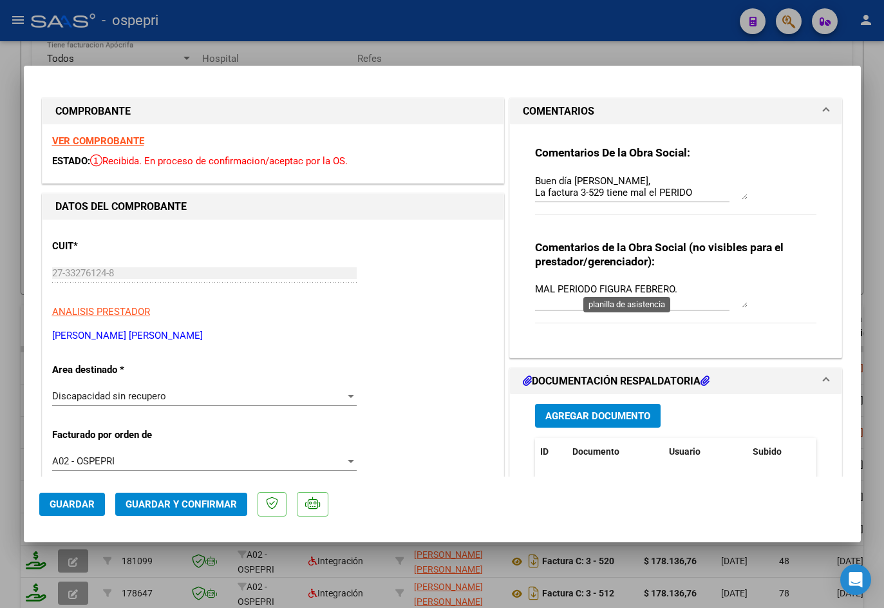
scroll to position [386, 0]
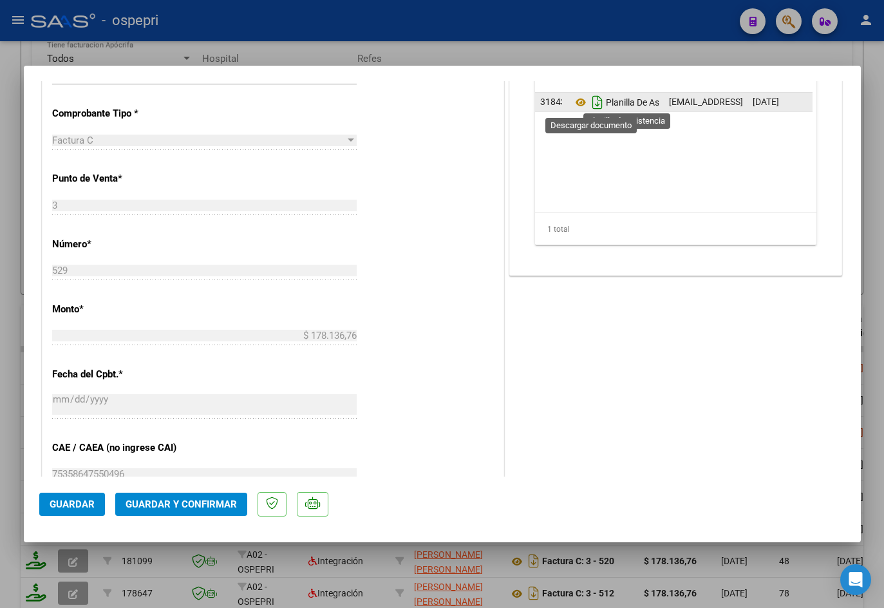
click at [589, 104] on icon "Descargar documento" at bounding box center [597, 102] width 17 height 21
click at [616, 71] on mat-dialog-container "COMPROBANTE VER COMPROBANTE ESTADO: Recibida. En proceso de confirmacion/acepta…" at bounding box center [442, 304] width 837 height 477
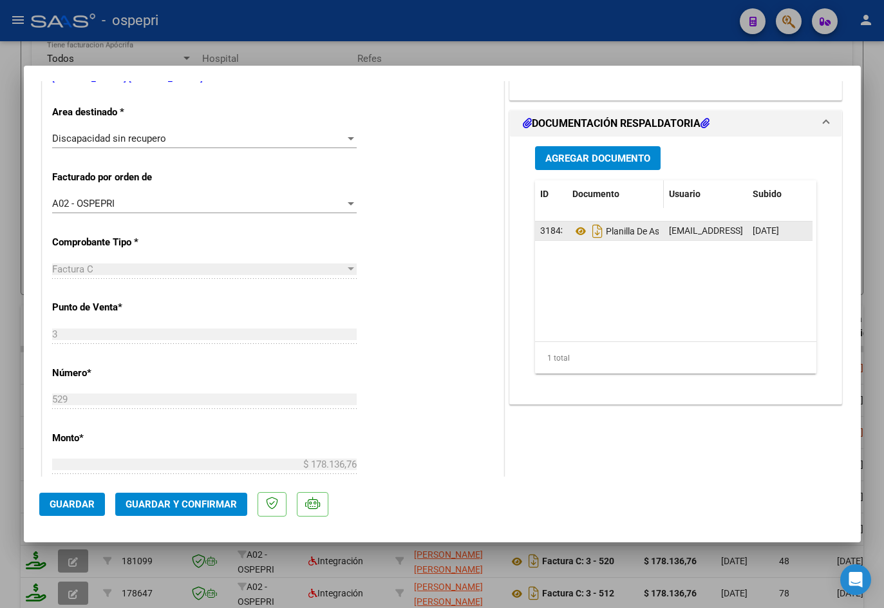
scroll to position [129, 0]
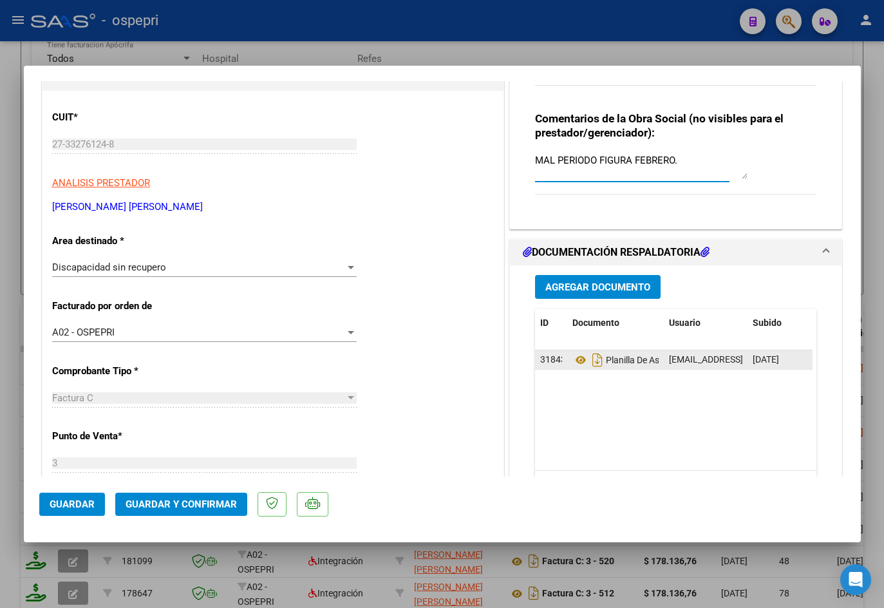
click at [535, 158] on textarea "MAL PERIODO FIGURA FEBRERO." at bounding box center [641, 166] width 213 height 26
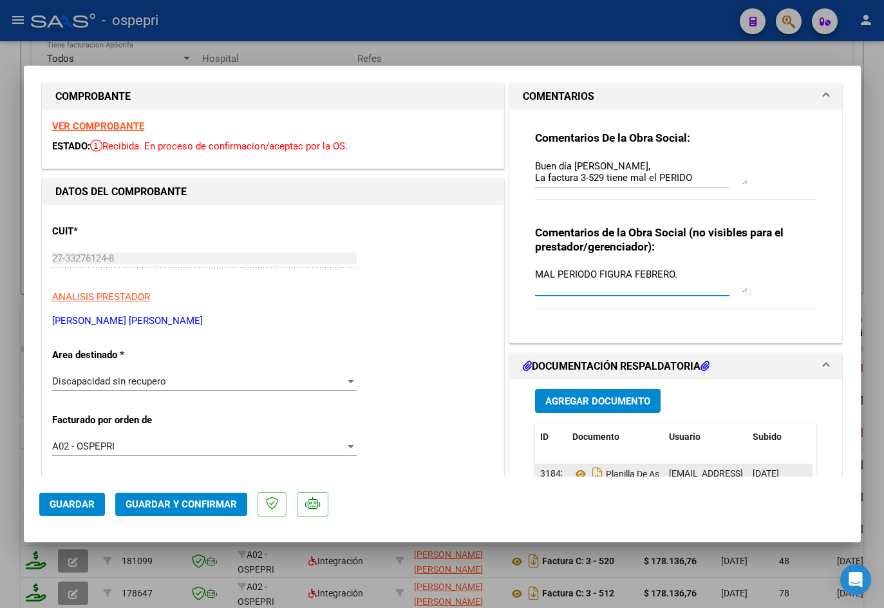
scroll to position [0, 0]
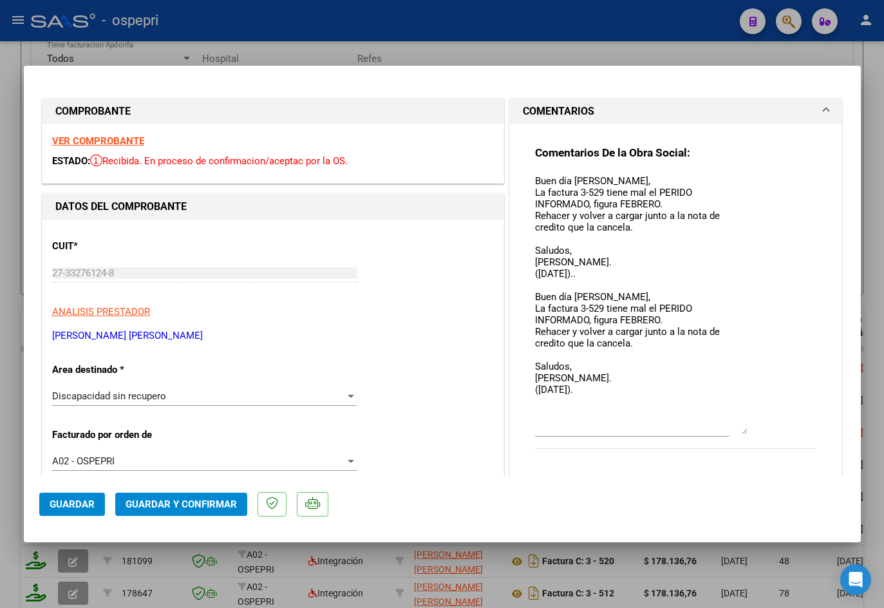
drag, startPoint x: 740, startPoint y: 194, endPoint x: 735, endPoint y: 429, distance: 234.5
click at [616, 429] on textarea "Buen día [PERSON_NAME], La factura 3-529 tiene mal el PERIDO INFORMADO, figura …" at bounding box center [641, 304] width 213 height 260
drag, startPoint x: 530, startPoint y: 179, endPoint x: 595, endPoint y: 390, distance: 221.0
click at [595, 390] on textarea "Buen día [PERSON_NAME], La factura 3-529 tiene mal el PERIDO INFORMADO, figura …" at bounding box center [641, 304] width 213 height 260
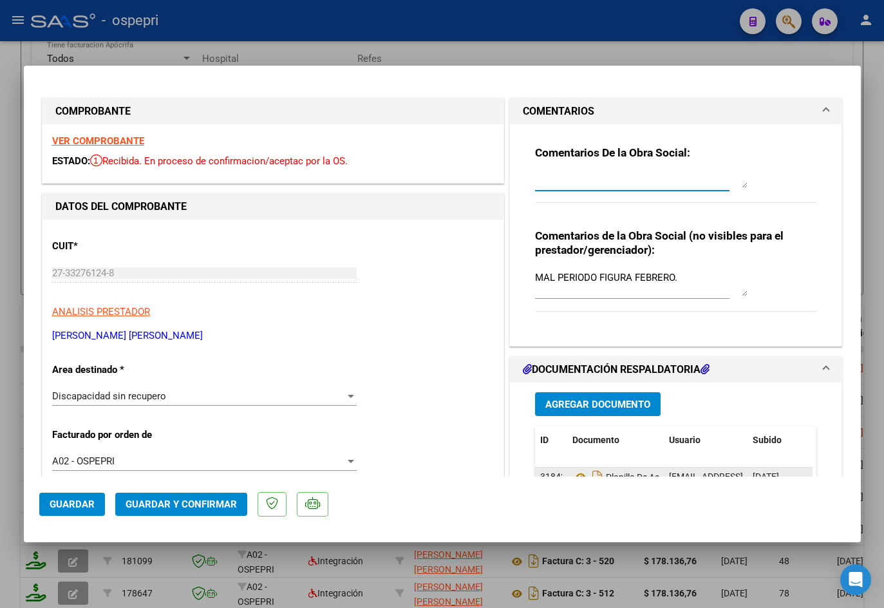
drag, startPoint x: 741, startPoint y: 431, endPoint x: 706, endPoint y: 175, distance: 258.7
click at [616, 153] on div "Comentarios De la Obra Social:" at bounding box center [676, 181] width 282 height 71
click at [616, 279] on textarea "MAL PERIODO FIGURA FEBRERO." at bounding box center [641, 283] width 213 height 26
click at [535, 275] on textarea "MAL PERIODO FIGURA FEBRERO." at bounding box center [641, 283] width 213 height 26
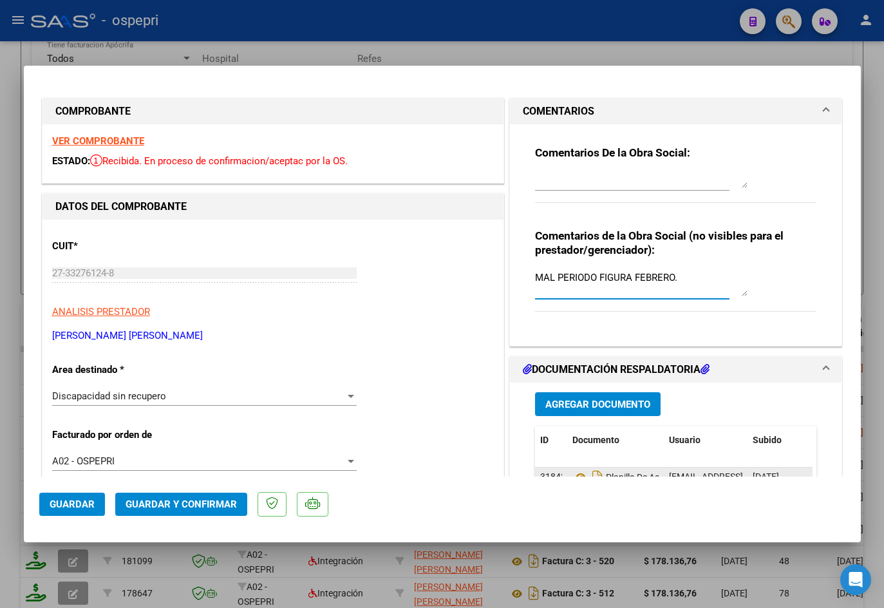
paste textarea "Buen día [PERSON_NAME], La factura 3-529 tiene mal el PERIDO INFORMADO, figura …"
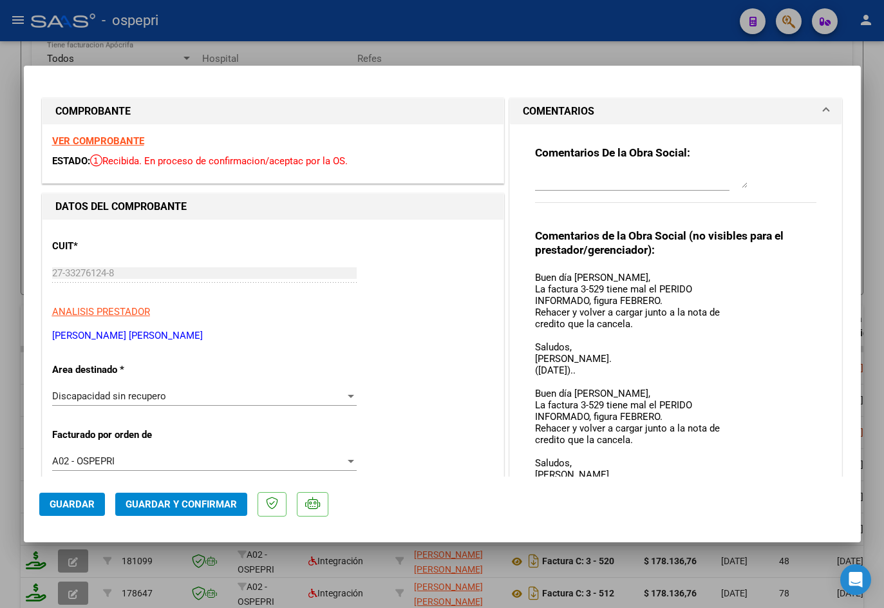
scroll to position [0, 0]
drag, startPoint x: 739, startPoint y: 292, endPoint x: 766, endPoint y: 520, distance: 229.7
click at [616, 520] on mat-dialog-container "COMPROBANTE VER COMPROBANTE ESTADO: Recibida. En proceso de confirmacion/acepta…" at bounding box center [442, 304] width 837 height 477
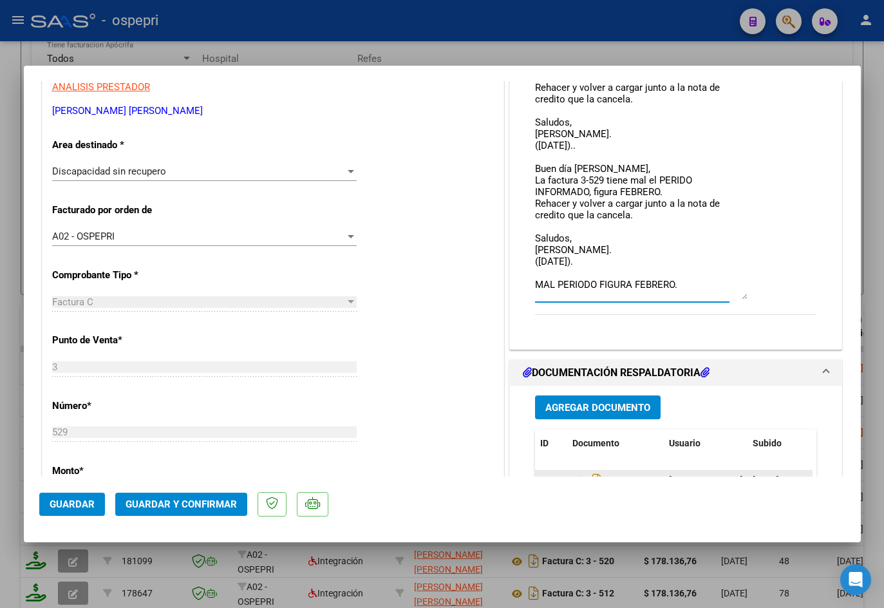
scroll to position [258, 0]
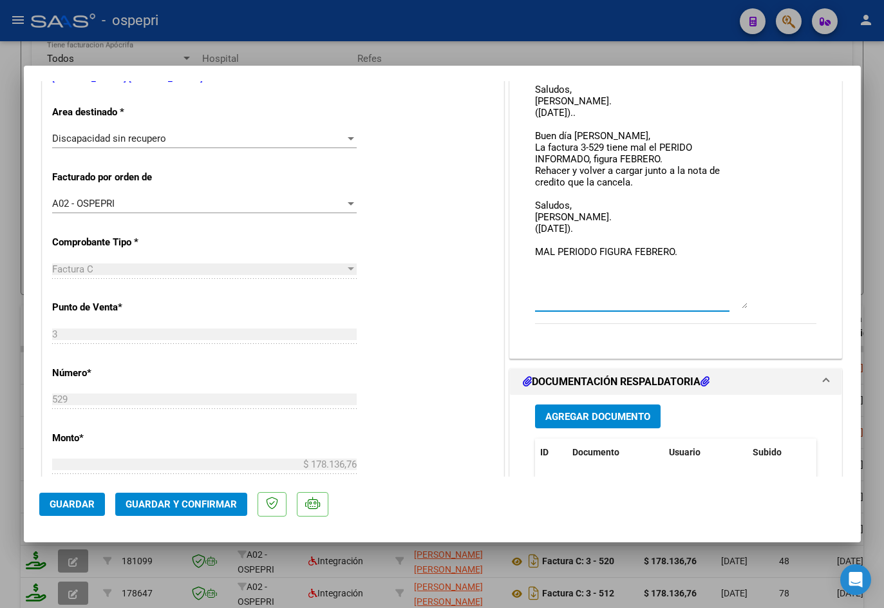
drag, startPoint x: 746, startPoint y: 286, endPoint x: 752, endPoint y: 306, distance: 20.8
click at [616, 306] on div "Comentarios de la Obra Social (no visibles para el prestador/gerenciador): Buen…" at bounding box center [676, 154] width 282 height 367
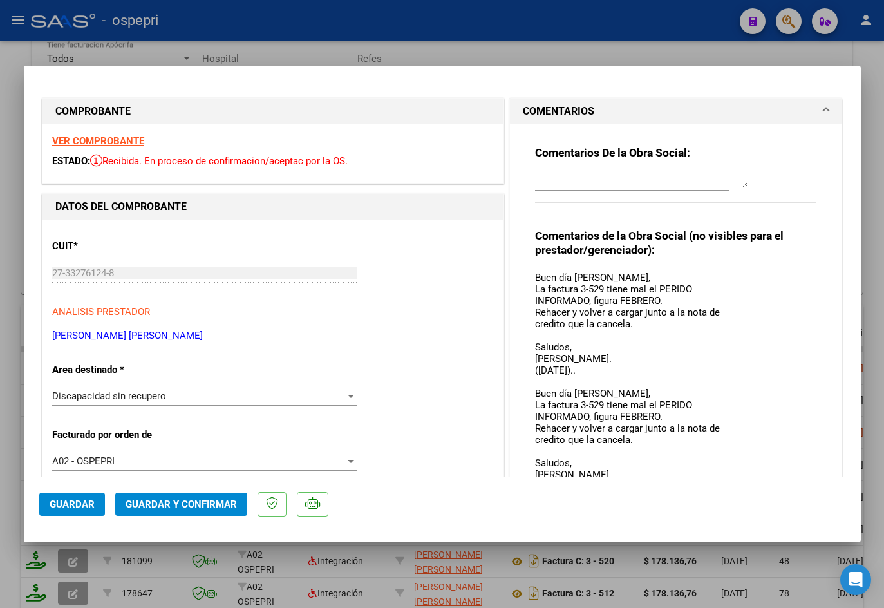
drag, startPoint x: 531, startPoint y: 273, endPoint x: 639, endPoint y: 299, distance: 111.4
click at [535, 273] on textarea "Buen día [PERSON_NAME], La factura 3-529 tiene mal el PERIDO INFORMADO, figura …" at bounding box center [641, 418] width 213 height 296
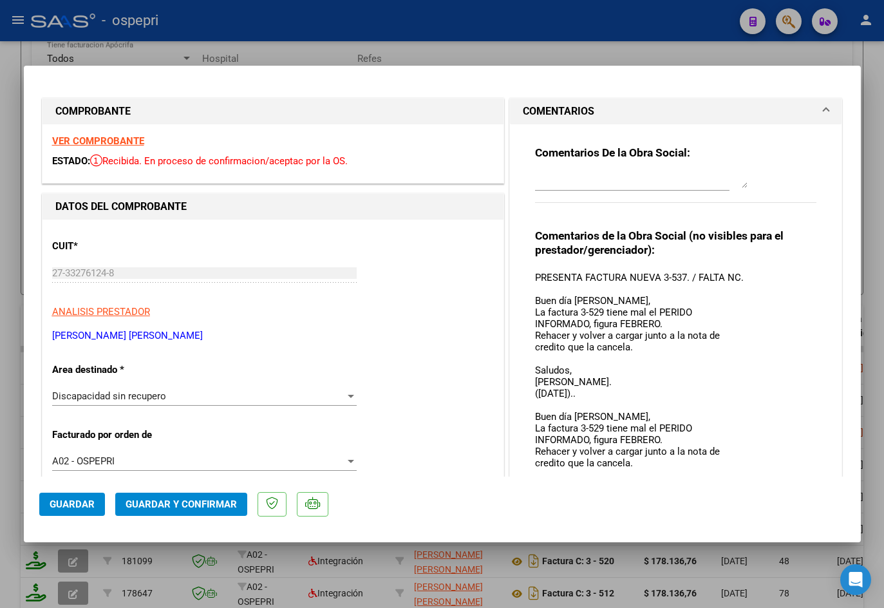
drag, startPoint x: 529, startPoint y: 272, endPoint x: 736, endPoint y: 274, distance: 206.7
click at [616, 274] on textarea "PRESENTA FACTURA NUEVA 3-537. / FALTA NC. Buen día [PERSON_NAME], La factura 3-…" at bounding box center [641, 418] width 213 height 296
type textarea "PRESENTA FACTURA NUEVA 3-537. / FALTA NC. Buen día [PERSON_NAME], La factura 3-…"
click at [74, 503] on span "Guardar" at bounding box center [72, 504] width 45 height 12
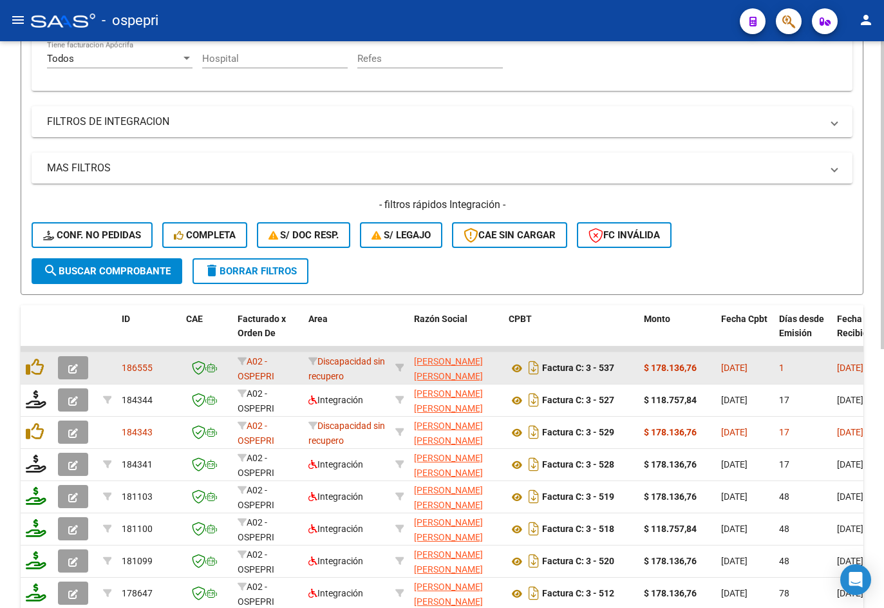
click at [73, 368] on icon "button" at bounding box center [73, 369] width 10 height 10
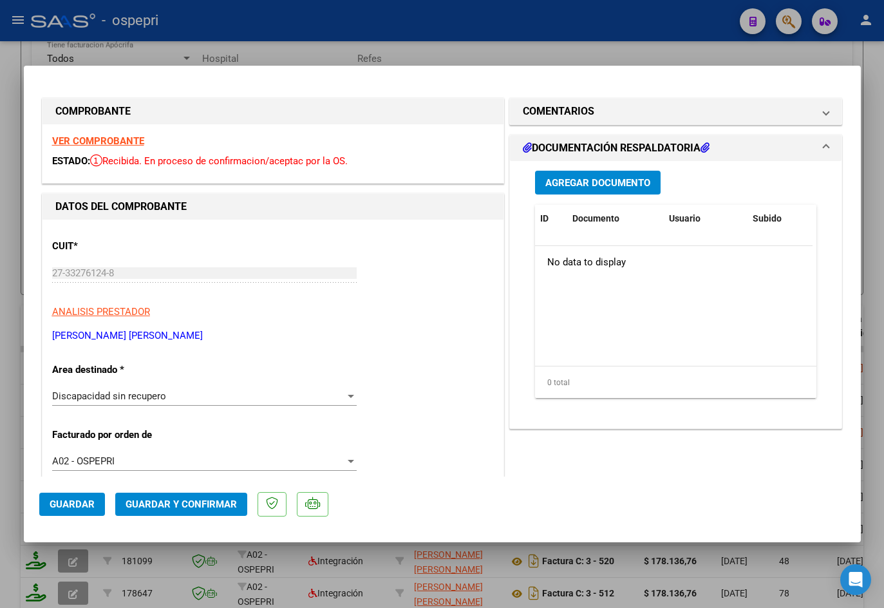
click at [120, 144] on strong "VER COMPROBANTE" at bounding box center [98, 141] width 92 height 12
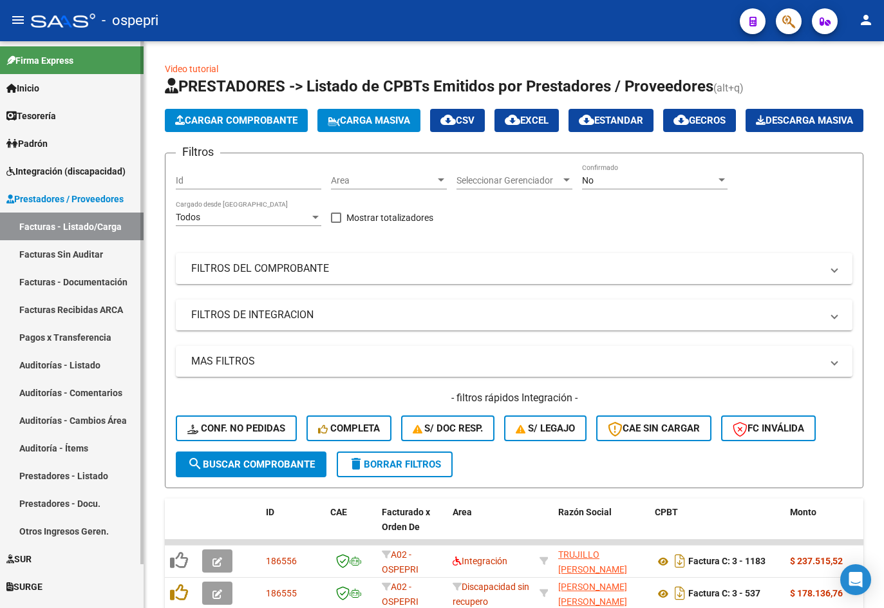
click at [61, 169] on span "Integración (discapacidad)" at bounding box center [65, 171] width 119 height 14
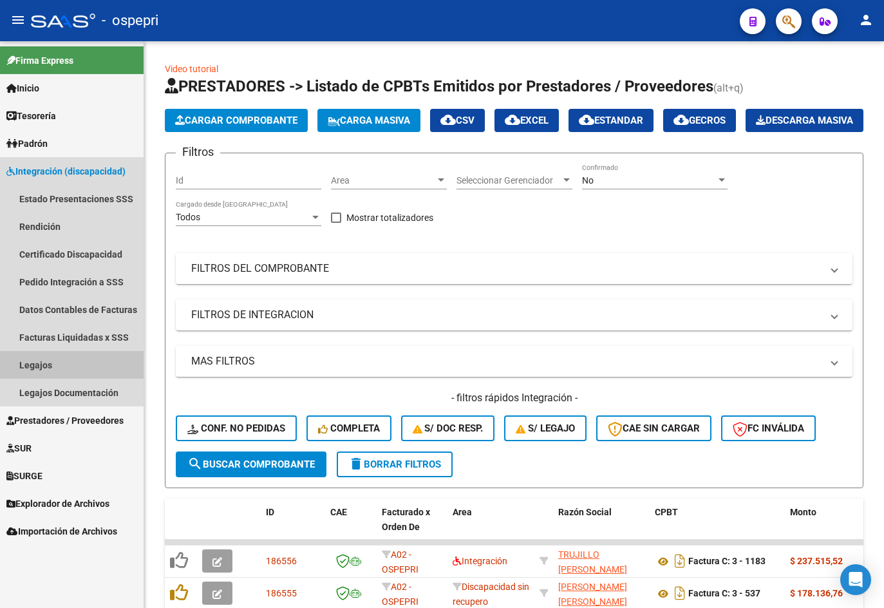
click at [37, 359] on link "Legajos" at bounding box center [72, 365] width 144 height 28
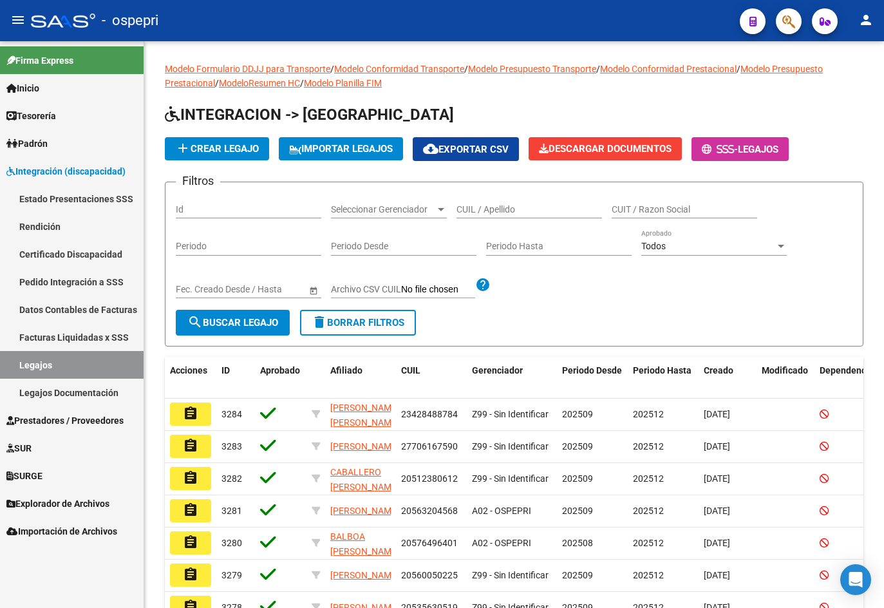
click at [21, 23] on mat-icon "menu" at bounding box center [17, 19] width 15 height 15
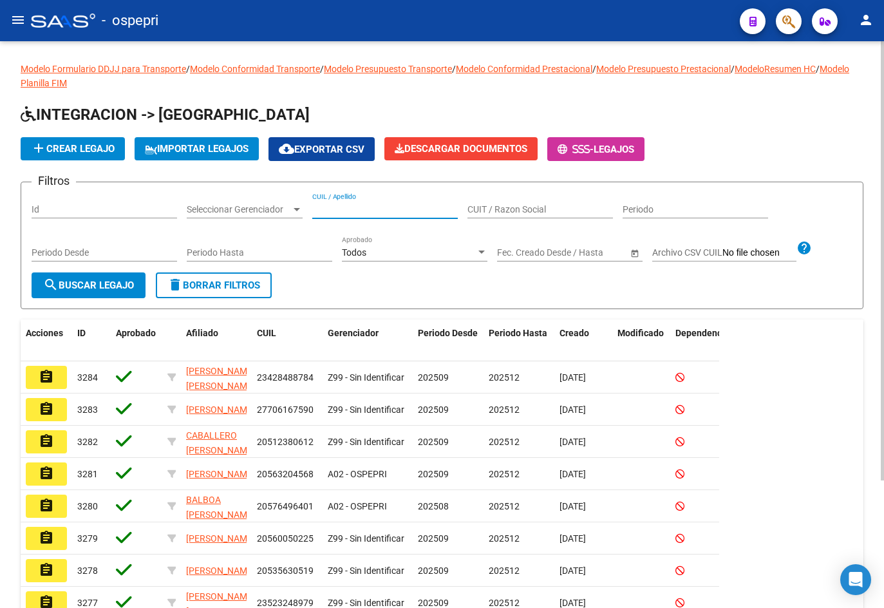
click at [392, 213] on input "CUIL / Apellido" at bounding box center [385, 209] width 146 height 11
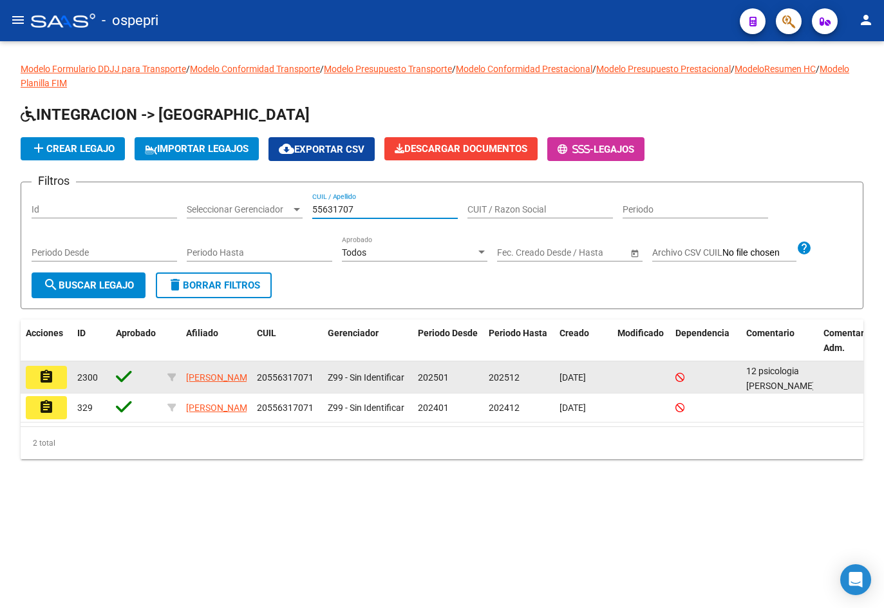
type input "55631707"
click at [44, 374] on mat-icon "assignment" at bounding box center [46, 376] width 15 height 15
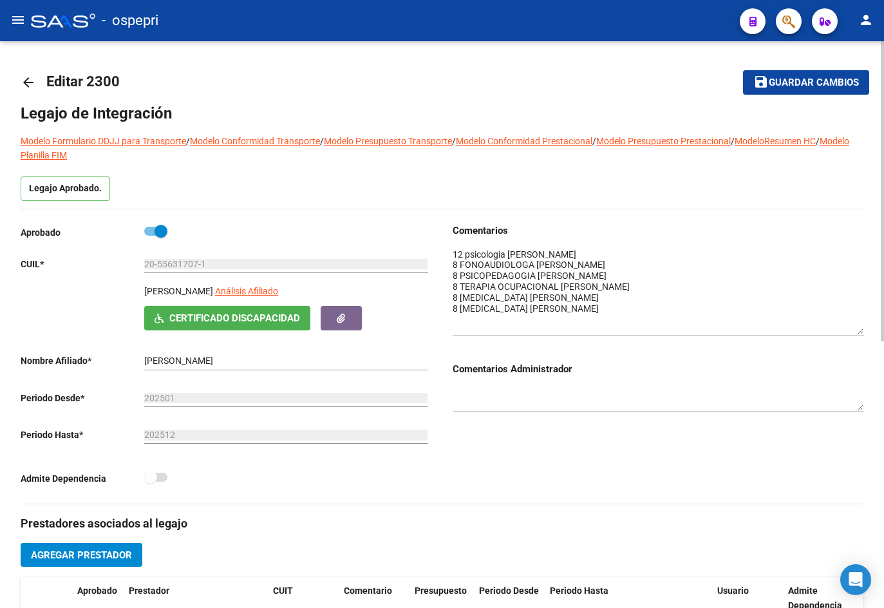
drag, startPoint x: 860, startPoint y: 267, endPoint x: 862, endPoint y: 328, distance: 61.9
click at [862, 328] on textarea at bounding box center [659, 291] width 412 height 86
click at [30, 81] on mat-icon "arrow_back" at bounding box center [28, 82] width 15 height 15
